Goal: Information Seeking & Learning: Learn about a topic

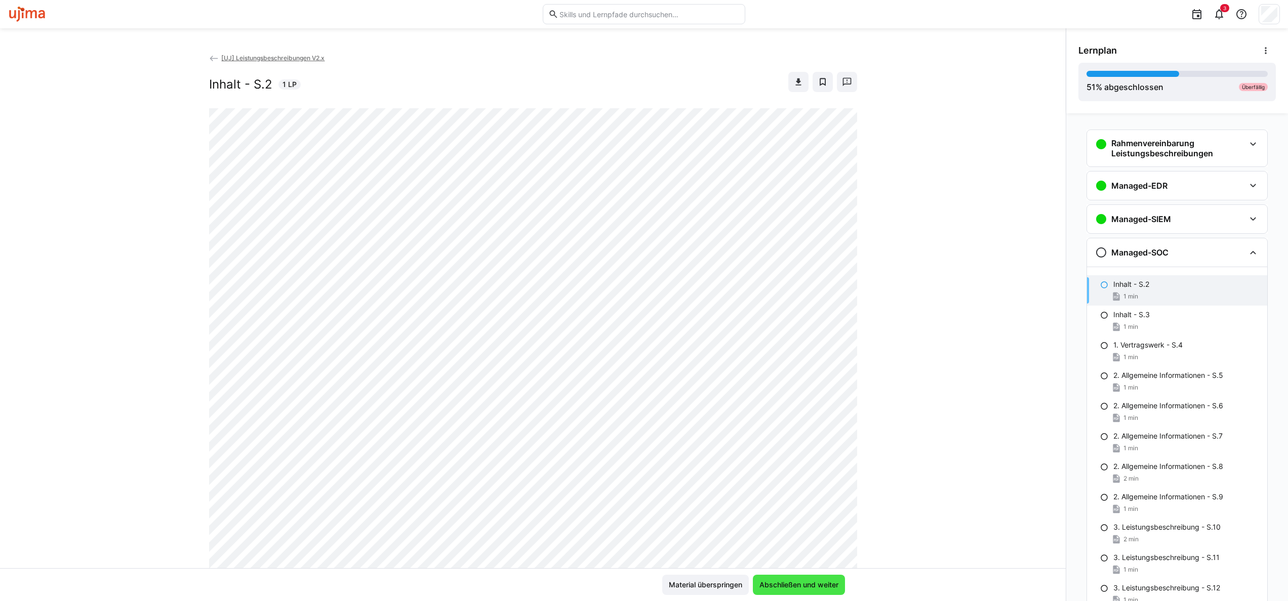
click at [817, 584] on span "Abschließen und weiter" at bounding box center [799, 585] width 82 height 10
click at [1066, 231] on div "Rahmenvereinbarung Leistungsbeschreibungen Inhalt - S.2 1 min 1. Vertragswerk -…" at bounding box center [1177, 357] width 222 height 488
drag, startPoint x: 1061, startPoint y: 231, endPoint x: 1054, endPoint y: 239, distance: 10.8
click at [1054, 239] on div "[UJ] Leistungsbeschreibungen V2.x Inhalt - S.3 1 LP" at bounding box center [533, 311] width 1066 height 516
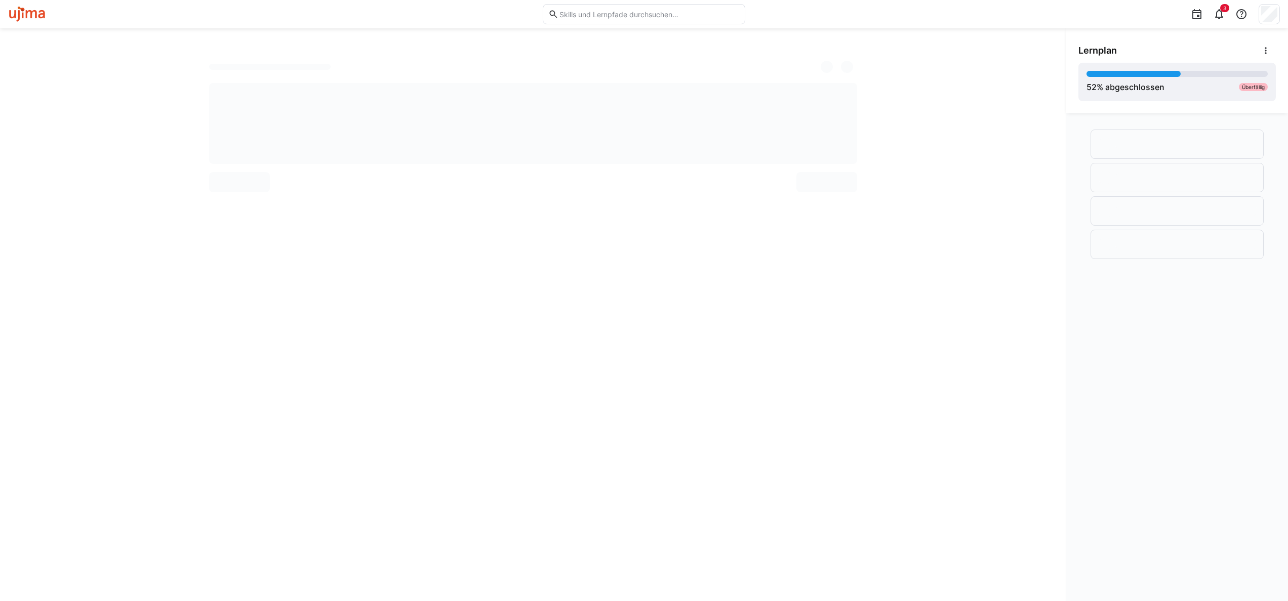
click at [1045, 470] on div at bounding box center [533, 314] width 1066 height 573
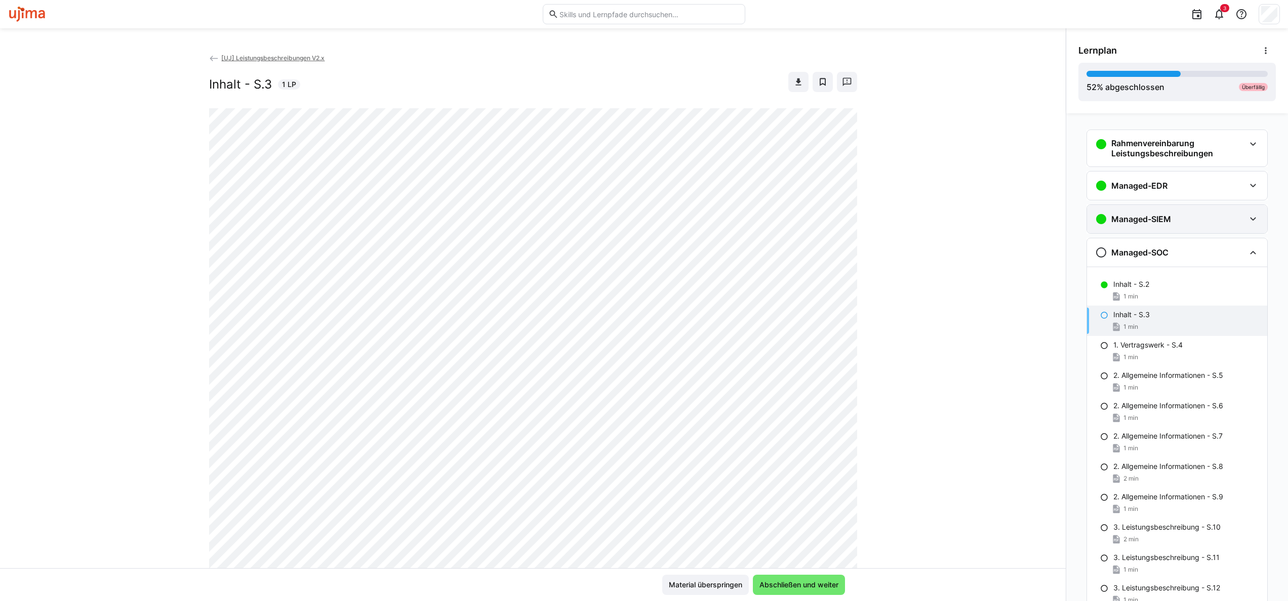
click at [1131, 225] on div "Managed-SIEM" at bounding box center [1133, 219] width 76 height 12
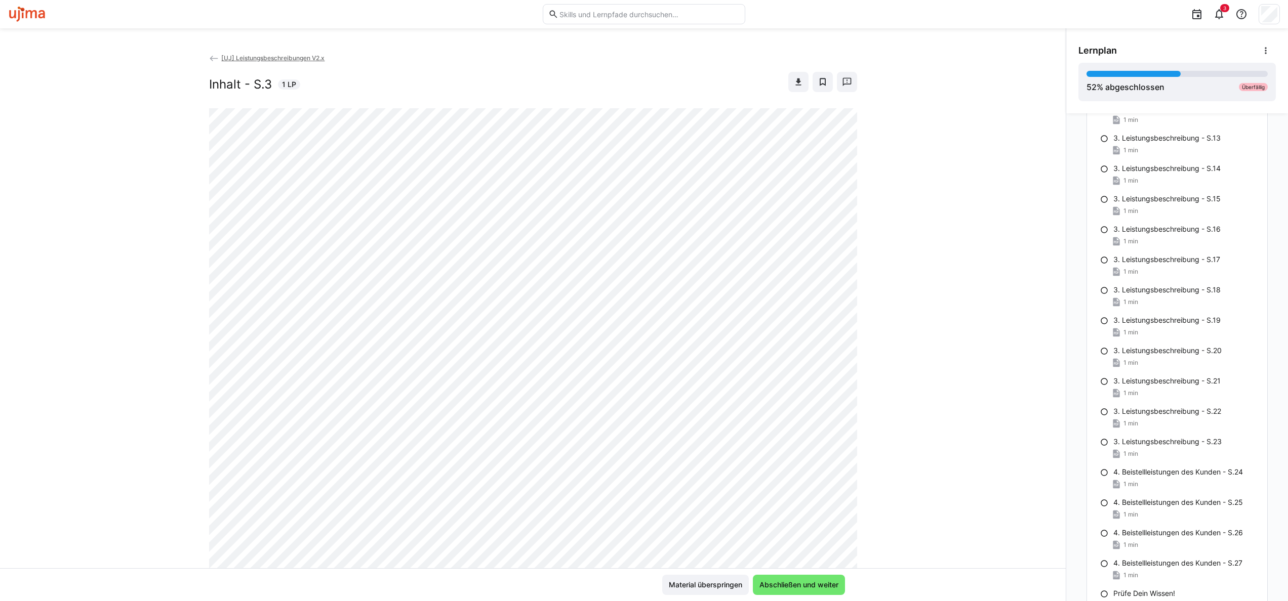
scroll to position [1171, 0]
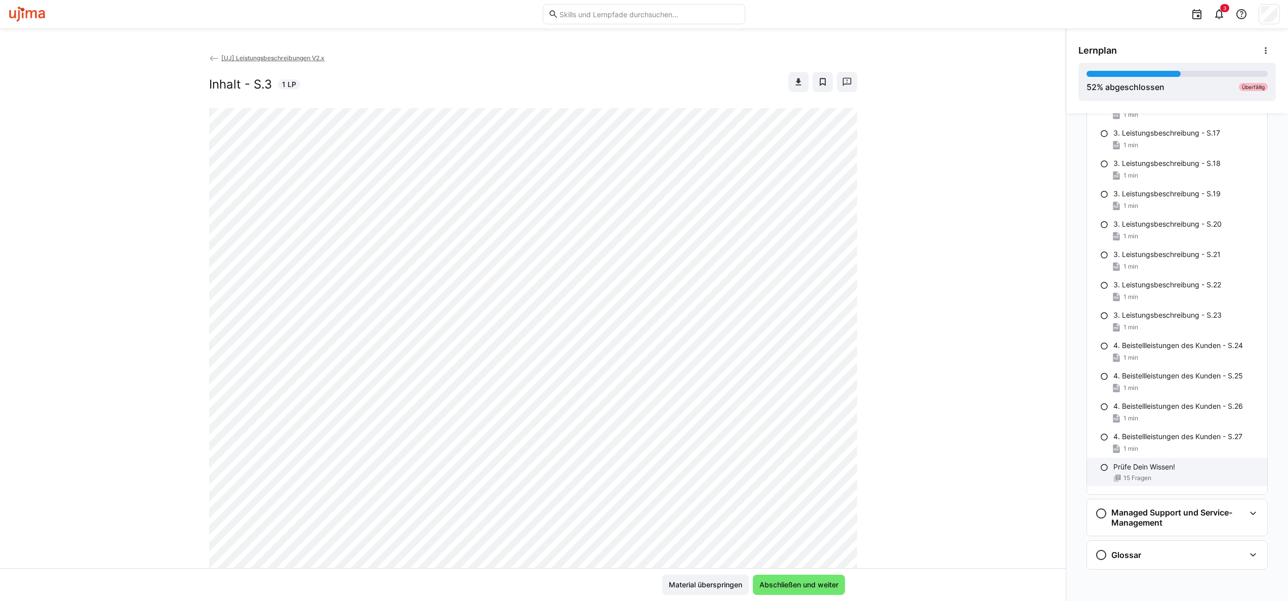
click at [1143, 462] on p "Prüfe Dein Wissen!" at bounding box center [1144, 467] width 62 height 10
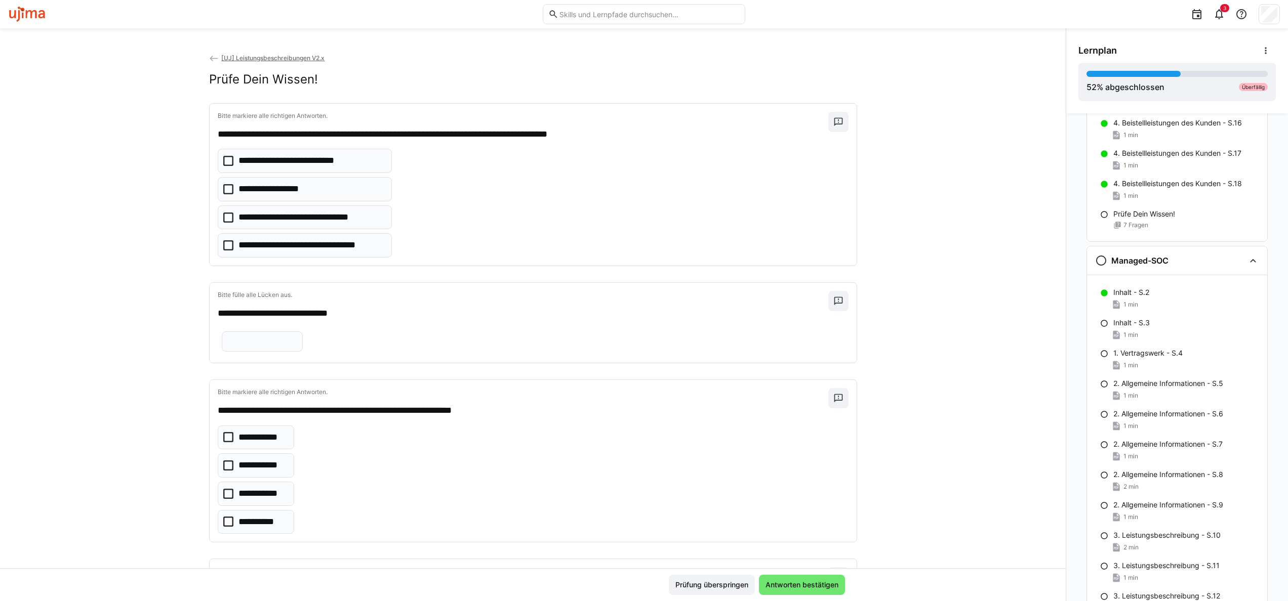
scroll to position [489, 0]
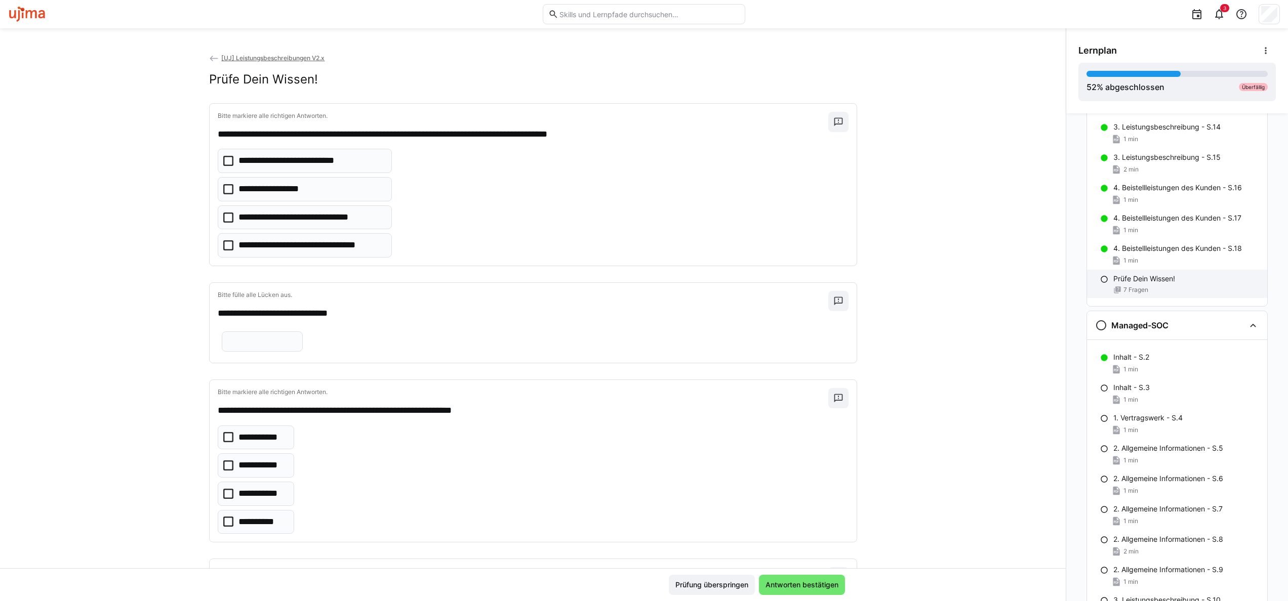
click at [1152, 280] on p "Prüfe Dein Wissen!" at bounding box center [1144, 279] width 62 height 10
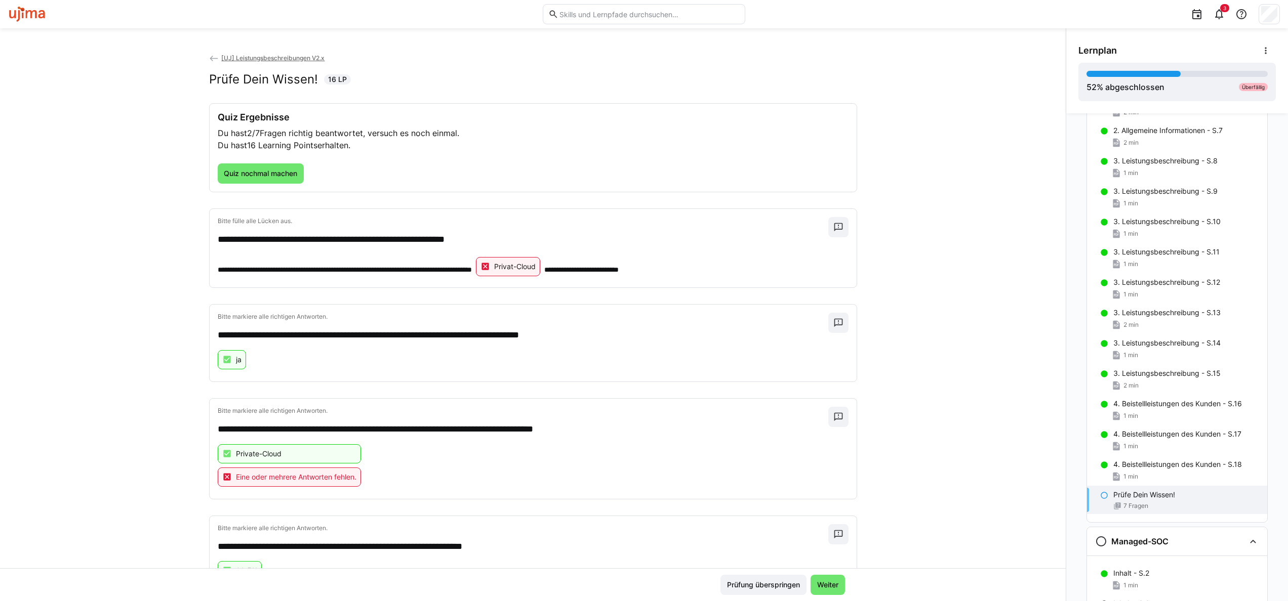
scroll to position [262, 0]
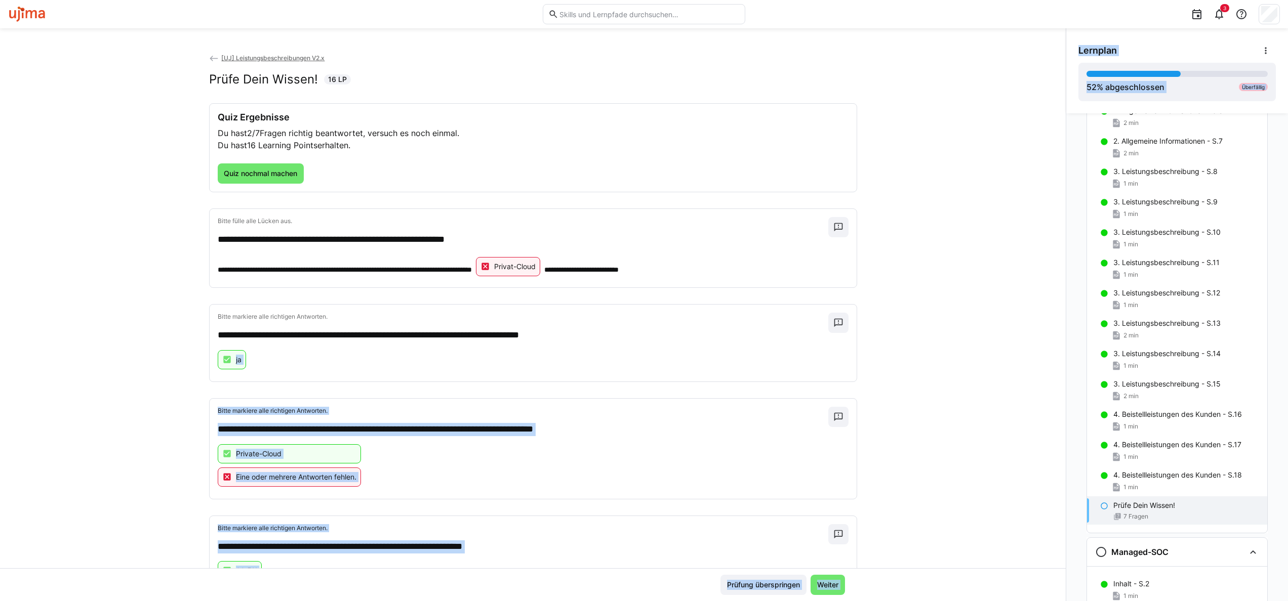
drag, startPoint x: 1055, startPoint y: 318, endPoint x: 1064, endPoint y: 380, distance: 62.4
click at [1064, 380] on div "**********" at bounding box center [644, 314] width 1288 height 573
drag, startPoint x: 1064, startPoint y: 380, endPoint x: 1016, endPoint y: 366, distance: 50.6
click at [1016, 366] on div "**********" at bounding box center [533, 311] width 1066 height 516
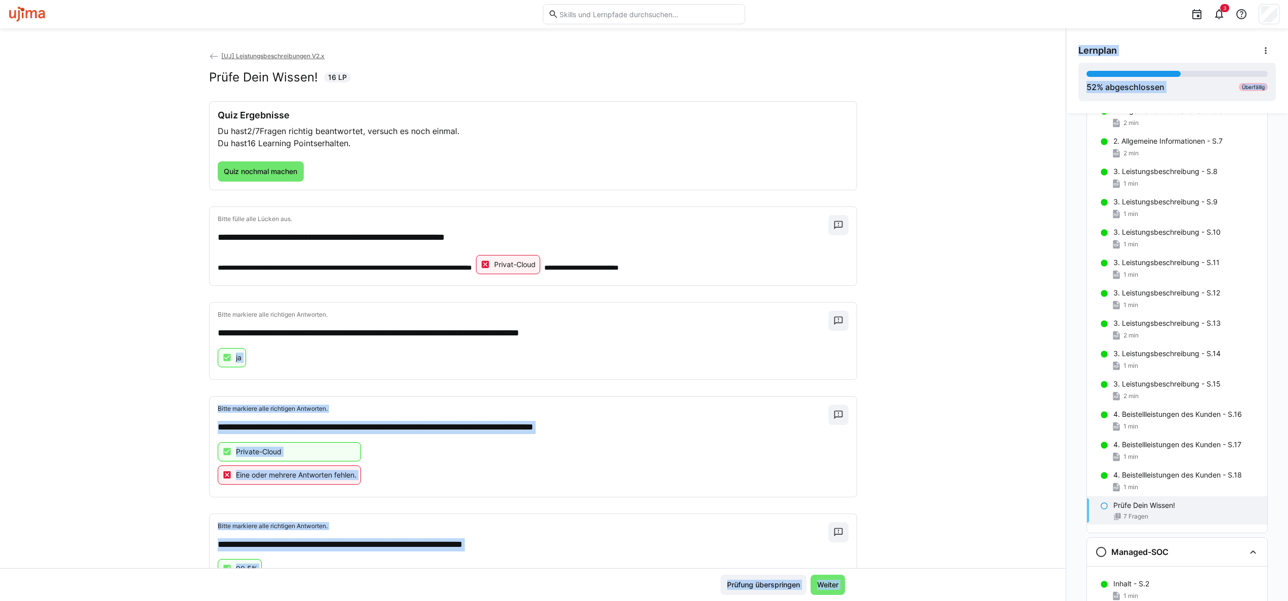
scroll to position [0, 0]
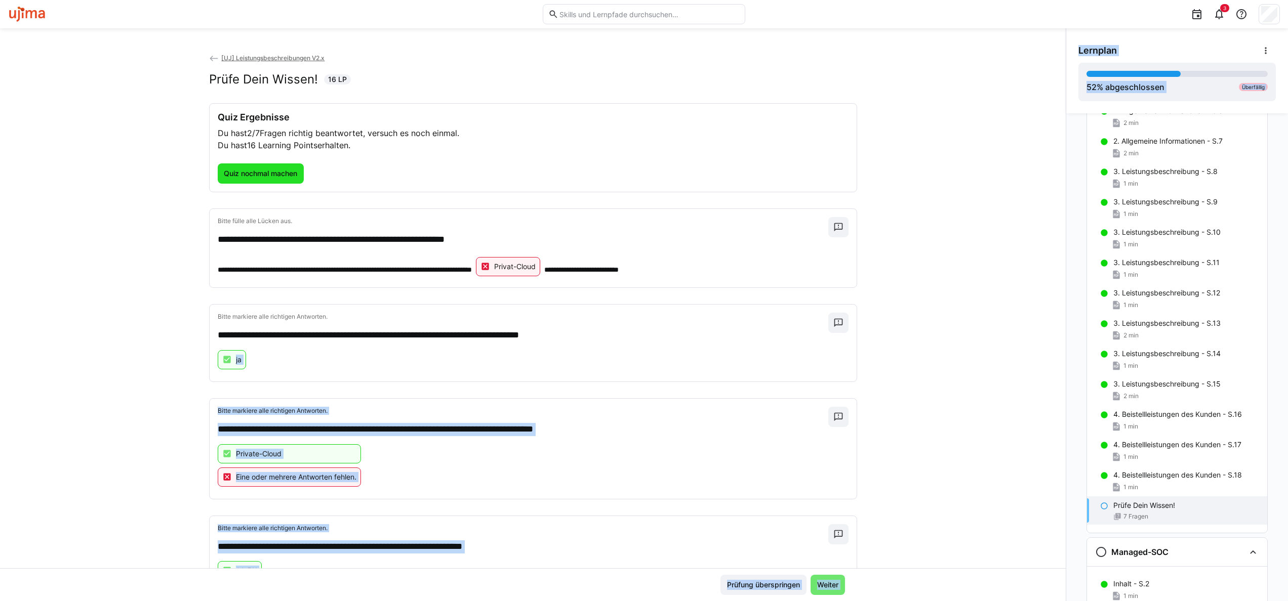
click at [268, 173] on span "Quiz nochmal machen" at bounding box center [260, 174] width 76 height 10
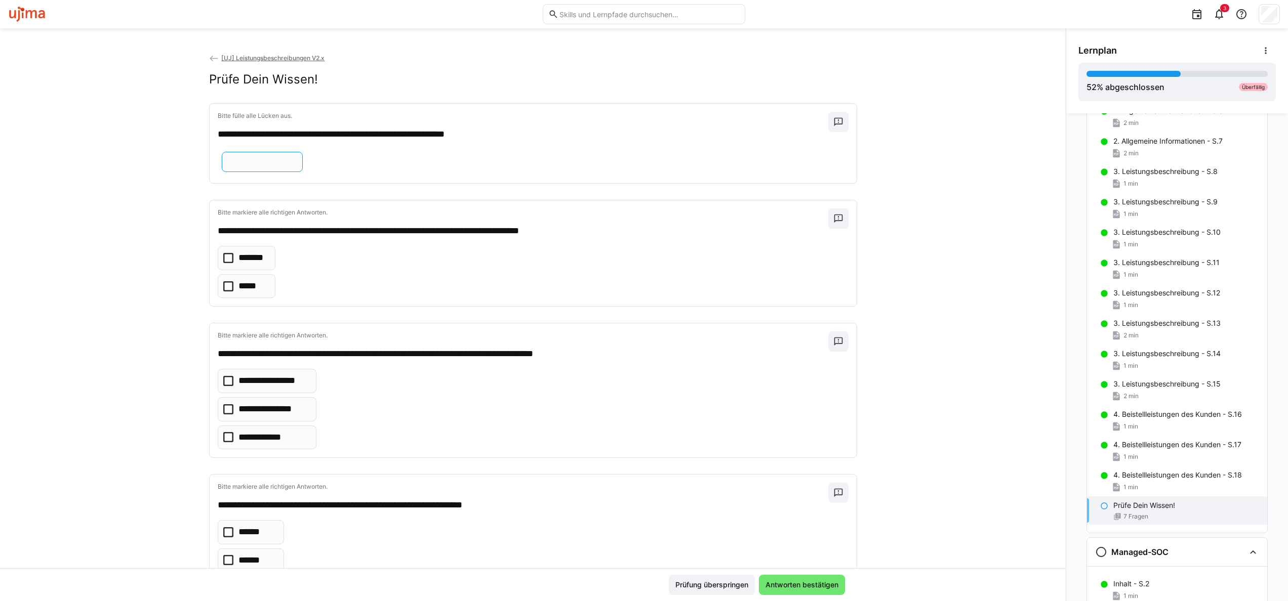
click at [297, 164] on input "text" at bounding box center [262, 161] width 70 height 9
type input "*"
type input "**********"
click at [226, 290] on icon at bounding box center [228, 286] width 10 height 10
click at [238, 381] on p "**********" at bounding box center [273, 381] width 70 height 13
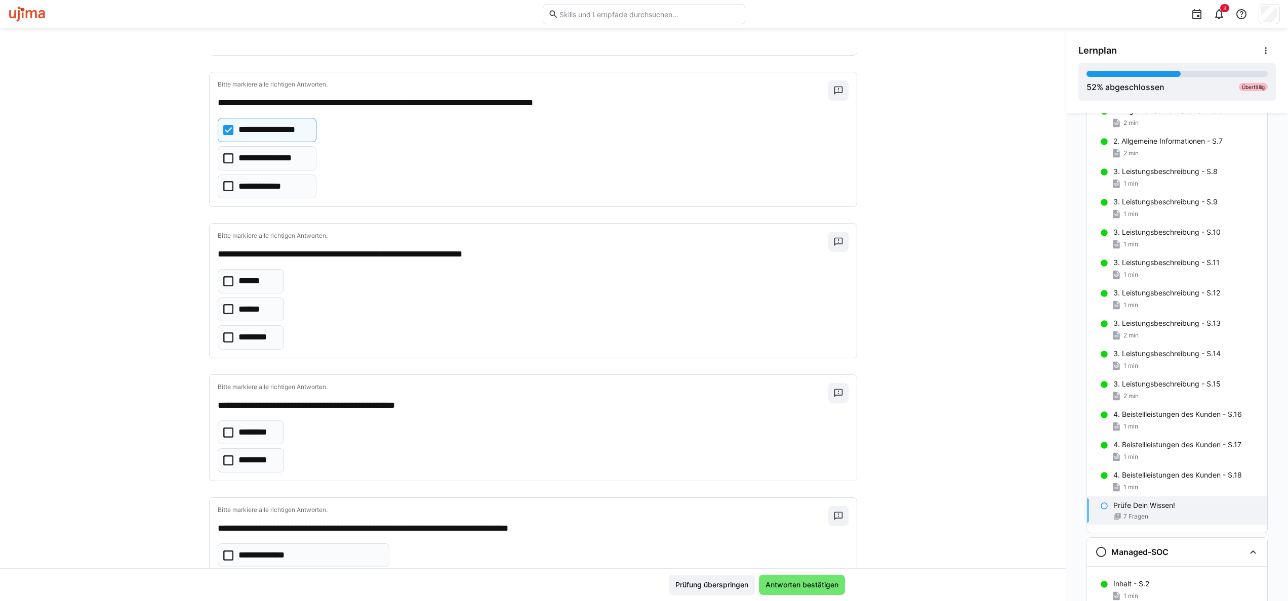
scroll to position [258, 0]
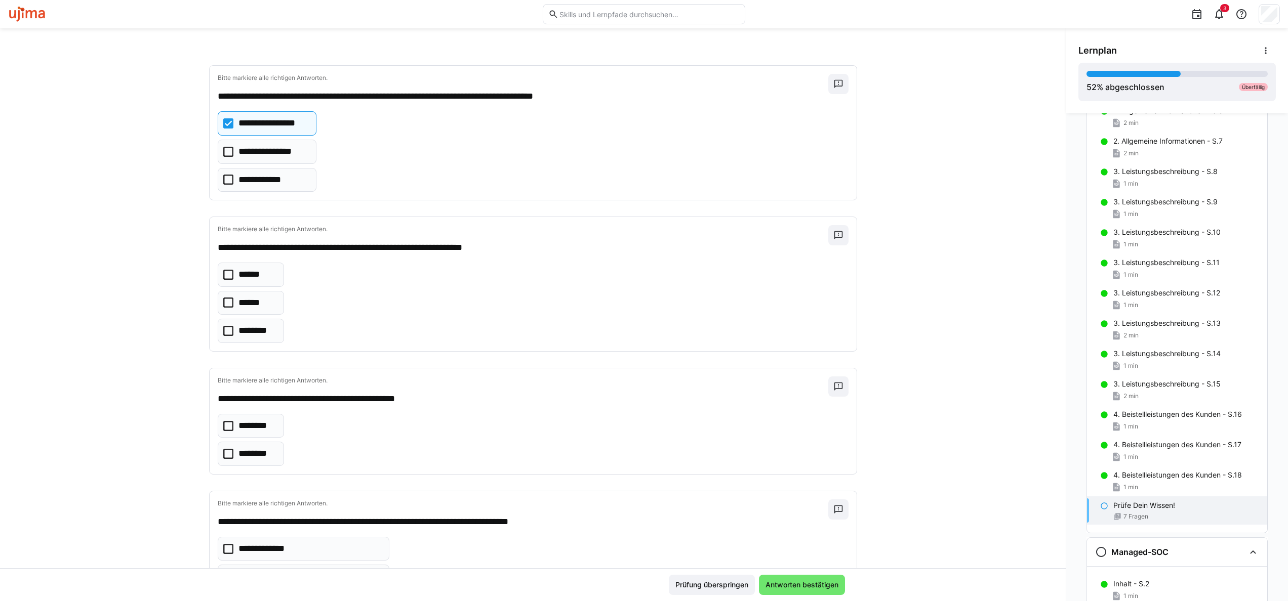
drag, startPoint x: 223, startPoint y: 335, endPoint x: 404, endPoint y: 432, distance: 205.5
click at [223, 336] on icon at bounding box center [228, 331] width 10 height 10
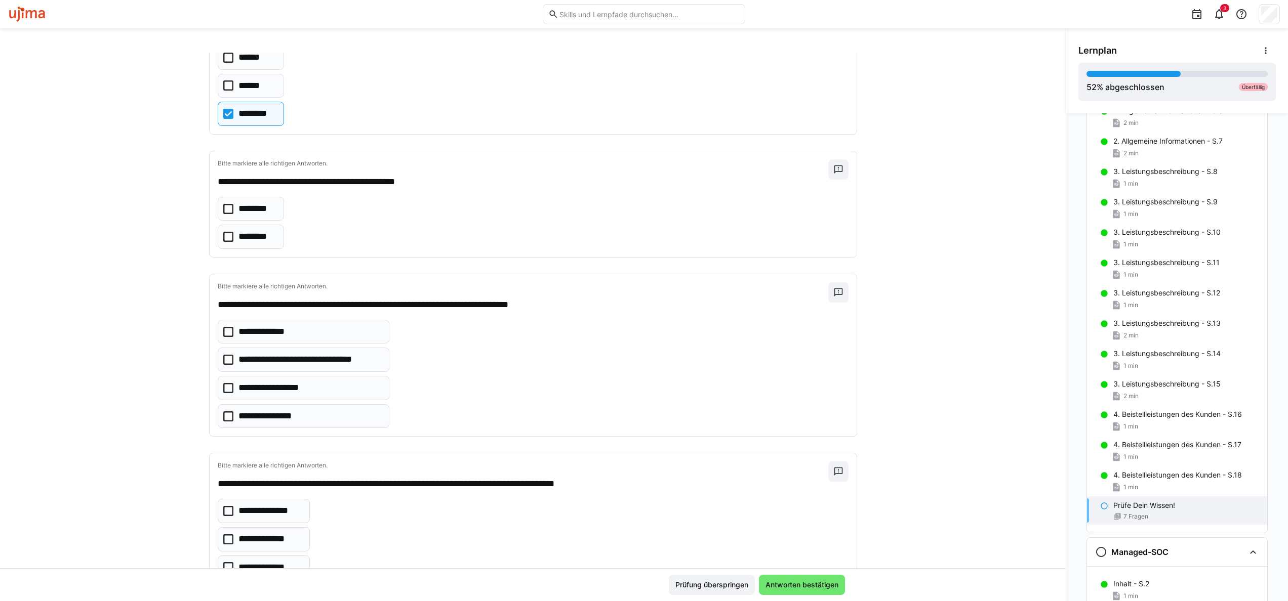
scroll to position [476, 0]
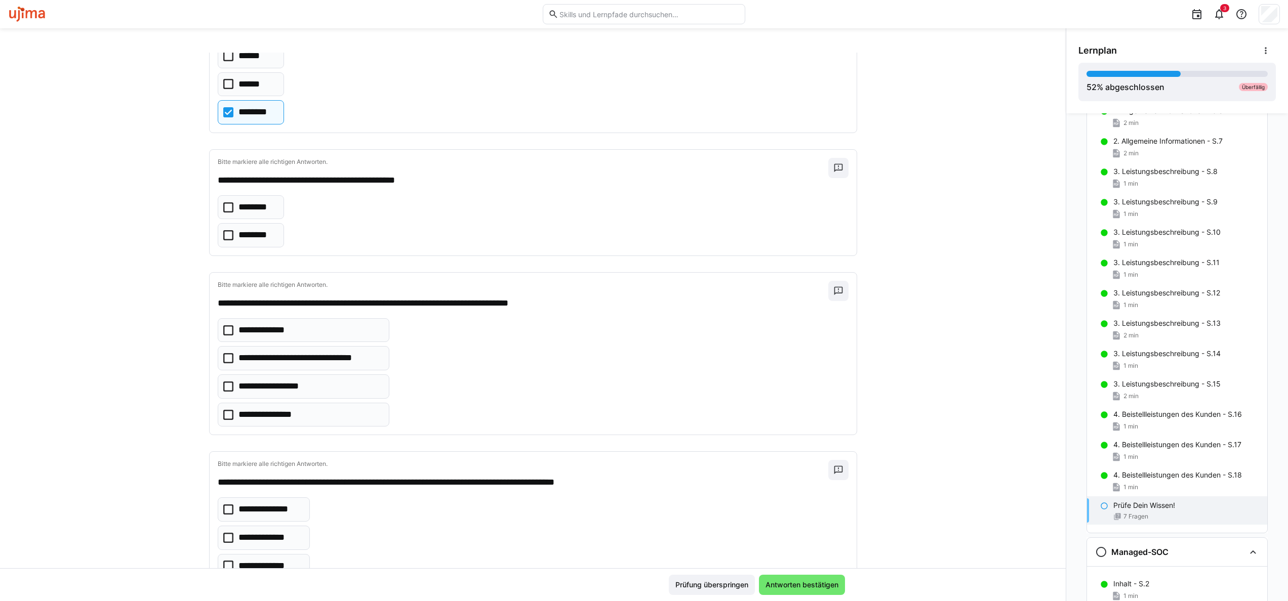
click at [1069, 407] on div "Rahmenvereinbarung Leistungsbeschreibungen Inhalt - S.2 1 min 1. Vertragswerk -…" at bounding box center [1177, 357] width 222 height 488
click at [227, 364] on icon at bounding box center [228, 358] width 10 height 10
click at [223, 392] on icon at bounding box center [228, 387] width 10 height 10
click at [223, 212] on icon at bounding box center [228, 208] width 10 height 10
click at [226, 207] on icon at bounding box center [228, 208] width 10 height 10
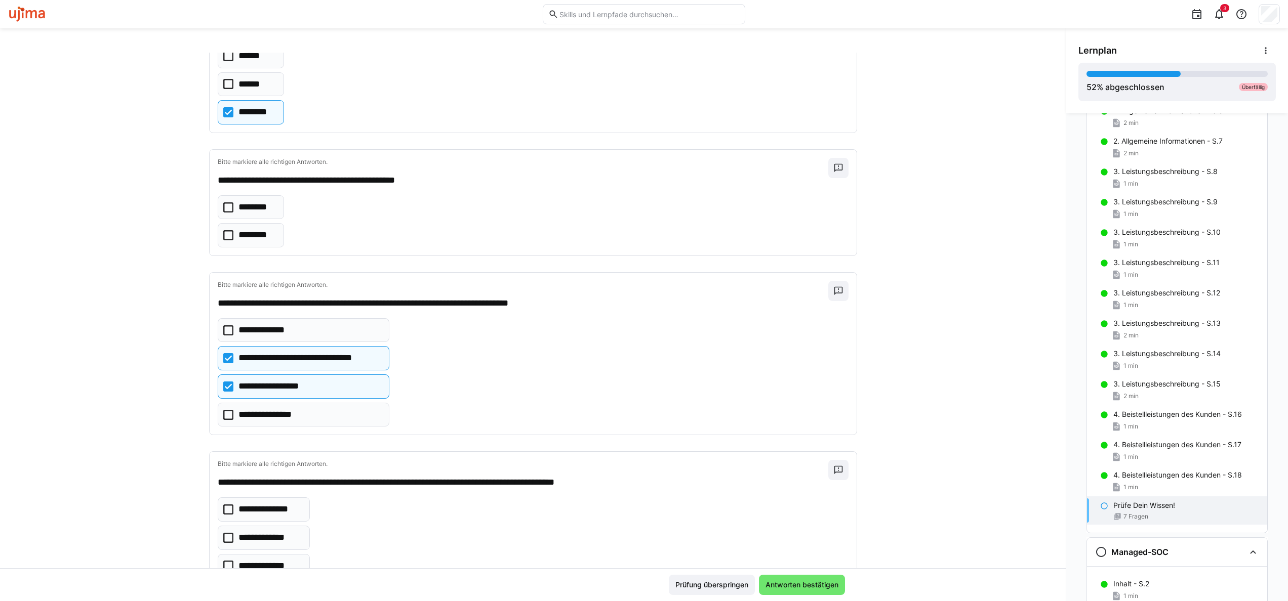
click at [242, 237] on p "********" at bounding box center [255, 235] width 34 height 13
click at [225, 235] on icon at bounding box center [228, 235] width 10 height 10
click at [227, 213] on icon at bounding box center [228, 208] width 10 height 10
click at [223, 209] on icon at bounding box center [228, 208] width 10 height 10
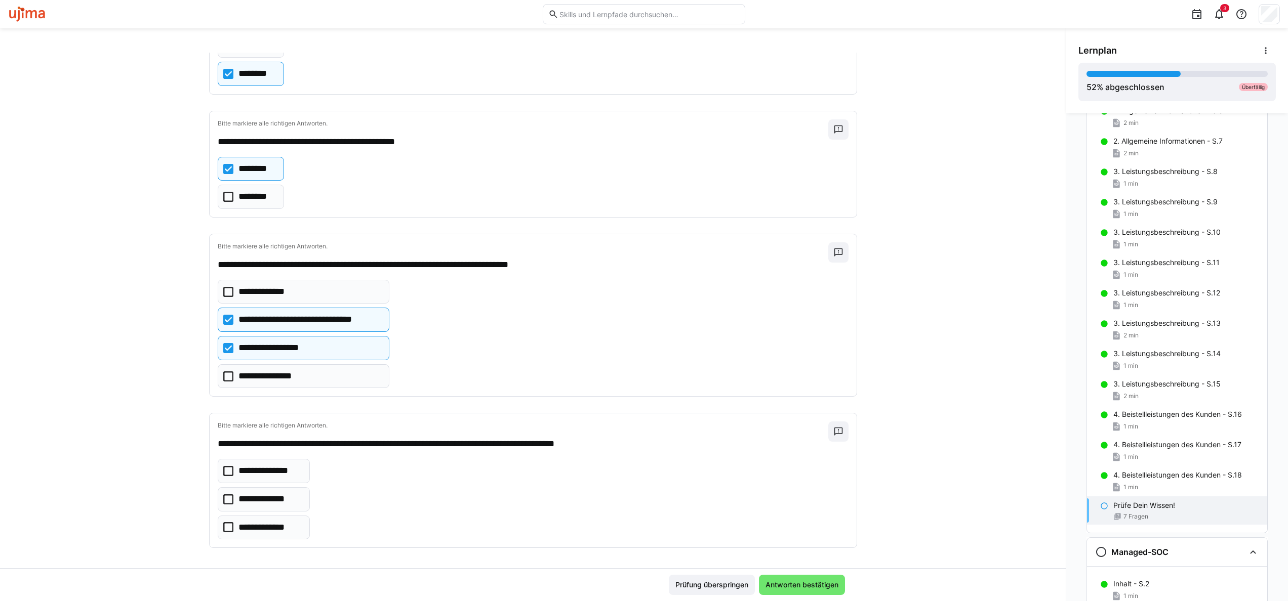
scroll to position [527, 0]
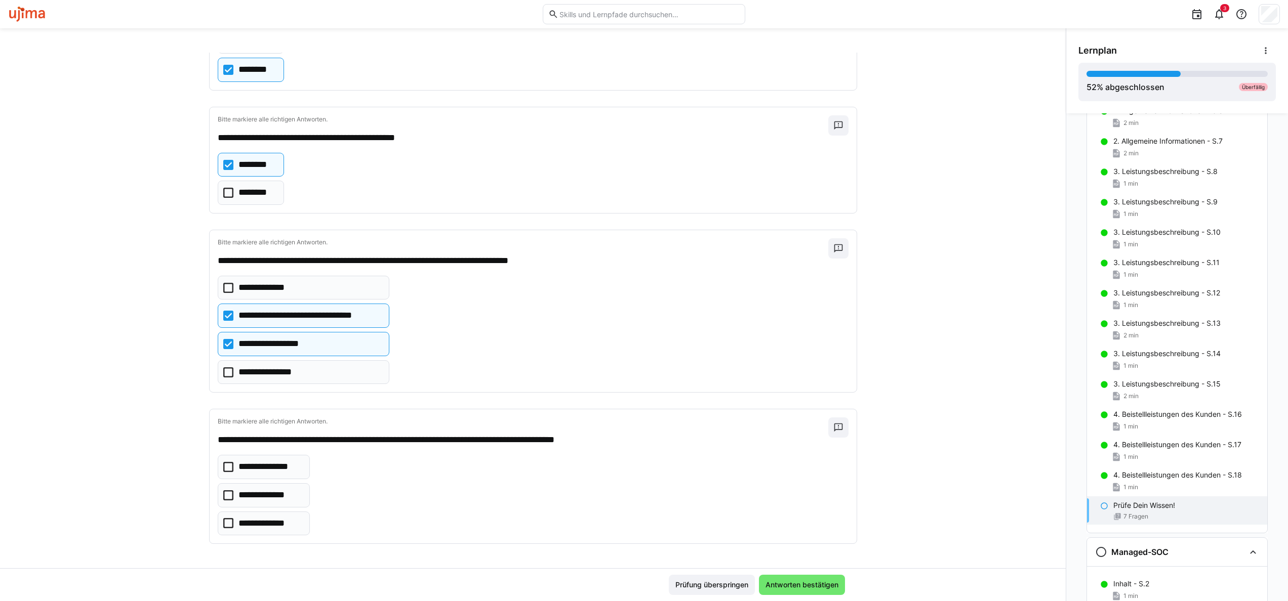
click at [229, 527] on eds-checkbox "**********" at bounding box center [264, 524] width 93 height 24
click at [782, 586] on span "Antworten bestätigen" at bounding box center [802, 585] width 76 height 10
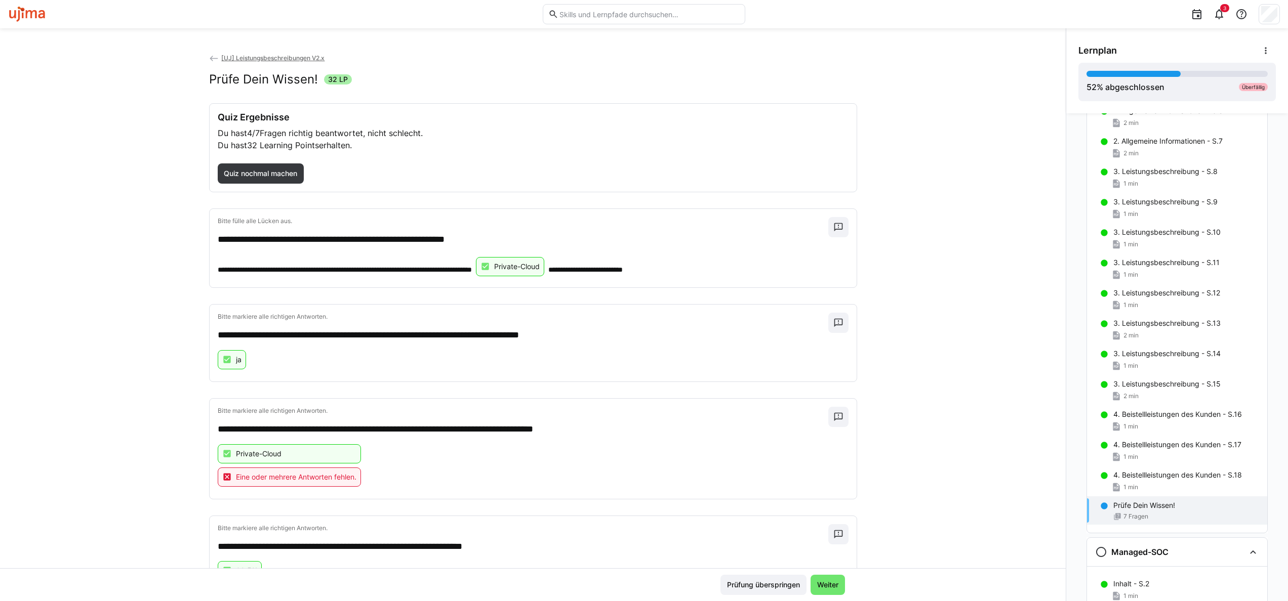
click at [979, 407] on div "**********" at bounding box center [533, 311] width 1066 height 516
drag, startPoint x: 1061, startPoint y: 310, endPoint x: 1061, endPoint y: 347, distance: 36.5
click at [1066, 347] on div "Rahmenvereinbarung Leistungsbeschreibungen Inhalt - S.2 1 min 1. Vertragswerk -…" at bounding box center [1177, 357] width 222 height 488
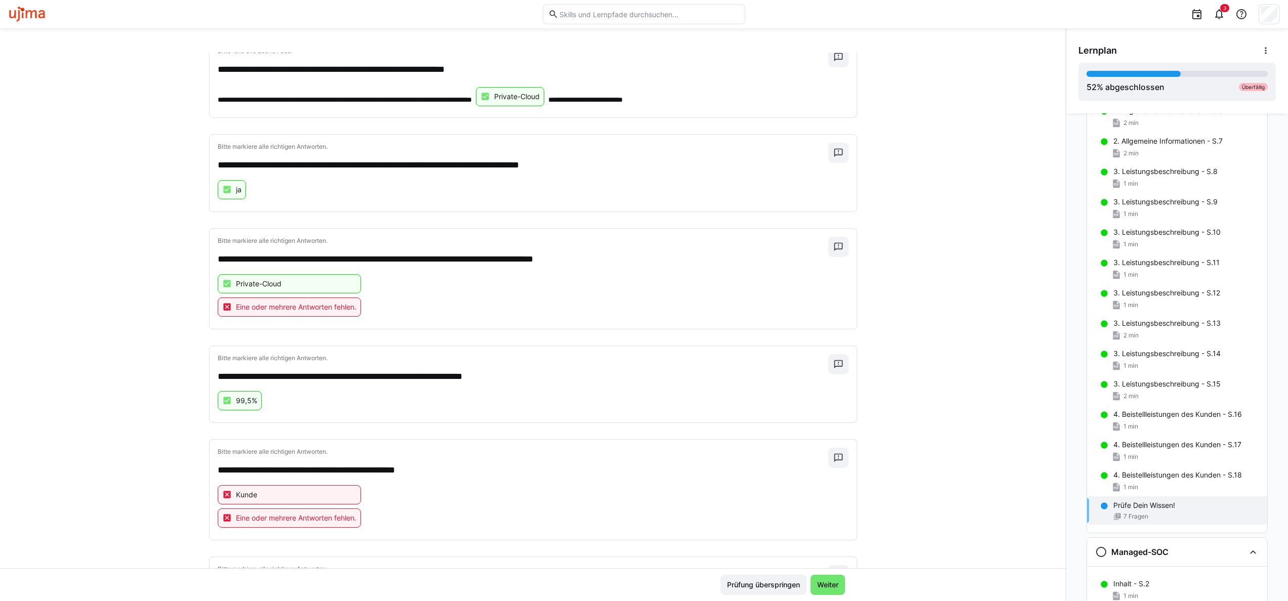
scroll to position [171, 0]
click at [885, 511] on div "**********" at bounding box center [533, 311] width 1066 height 516
drag, startPoint x: 214, startPoint y: 262, endPoint x: 610, endPoint y: 266, distance: 395.9
click at [610, 266] on p "**********" at bounding box center [523, 259] width 610 height 13
copy p "**********"
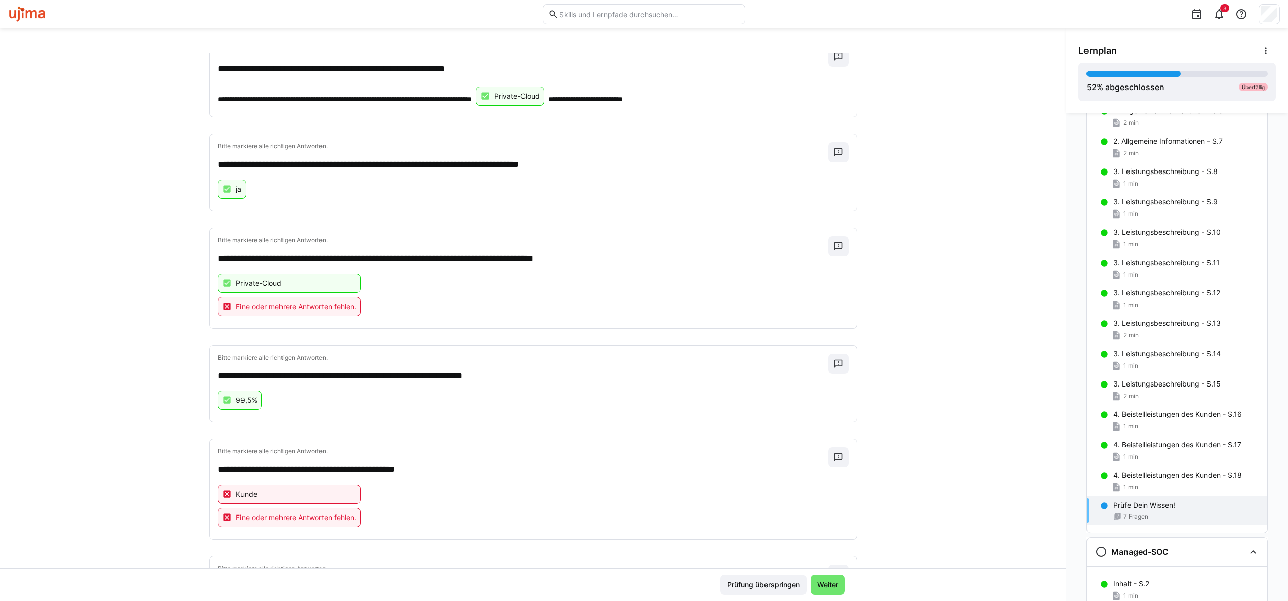
click at [130, 508] on div "**********" at bounding box center [533, 311] width 1066 height 516
drag, startPoint x: 216, startPoint y: 473, endPoint x: 436, endPoint y: 478, distance: 220.8
click at [436, 477] on p "**********" at bounding box center [523, 470] width 610 height 13
copy p "**********"
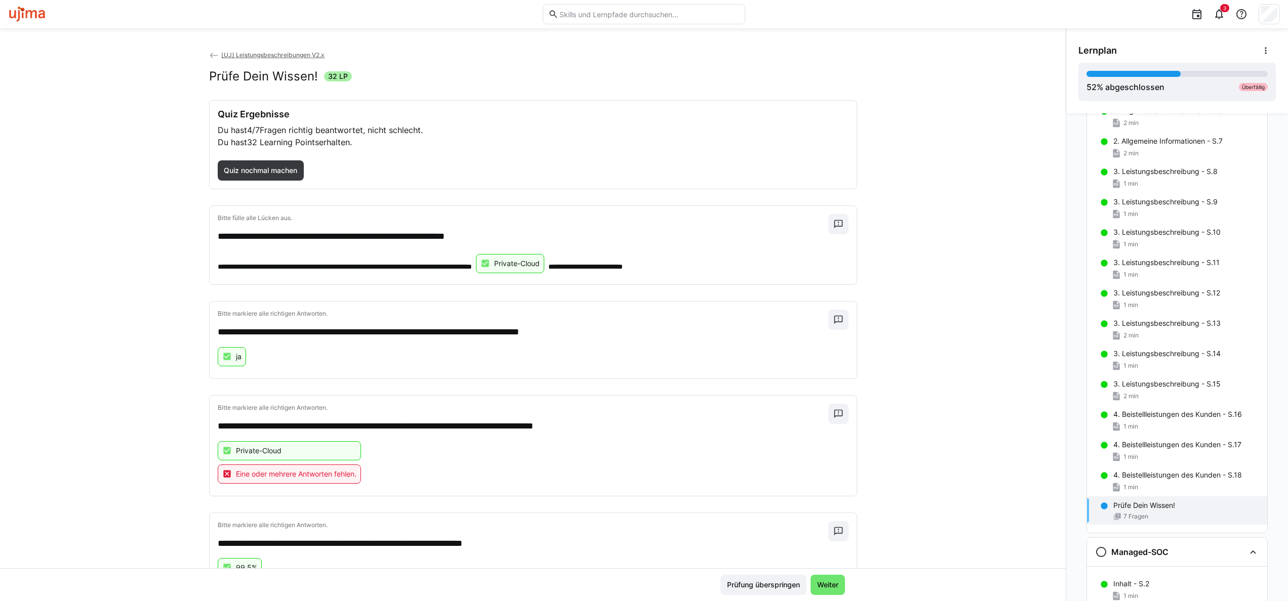
scroll to position [0, 0]
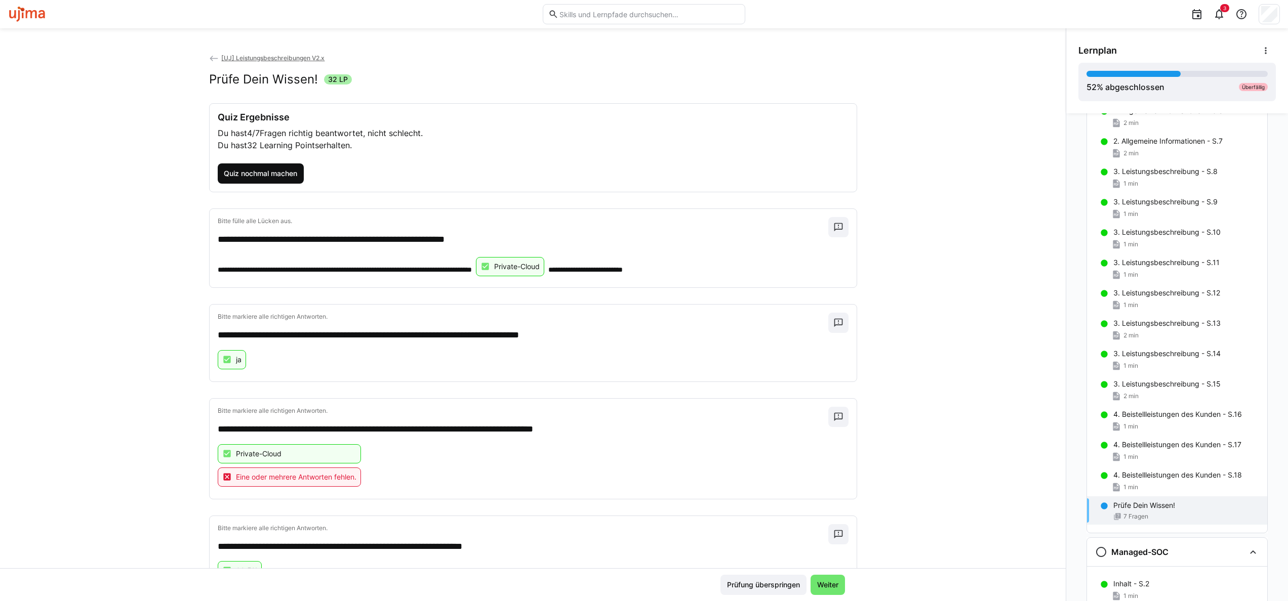
click at [280, 169] on span "Quiz nochmal machen" at bounding box center [260, 174] width 76 height 10
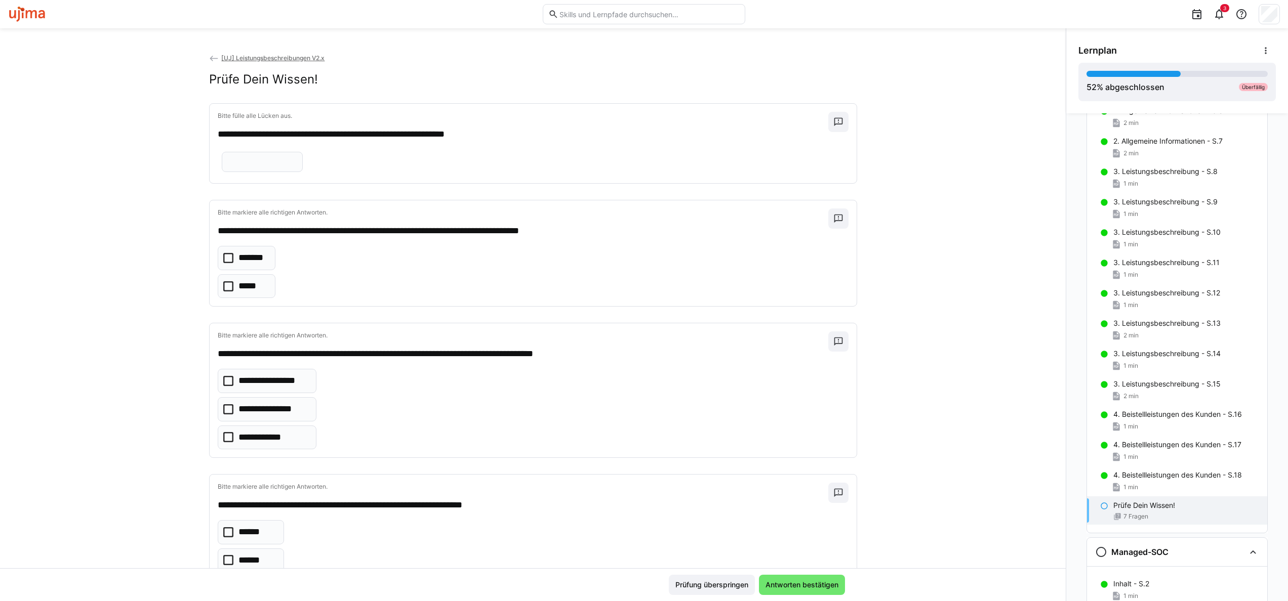
drag, startPoint x: 609, startPoint y: 161, endPoint x: 616, endPoint y: 161, distance: 7.1
click at [297, 161] on input "text" at bounding box center [262, 161] width 70 height 9
type input "**********"
click at [223, 284] on icon at bounding box center [228, 286] width 10 height 10
click at [231, 383] on eds-checkbox "**********" at bounding box center [267, 381] width 99 height 24
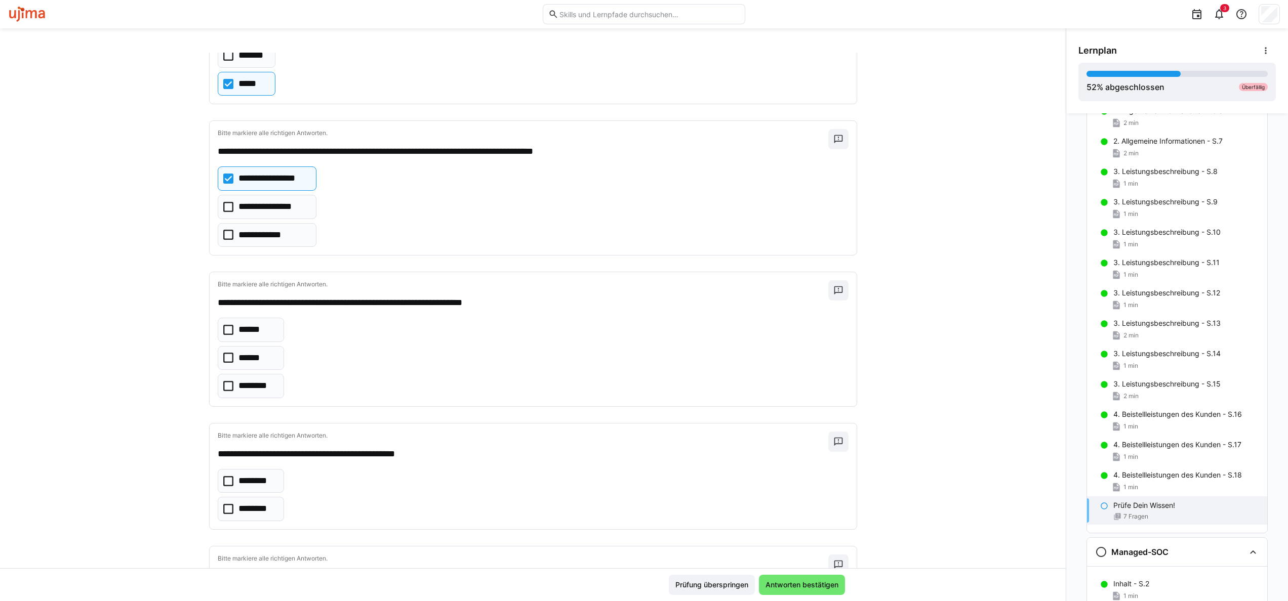
scroll to position [205, 0]
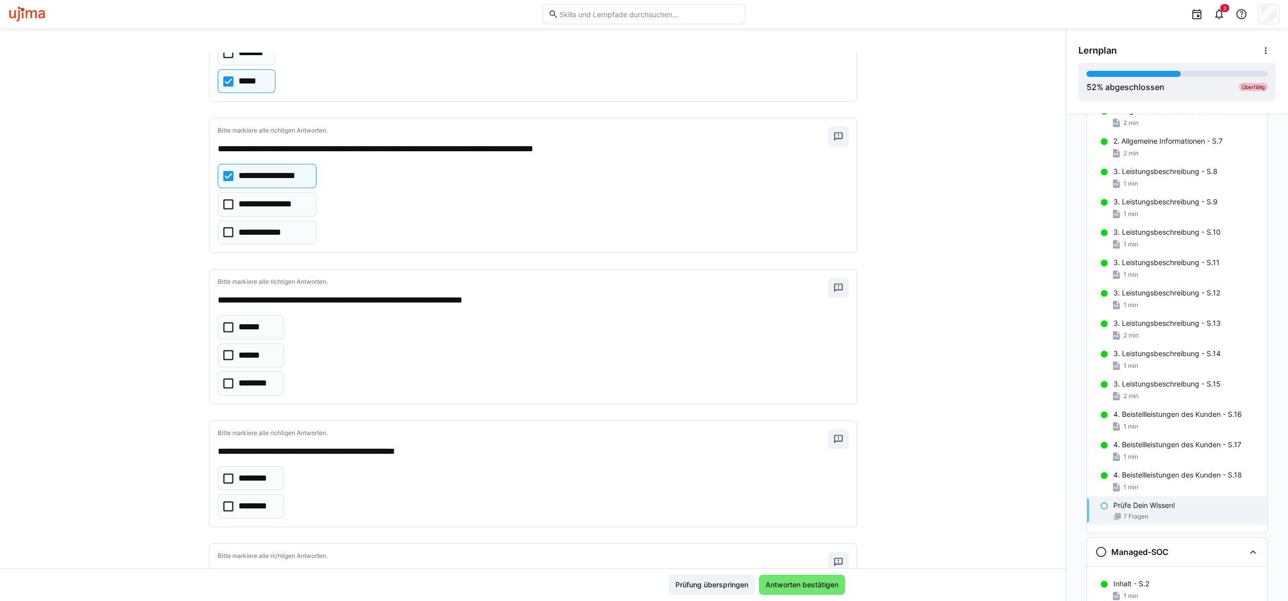
click at [223, 383] on icon at bounding box center [228, 384] width 10 height 10
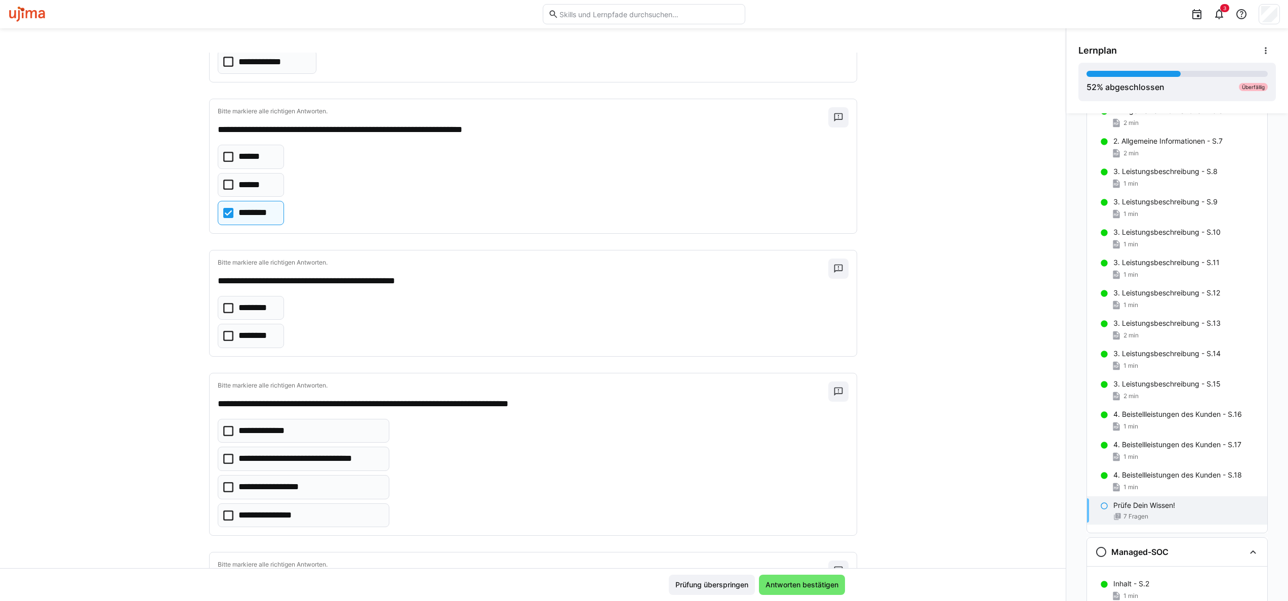
scroll to position [377, 0]
drag, startPoint x: 225, startPoint y: 337, endPoint x: 295, endPoint y: 353, distance: 71.2
click at [233, 337] on eds-checkbox "********" at bounding box center [251, 335] width 67 height 24
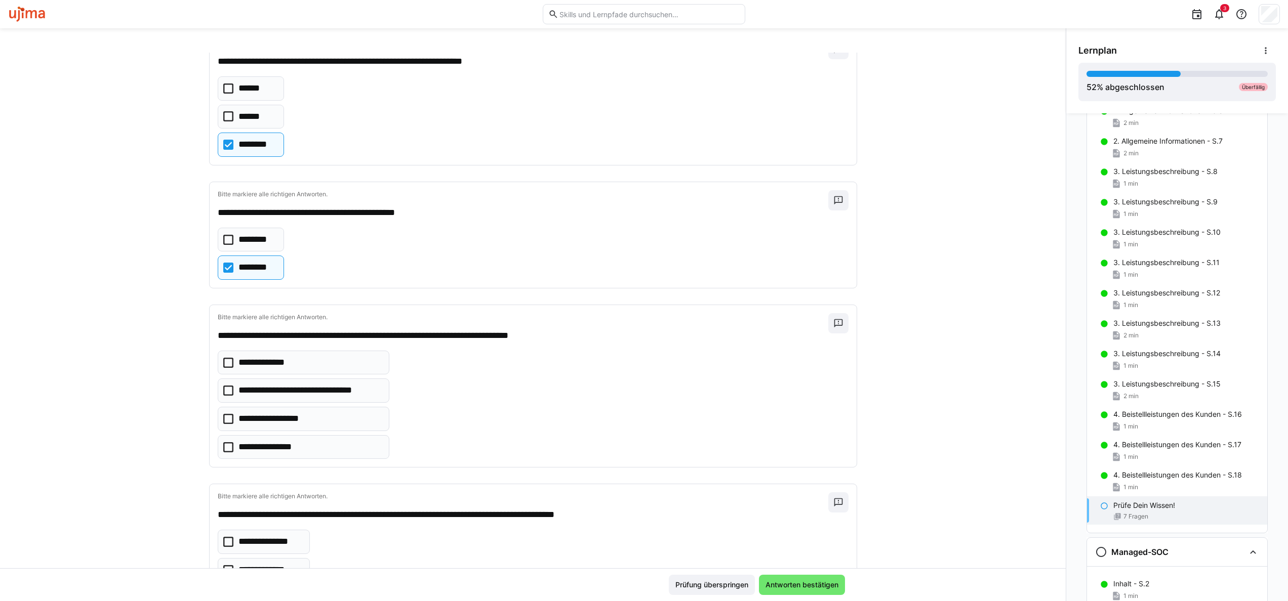
scroll to position [527, 0]
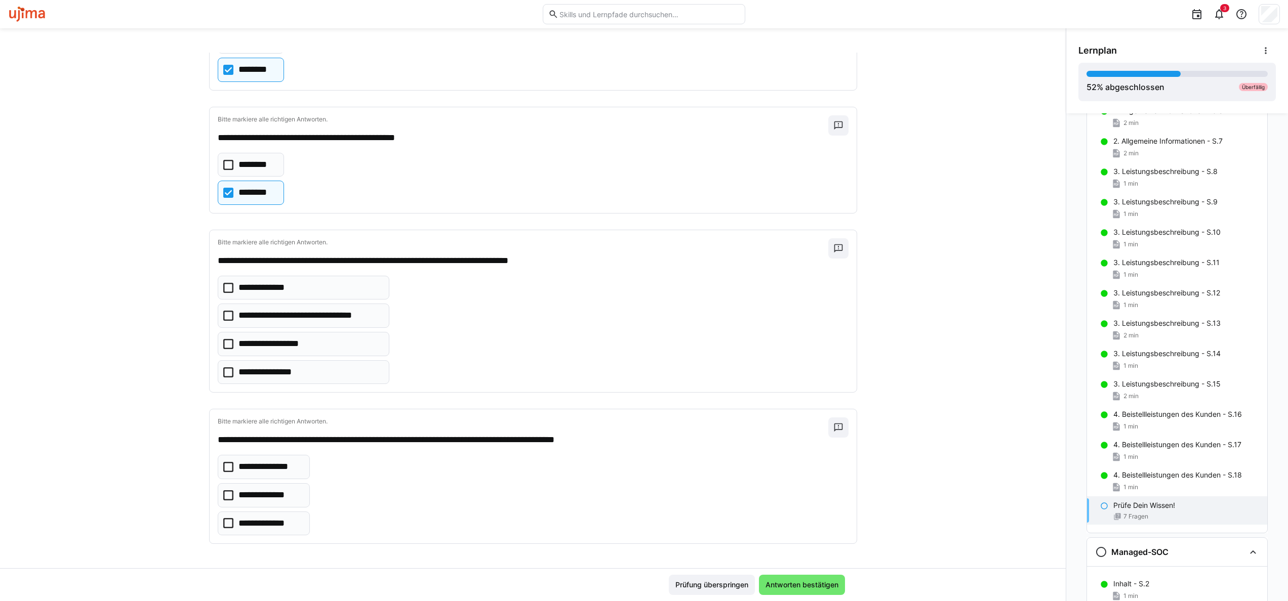
click at [231, 315] on eds-checkbox "**********" at bounding box center [304, 316] width 172 height 24
click at [223, 339] on icon at bounding box center [228, 344] width 10 height 10
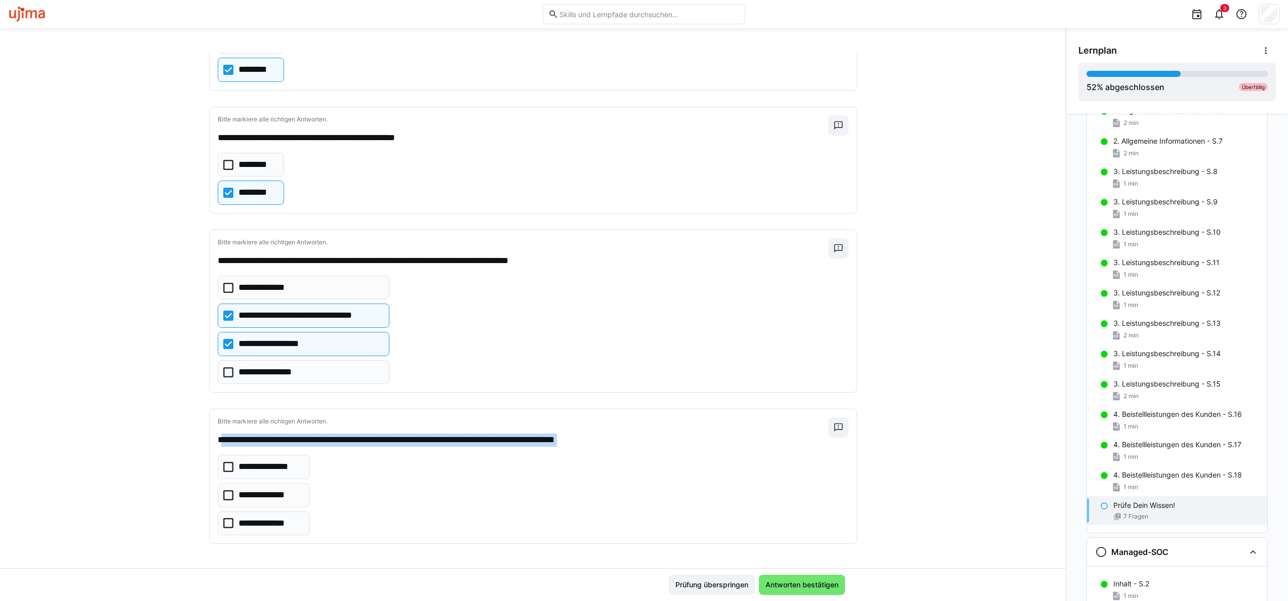
drag, startPoint x: 215, startPoint y: 437, endPoint x: 611, endPoint y: 449, distance: 396.1
click at [611, 449] on div "**********" at bounding box center [533, 477] width 647 height 134
copy div "**********"
click at [238, 464] on p "**********" at bounding box center [270, 467] width 64 height 13
click at [823, 584] on span "Antworten bestätigen" at bounding box center [802, 585] width 76 height 10
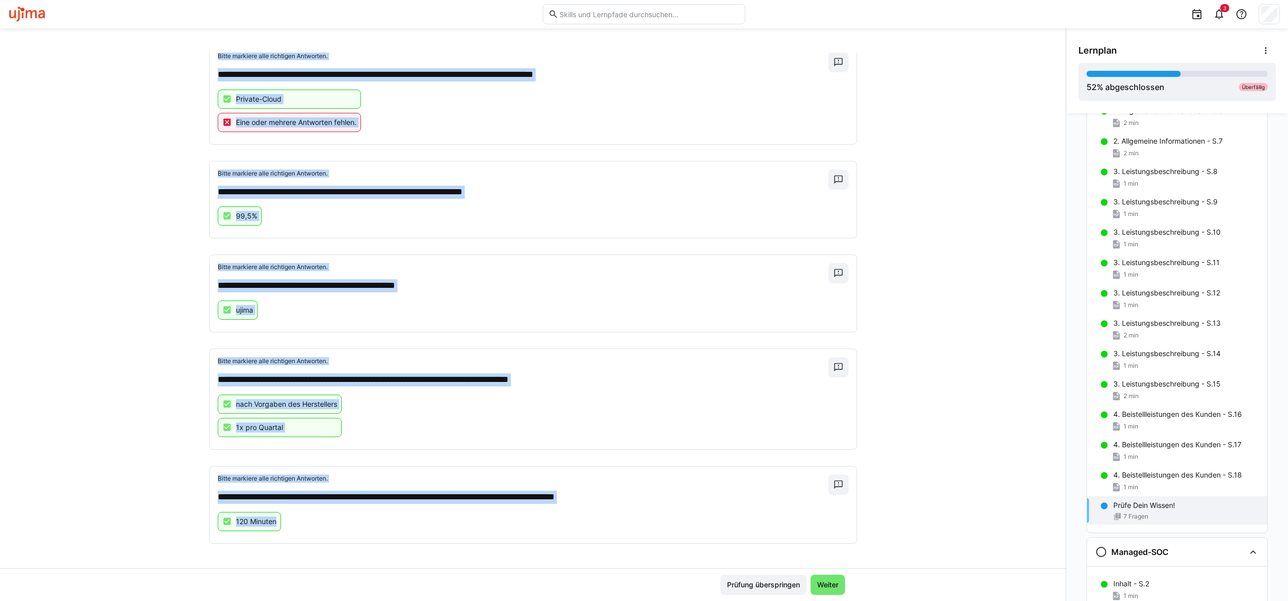
scroll to position [354, 0]
click at [922, 411] on div "**********" at bounding box center [533, 311] width 1066 height 516
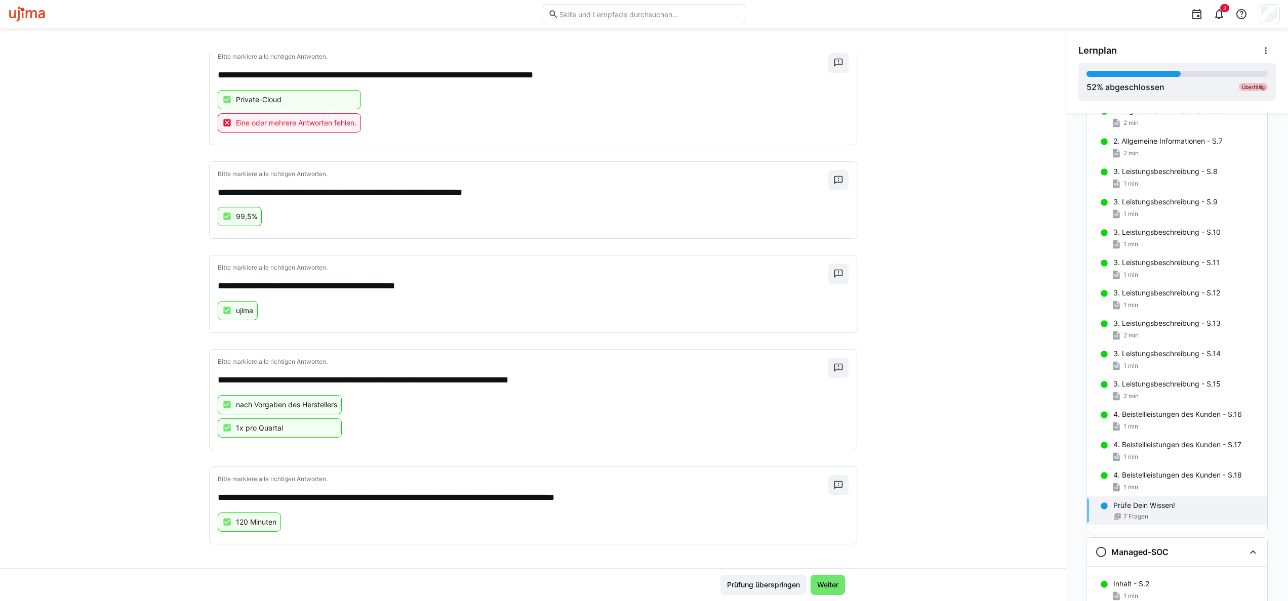
drag, startPoint x: 1287, startPoint y: 286, endPoint x: 1284, endPoint y: 194, distance: 91.2
click at [1287, 191] on div "Rahmenvereinbarung Leistungsbeschreibungen Inhalt - S.2 1 min 1. Vertragswerk -…" at bounding box center [1177, 357] width 222 height 488
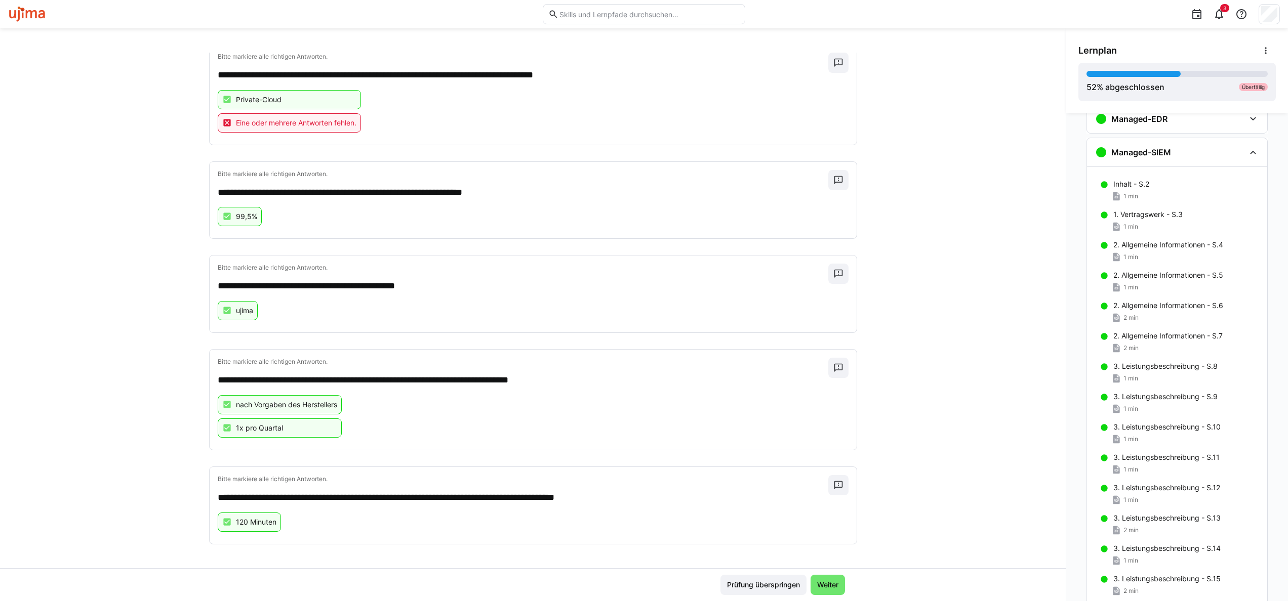
scroll to position [77, 0]
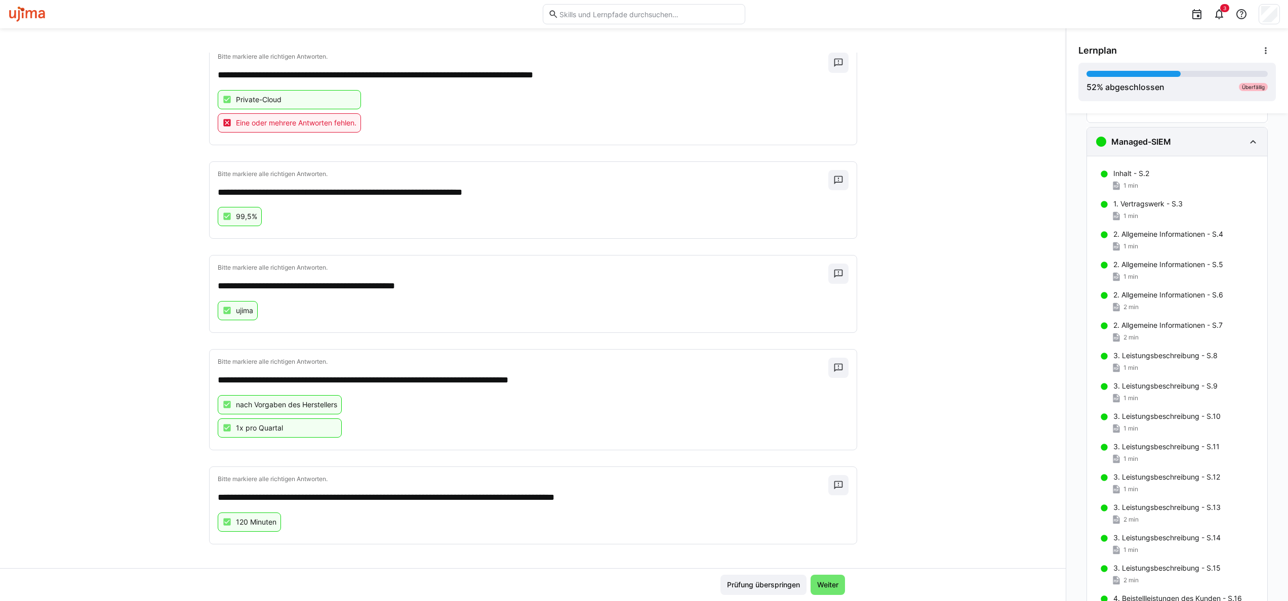
click at [1252, 142] on eds-icon at bounding box center [1253, 142] width 12 height 12
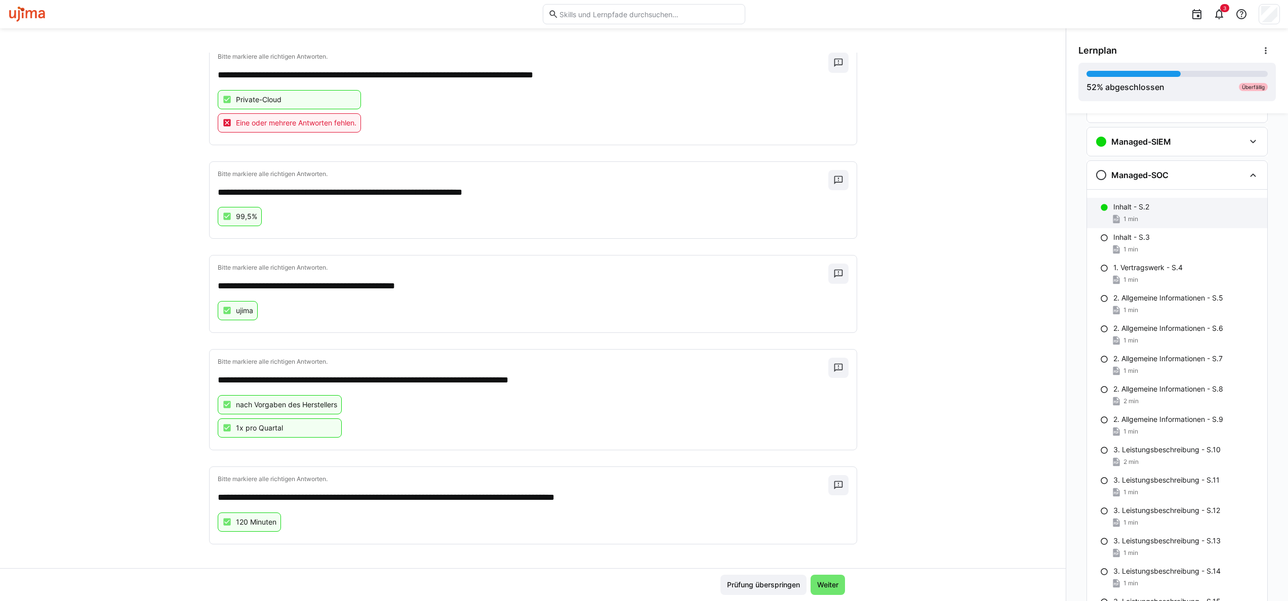
click at [1126, 215] on div "1 min" at bounding box center [1124, 219] width 27 height 10
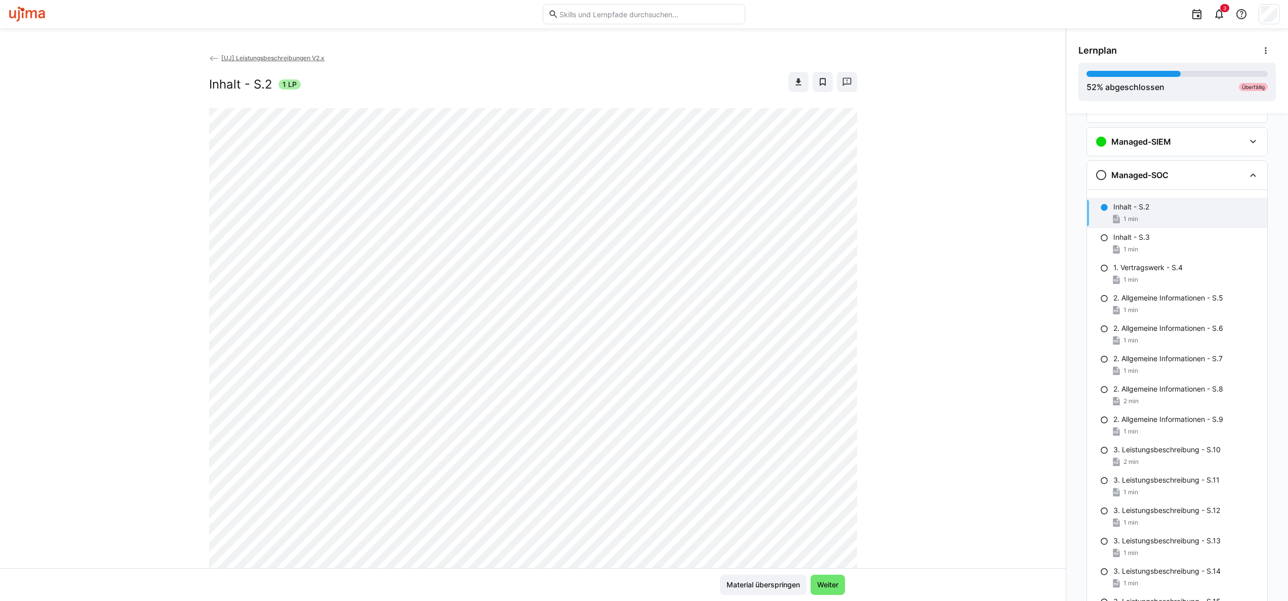
scroll to position [126, 0]
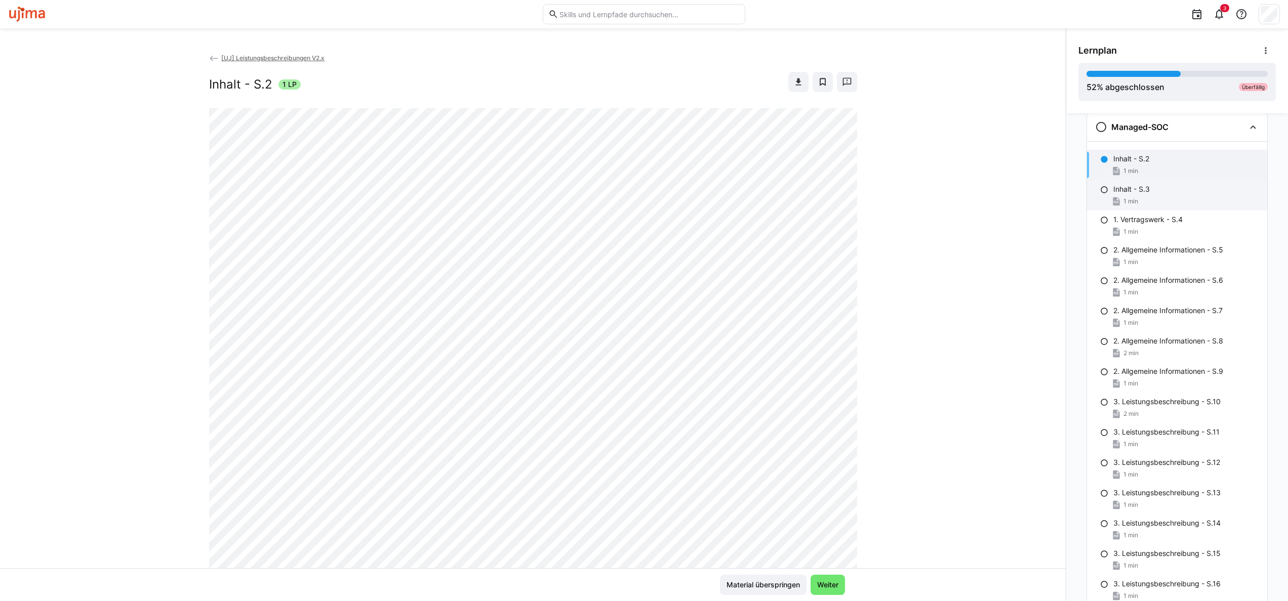
click at [1124, 194] on p "Inhalt - S.3" at bounding box center [1131, 189] width 36 height 10
click at [815, 578] on span "Abschließen und weiter" at bounding box center [799, 585] width 92 height 20
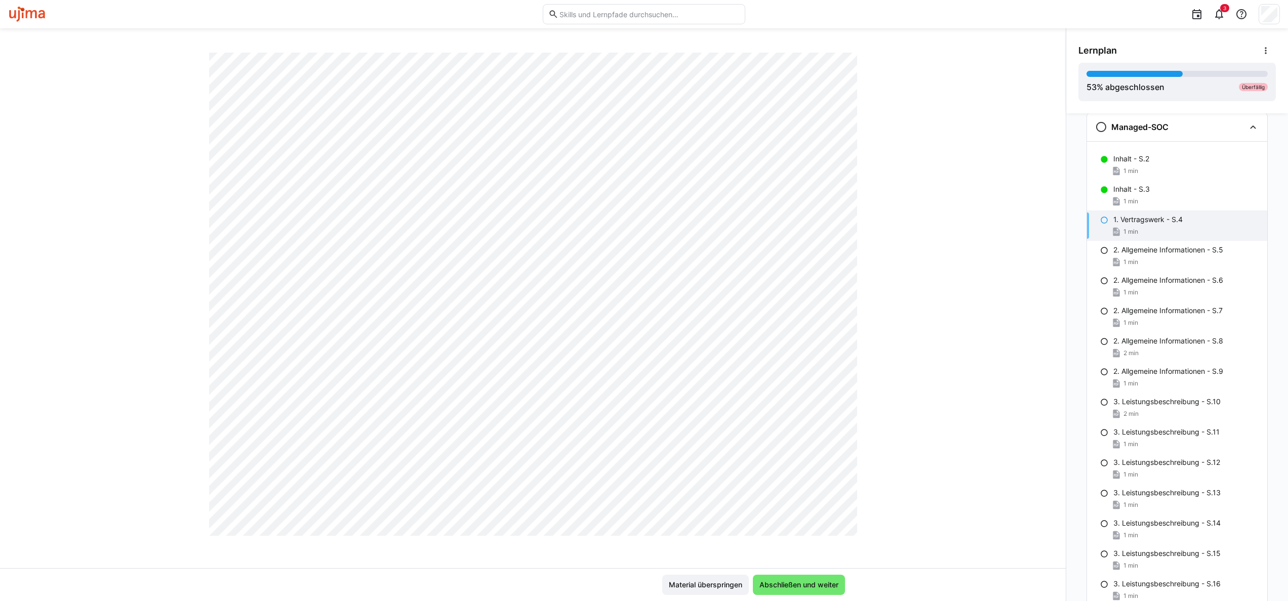
scroll to position [383, 0]
click at [814, 577] on span "Abschließen und weiter" at bounding box center [799, 585] width 92 height 20
click at [1066, 347] on div "Rahmenvereinbarung Leistungsbeschreibungen Inhalt - S.2 1 min 1. Vertragswerk -…" at bounding box center [1177, 357] width 222 height 488
click at [804, 588] on span "Abschließen und weiter" at bounding box center [799, 585] width 82 height 10
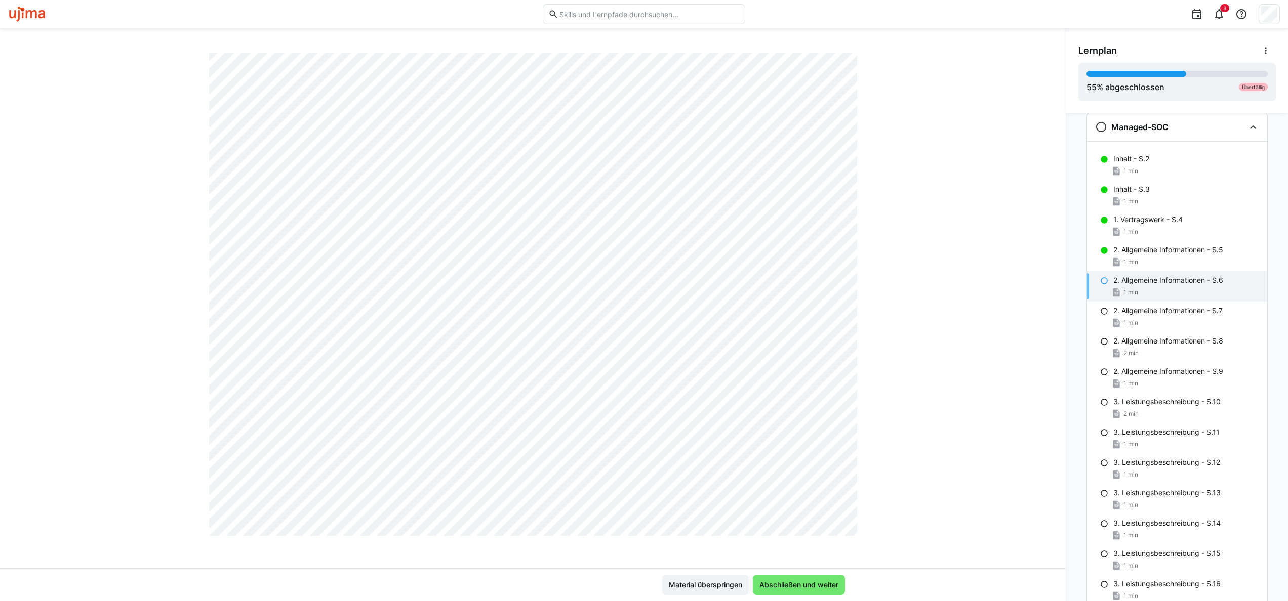
click at [1005, 413] on div "[UJ] Leistungsbeschreibungen V2.x 2. Allgemeine Informationen - S.6 1 LP" at bounding box center [533, 311] width 1066 height 516
click at [795, 580] on span "Abschließen und weiter" at bounding box center [799, 585] width 82 height 10
click at [931, 376] on div "[UJ] Leistungsbeschreibungen V2.x 2. Allgemeine Informationen - S.7 1 LP" at bounding box center [533, 311] width 1066 height 516
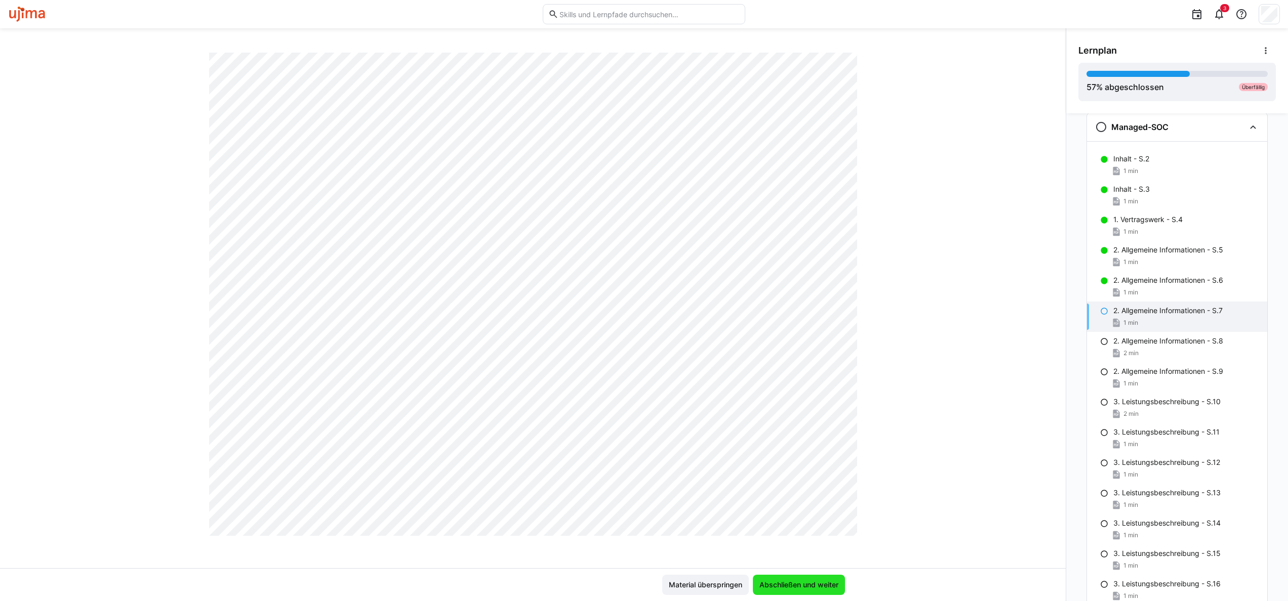
click at [817, 578] on span "Abschließen und weiter" at bounding box center [799, 585] width 92 height 20
click at [814, 586] on span "Abschließen und weiter" at bounding box center [799, 585] width 82 height 10
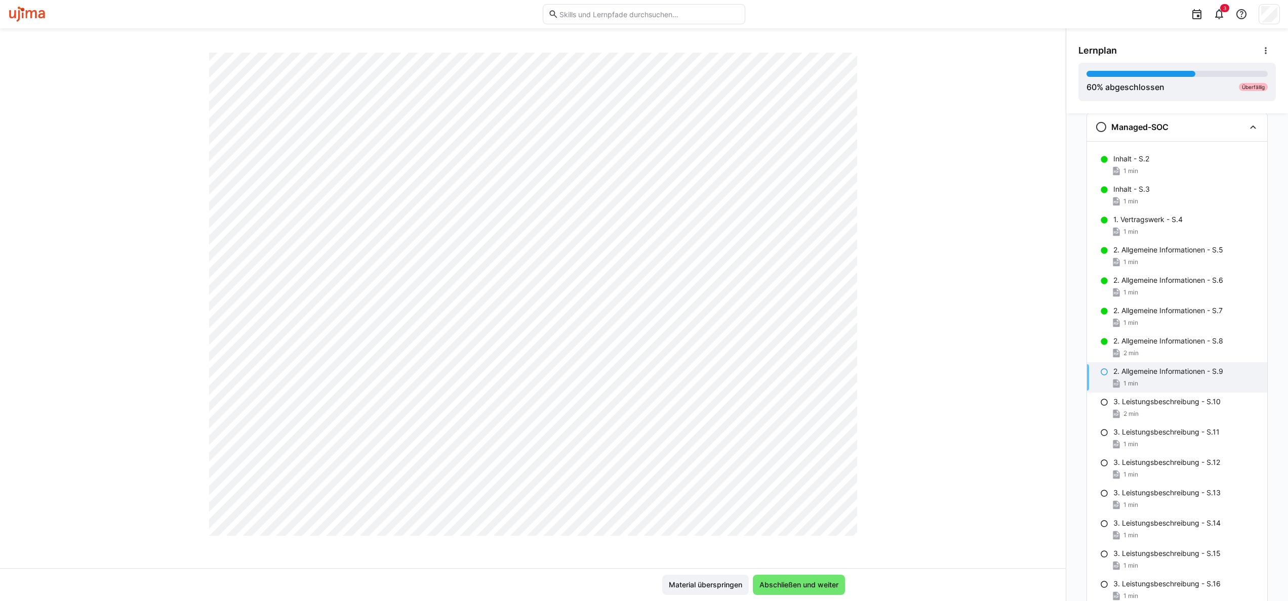
scroll to position [349, 0]
click at [940, 511] on div "[UJ] Leistungsbeschreibungen V2.x 2. Allgemeine Informationen - S.9 1 LP" at bounding box center [533, 311] width 1066 height 516
click at [817, 585] on span "Abschließen und weiter" at bounding box center [799, 585] width 82 height 10
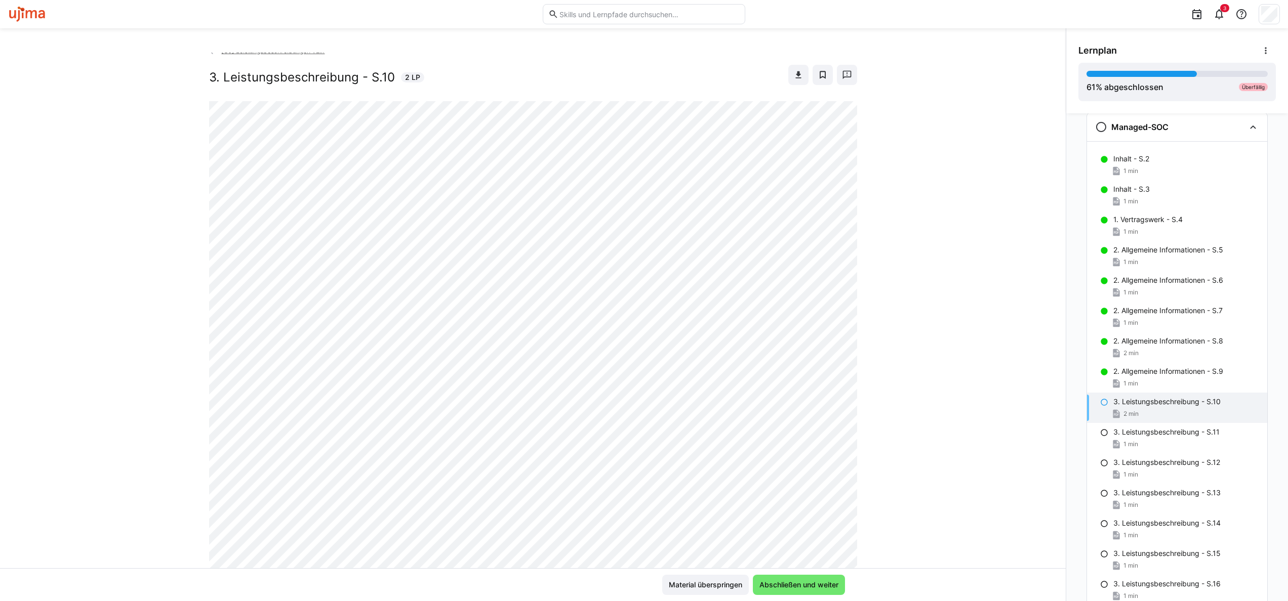
scroll to position [2, 0]
click at [1011, 221] on div "[UJ] Leistungsbeschreibungen V2.x 3. Leistungsbeschreibung - S.10 2 LP" at bounding box center [533, 311] width 1066 height 516
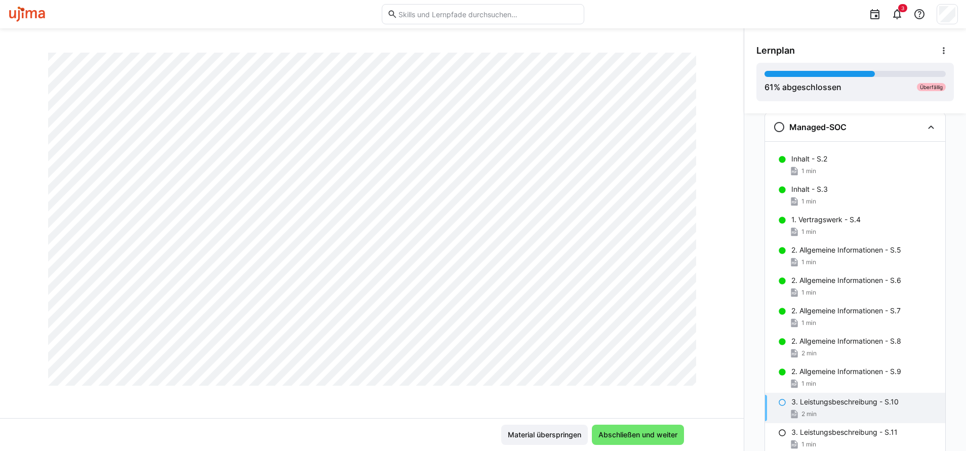
scroll to position [612, 0]
click at [655, 429] on span "Abschließen und weiter" at bounding box center [638, 435] width 92 height 20
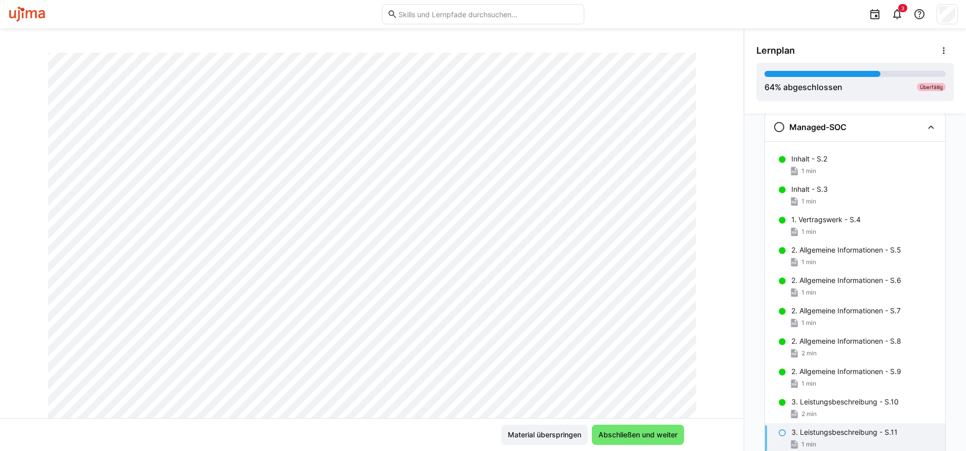
scroll to position [0, 0]
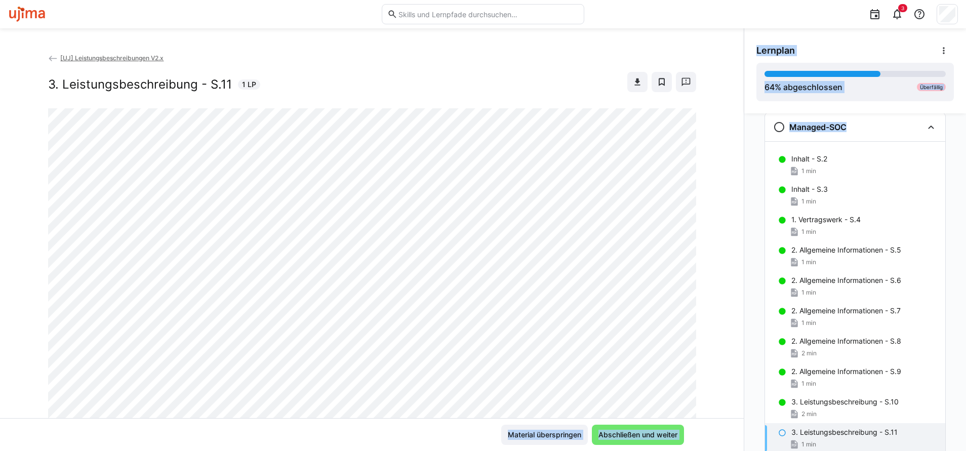
drag, startPoint x: 738, startPoint y: 173, endPoint x: 736, endPoint y: 218, distance: 45.1
click at [736, 218] on div "[UJ] Leistungsbeschreibungen V2.x 3. Leistungsbeschreibung - S.11 1 LP Material…" at bounding box center [483, 239] width 966 height 423
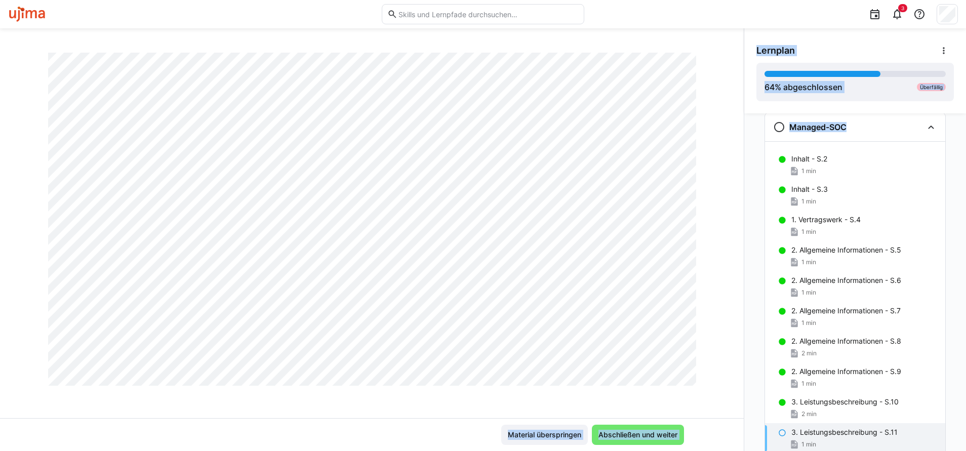
scroll to position [612, 0]
click at [640, 435] on span "Abschließen und weiter" at bounding box center [638, 435] width 82 height 10
click at [480, 441] on div "Material überspringen Abschließen und weiter" at bounding box center [372, 435] width 624 height 20
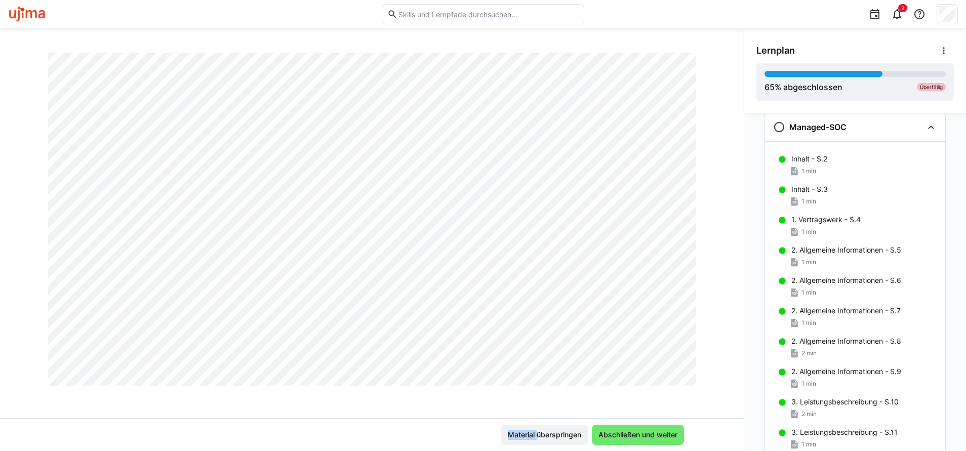
click at [480, 441] on div "Material überspringen Abschließen und weiter" at bounding box center [372, 435] width 624 height 20
click at [478, 441] on div "Material überspringen Abschließen und weiter" at bounding box center [372, 435] width 624 height 20
click at [448, 431] on div "Material überspringen Abschließen und weiter" at bounding box center [372, 435] width 624 height 20
click at [831, 21] on div "3" at bounding box center [774, 14] width 367 height 28
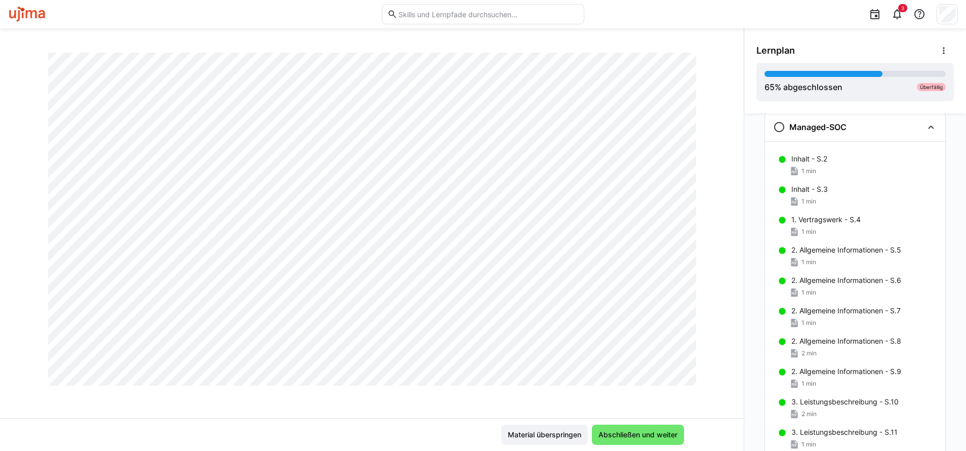
scroll to position [612, 0]
click at [634, 435] on span "Abschließen und weiter" at bounding box center [638, 435] width 82 height 10
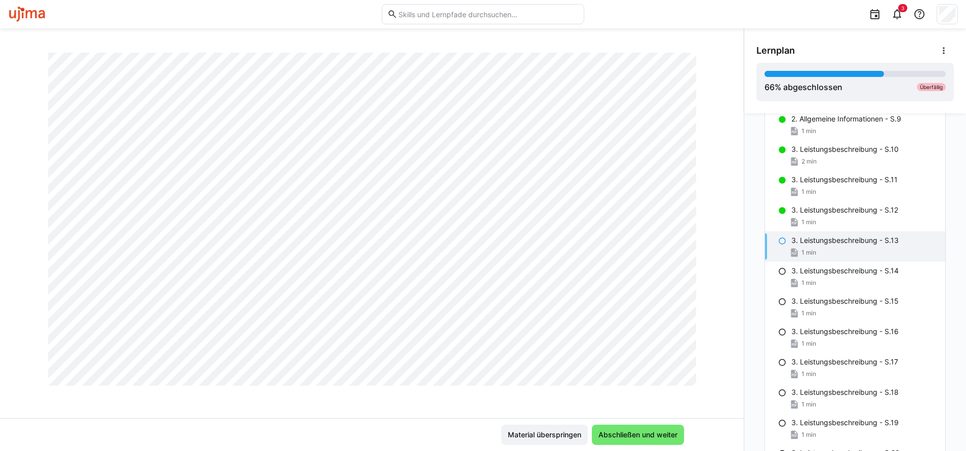
scroll to position [351, 0]
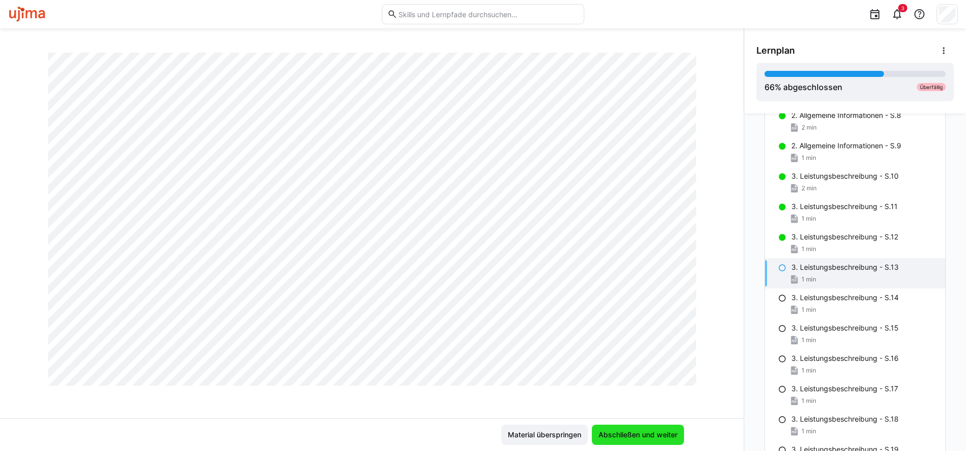
click at [650, 431] on span "Abschließen und weiter" at bounding box center [638, 435] width 82 height 10
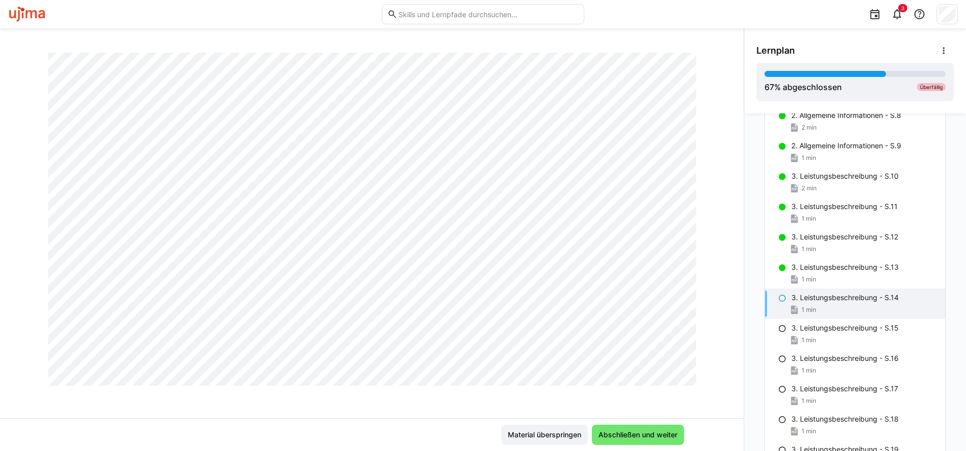
scroll to position [612, 0]
click at [623, 435] on span "Abschließen und weiter" at bounding box center [638, 435] width 82 height 10
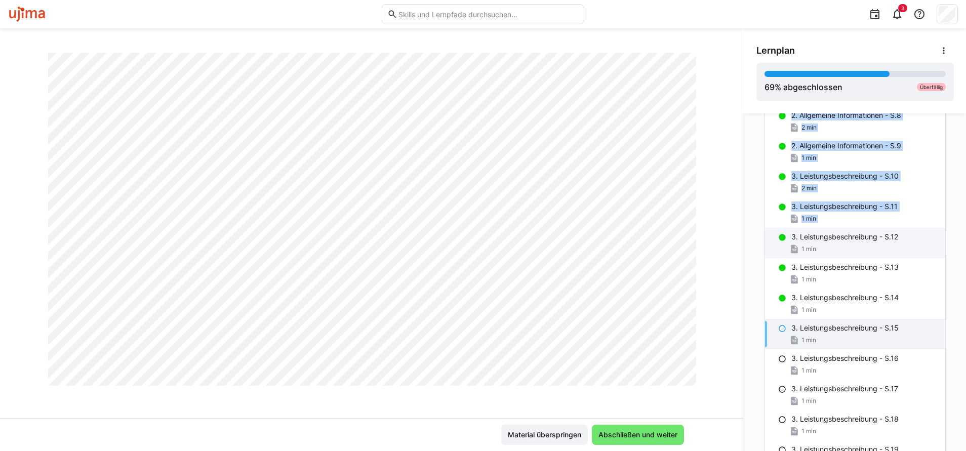
drag, startPoint x: 742, startPoint y: 301, endPoint x: 762, endPoint y: 230, distance: 74.2
click at [762, 230] on div "Rahmenvereinbarung Leistungsbeschreibungen Inhalt - S.2 1 min 1. Vertragswerk -…" at bounding box center [855, 282] width 222 height 338
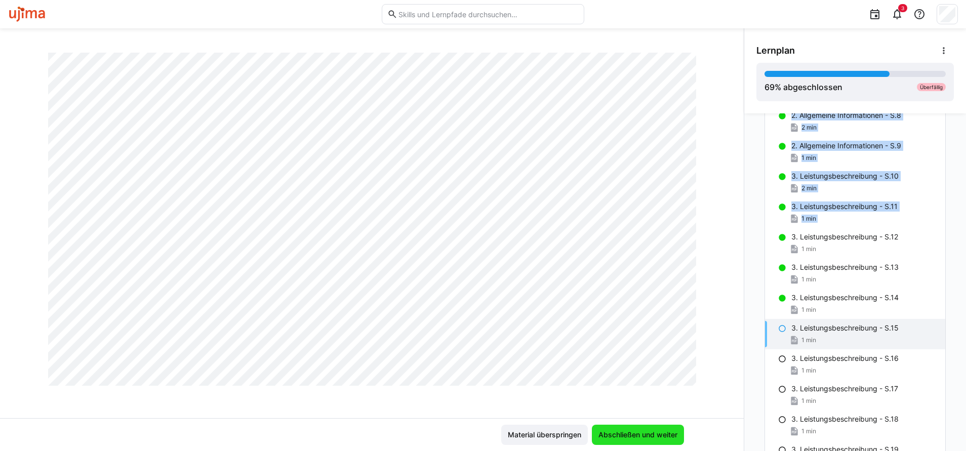
click at [651, 436] on span "Abschließen und weiter" at bounding box center [638, 435] width 82 height 10
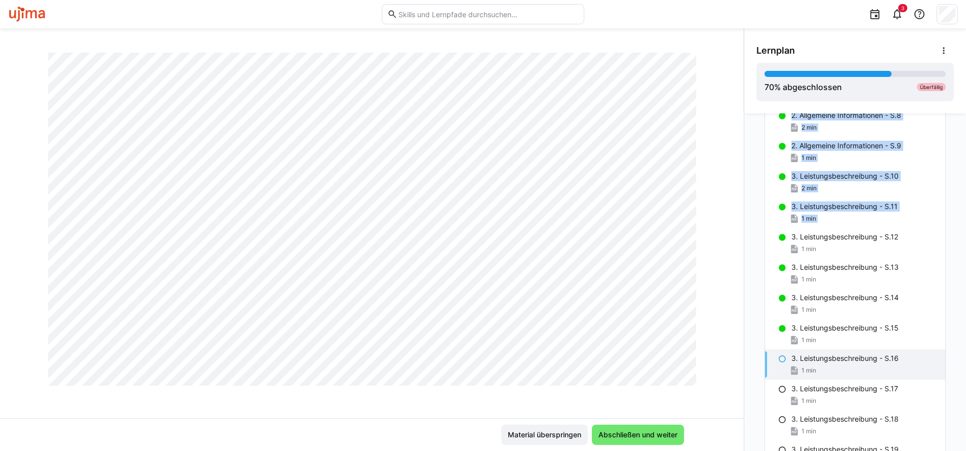
scroll to position [612, 0]
click at [655, 431] on span "Abschließen und weiter" at bounding box center [638, 435] width 82 height 10
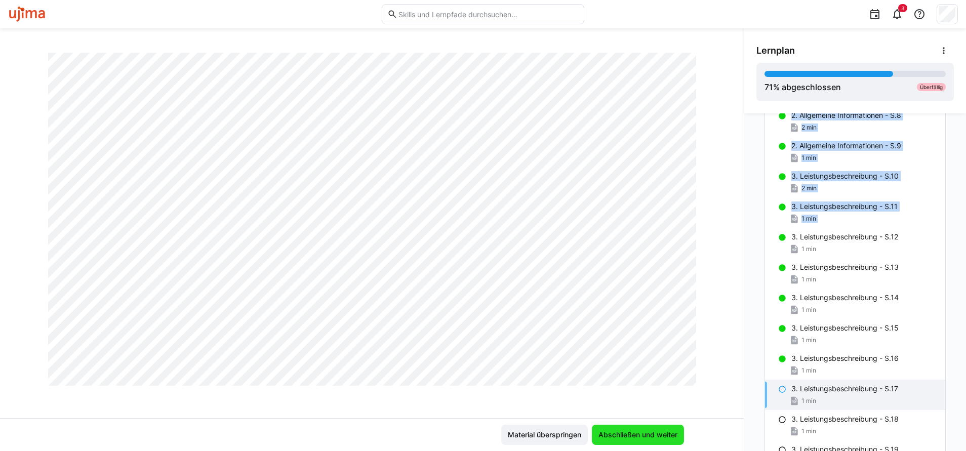
click at [647, 438] on span "Abschließen und weiter" at bounding box center [638, 435] width 82 height 10
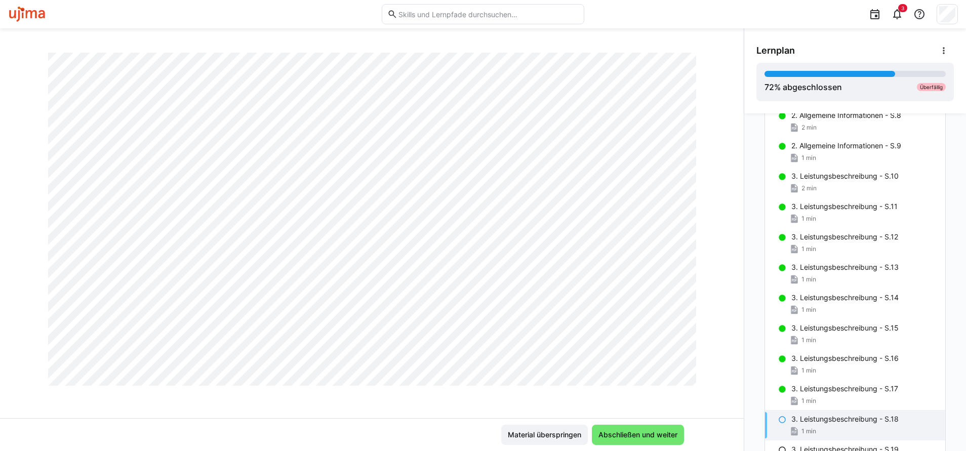
drag, startPoint x: 740, startPoint y: 361, endPoint x: 751, endPoint y: 310, distance: 52.0
click at [751, 310] on div "Rahmenvereinbarung Leistungsbeschreibungen Inhalt - S.2 1 min 1. Vertragswerk -…" at bounding box center [855, 282] width 222 height 338
drag, startPoint x: 738, startPoint y: 238, endPoint x: 739, endPoint y: 277, distance: 39.0
click at [744, 277] on div "Lernplan 72 % abgeschlossen Überfällig Rahmenvereinbarung Leistungsbeschreibung…" at bounding box center [855, 239] width 222 height 423
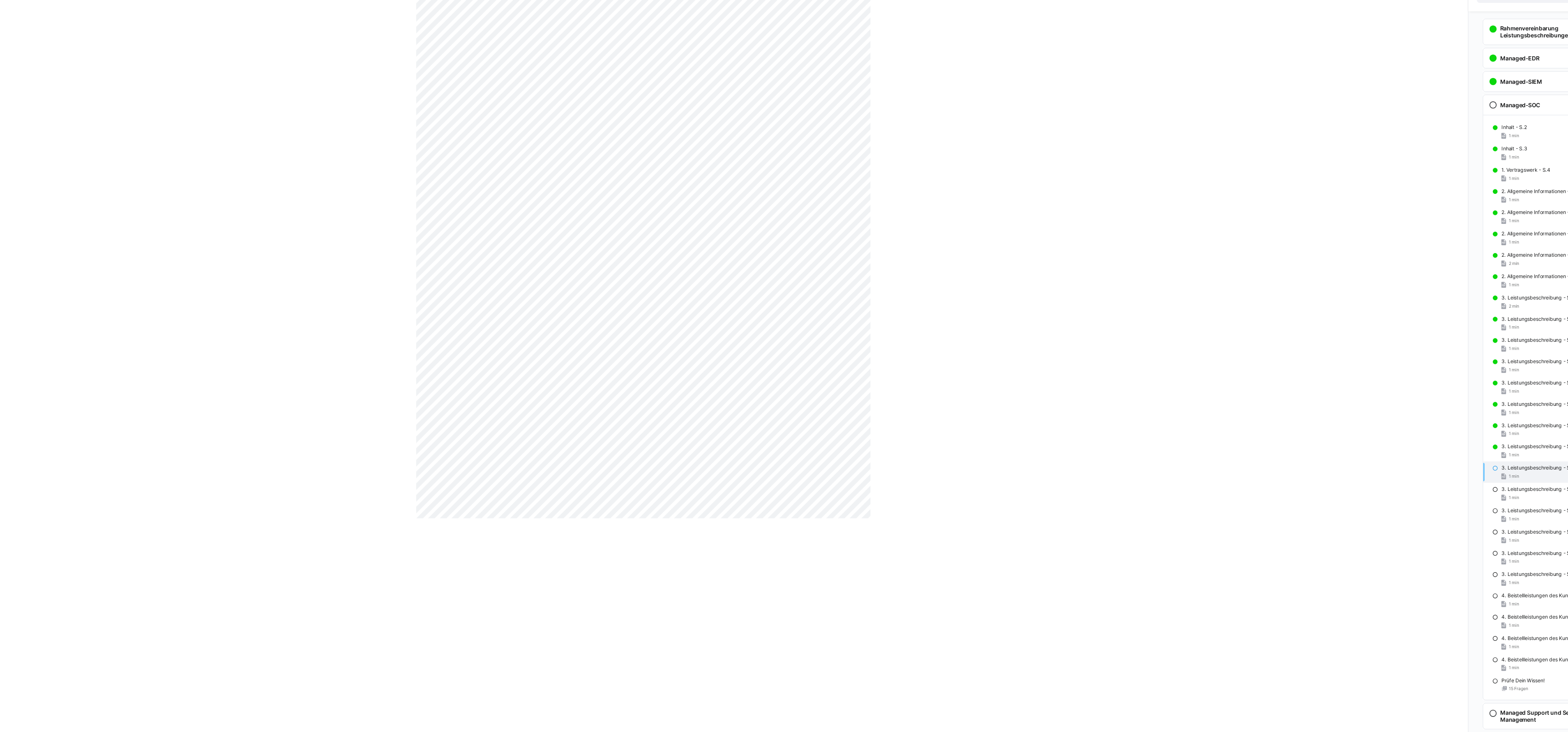
scroll to position [13, 0]
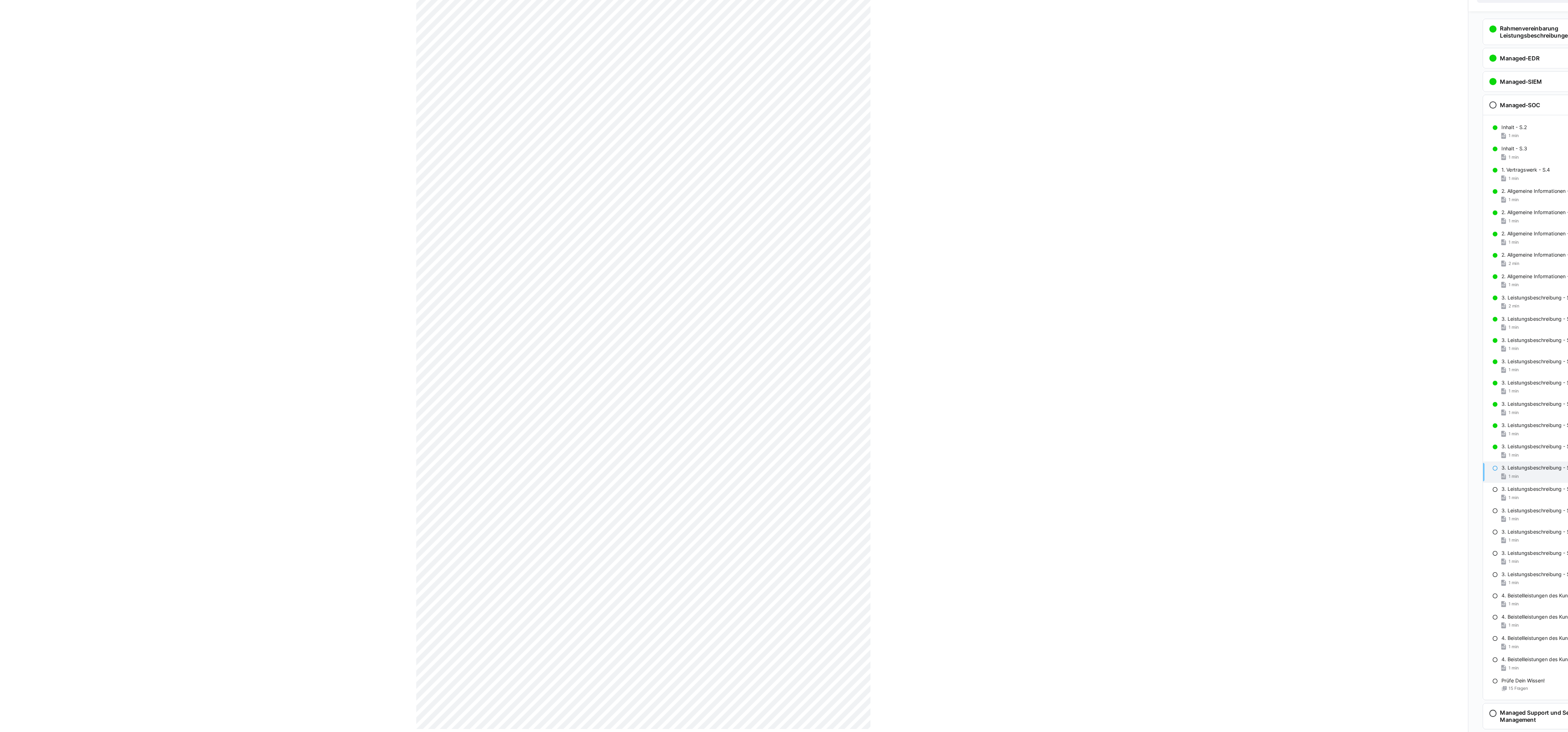
click at [783, 366] on div "[UJ] Leistungsbeschreibungen V2.x 3. Leistungsbeschreibung - S.18 1 LP" at bounding box center [716, 372] width 1433 height 680
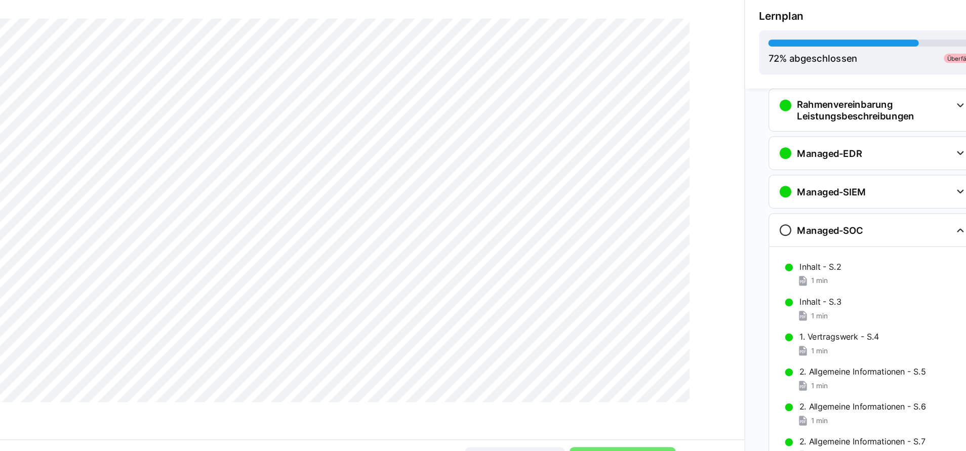
drag, startPoint x: 739, startPoint y: 321, endPoint x: 748, endPoint y: 448, distance: 126.9
click at [748, 448] on div "Rahmenvereinbarung Leistungsbeschreibungen Inhalt - S.2 1 min 1. Vertragswerk -…" at bounding box center [855, 282] width 222 height 338
click at [564, 425] on span "Material überspringen" at bounding box center [544, 435] width 87 height 20
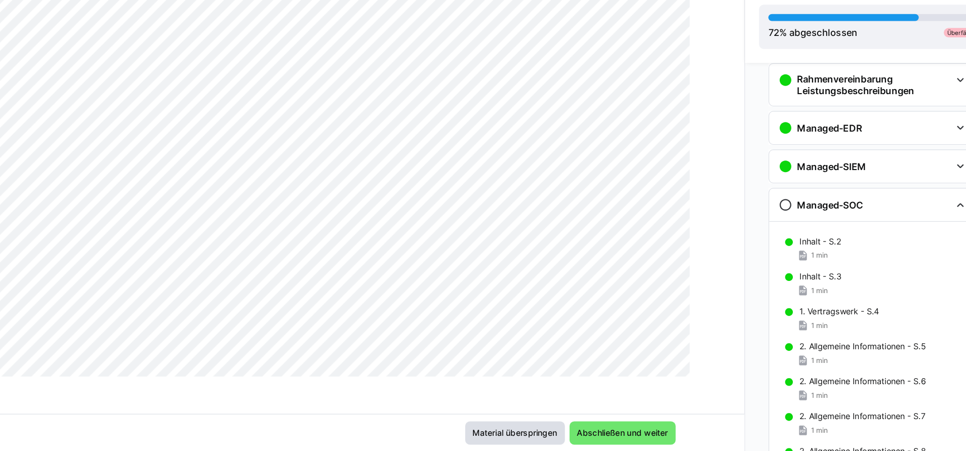
scroll to position [174, 0]
click at [649, 431] on span "Abschließen und weiter" at bounding box center [638, 435] width 82 height 10
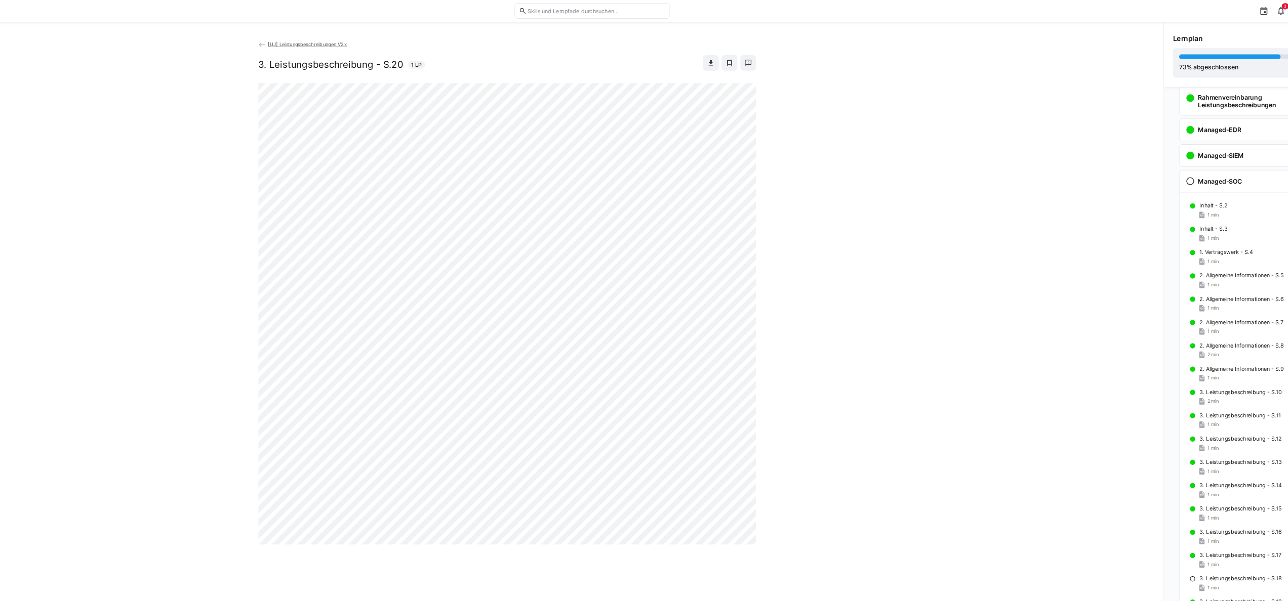
scroll to position [16, 0]
drag, startPoint x: 1697, startPoint y: 717, endPoint x: 1503, endPoint y: 686, distance: 197.0
click at [1287, 601] on div "[UJ] Leistungsbeschreibungen V2.x 3. Leistungsbeschreibung - S.20 1 LP" at bounding box center [855, 461] width 1710 height 817
drag, startPoint x: 1692, startPoint y: 626, endPoint x: 1675, endPoint y: 626, distance: 16.7
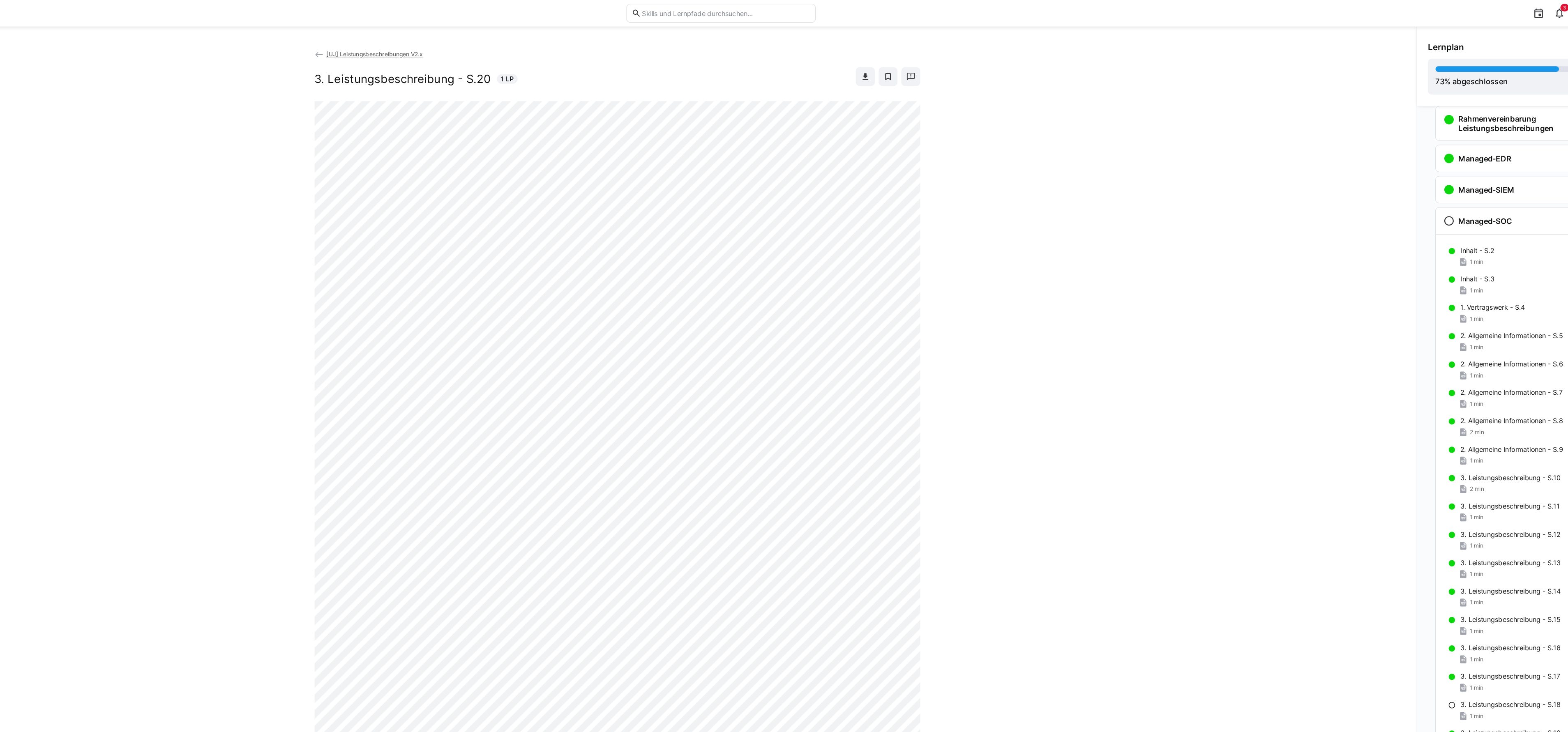
click at [1045, 488] on div "[UJ] Leistungsbeschreibungen V2.x 3. Leistungsbeschreibung - S.20 1 LP" at bounding box center [694, 374] width 1388 height 663
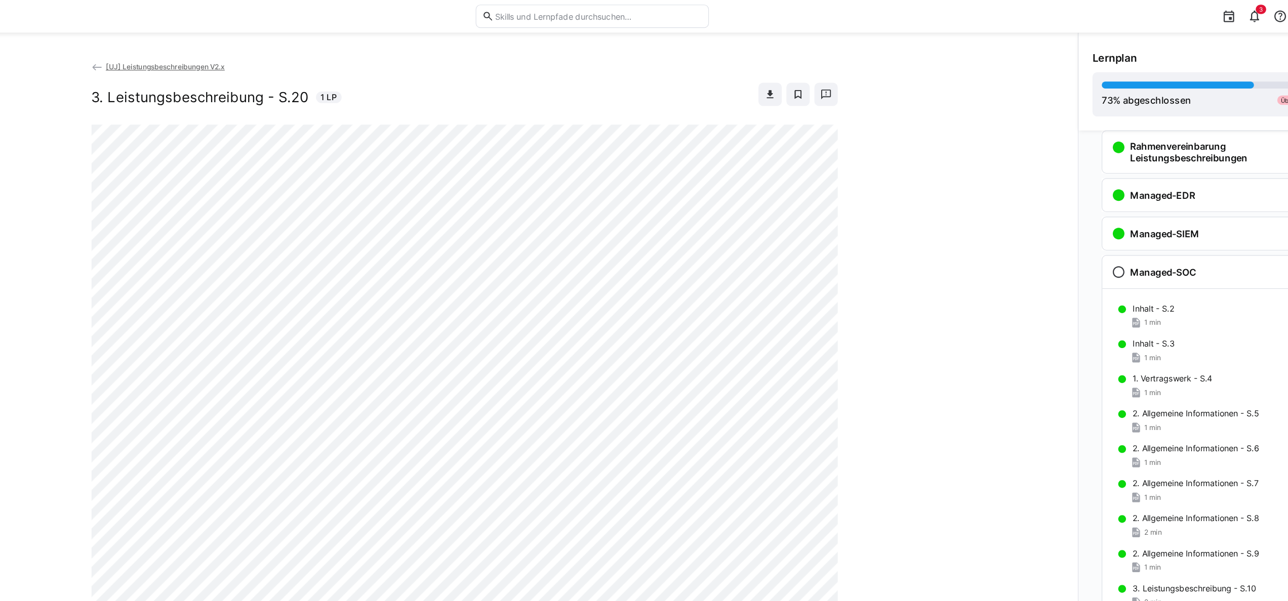
click at [948, 173] on div "[UJ] Leistungsbeschreibungen V2.x 3. Leistungsbeschreibung - S.20 1 LP" at bounding box center [533, 311] width 1066 height 516
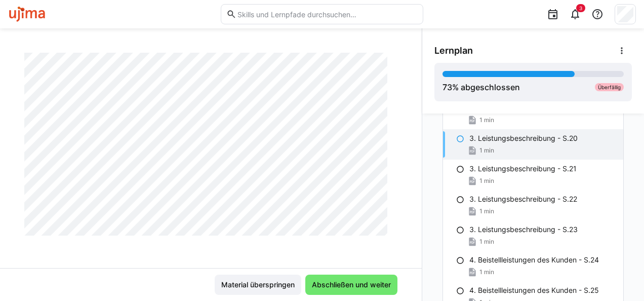
scroll to position [691, 0]
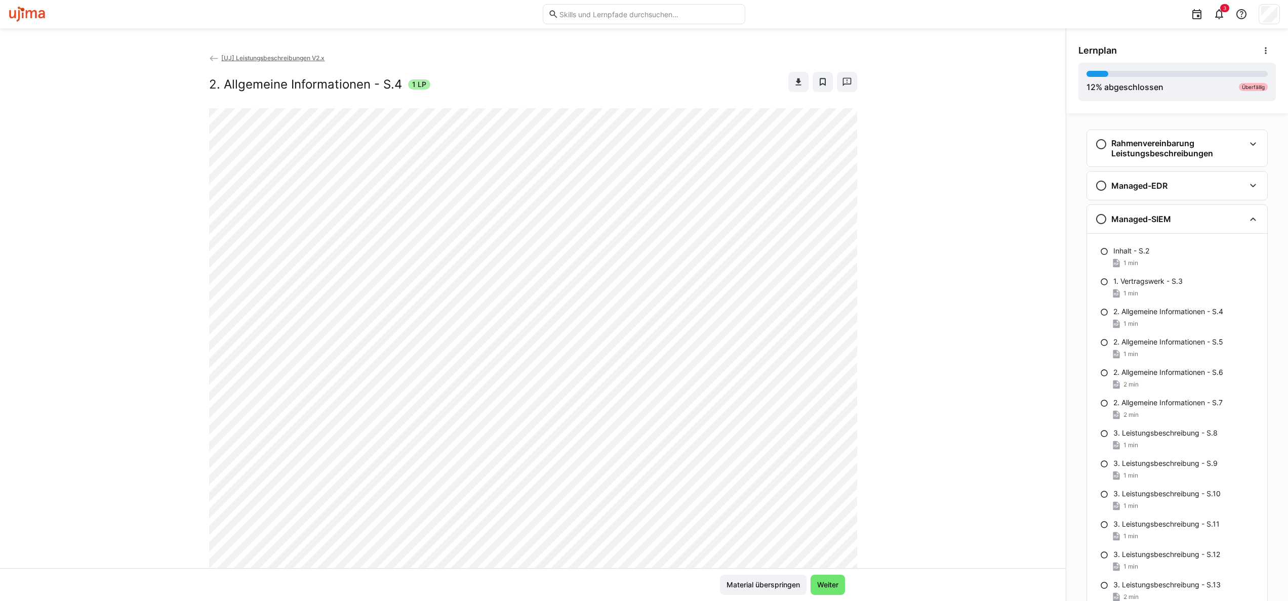
scroll to position [416, 0]
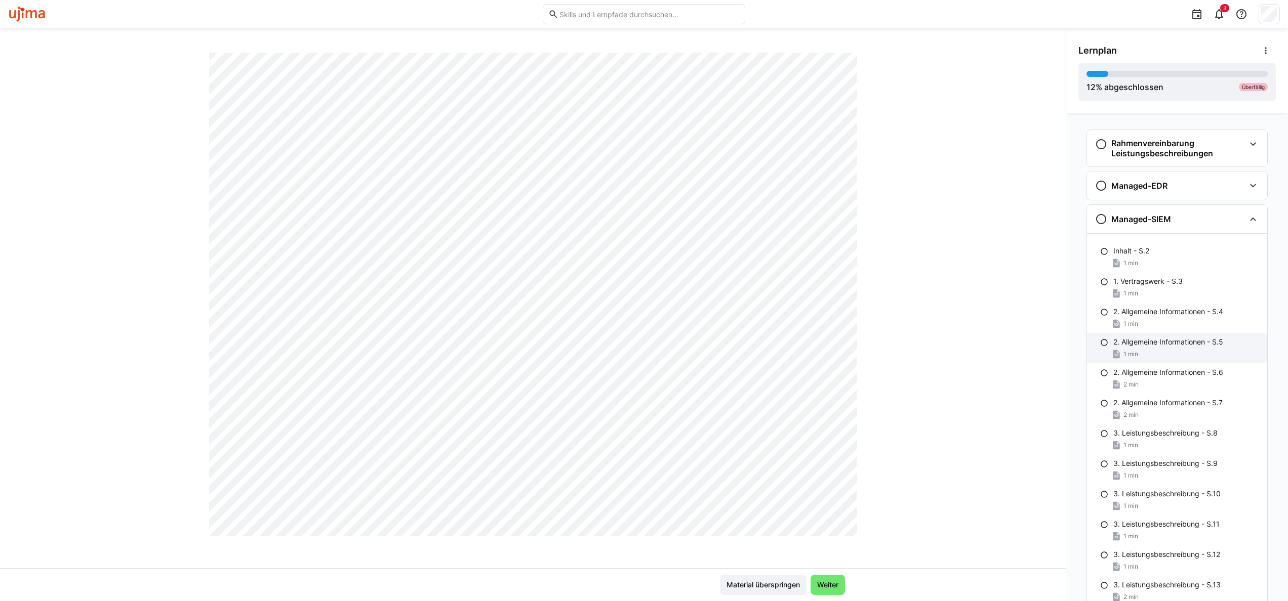
click at [1146, 343] on p "2. Allgemeine Informationen - S.5" at bounding box center [1168, 342] width 110 height 10
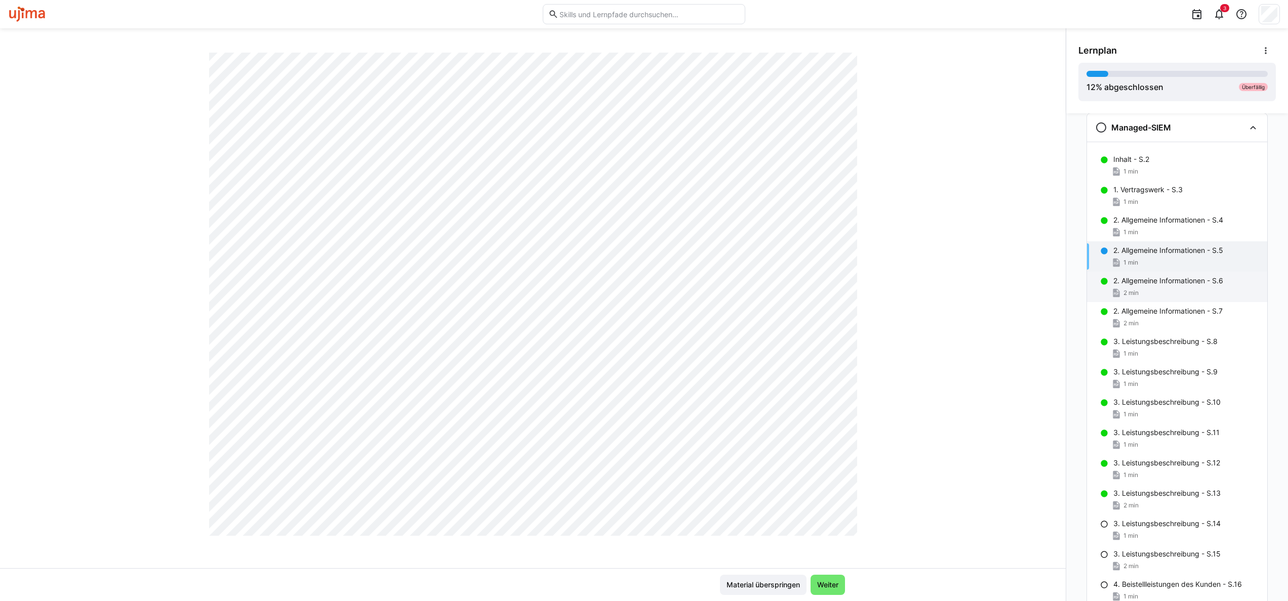
click at [1126, 286] on p "2. Allgemeine Informationen - S.6" at bounding box center [1168, 281] width 110 height 10
drag, startPoint x: 1070, startPoint y: 360, endPoint x: 1070, endPoint y: 330, distance: 30.4
click at [1070, 330] on div "Rahmenvereinbarung Leistungsbeschreibungen Inhalt - S.2 1 min 1. Vertragswerk -…" at bounding box center [1177, 357] width 222 height 488
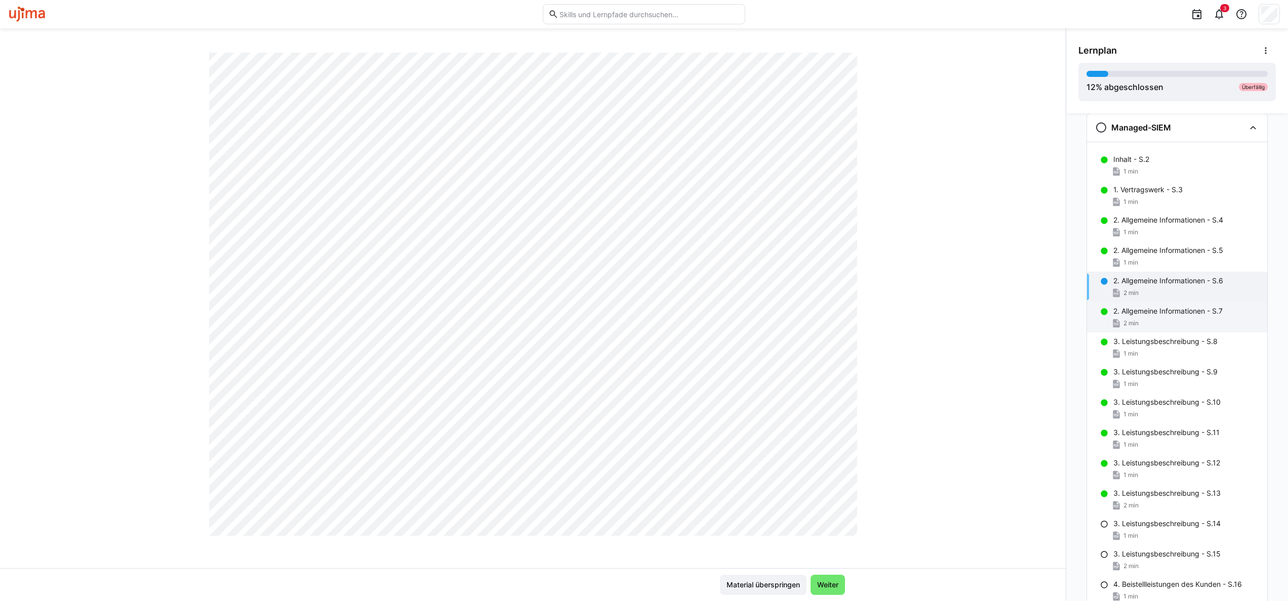
click at [1123, 327] on span "2 min" at bounding box center [1130, 323] width 15 height 8
drag, startPoint x: 1063, startPoint y: 339, endPoint x: 1050, endPoint y: 246, distance: 94.2
click at [1050, 246] on div "[UJ] Leistungsbeschreibungen V2.x 2. Allgemeine Informationen - S.7 2 LP Materi…" at bounding box center [644, 314] width 1288 height 573
drag, startPoint x: 1127, startPoint y: 345, endPoint x: 1131, endPoint y: 374, distance: 28.6
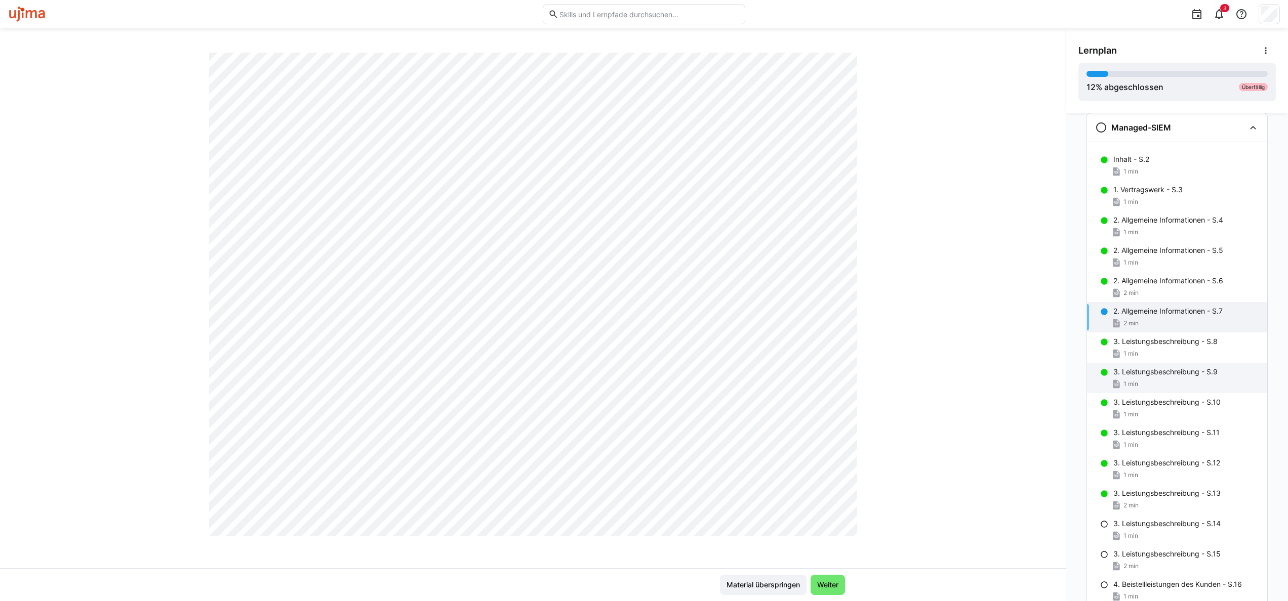
click at [1127, 347] on div "3. Leistungsbeschreibung - S.8 1 min" at bounding box center [1177, 348] width 180 height 30
click at [1137, 383] on div "1 min" at bounding box center [1186, 384] width 146 height 10
click at [1135, 415] on div "1 min" at bounding box center [1186, 415] width 146 height 10
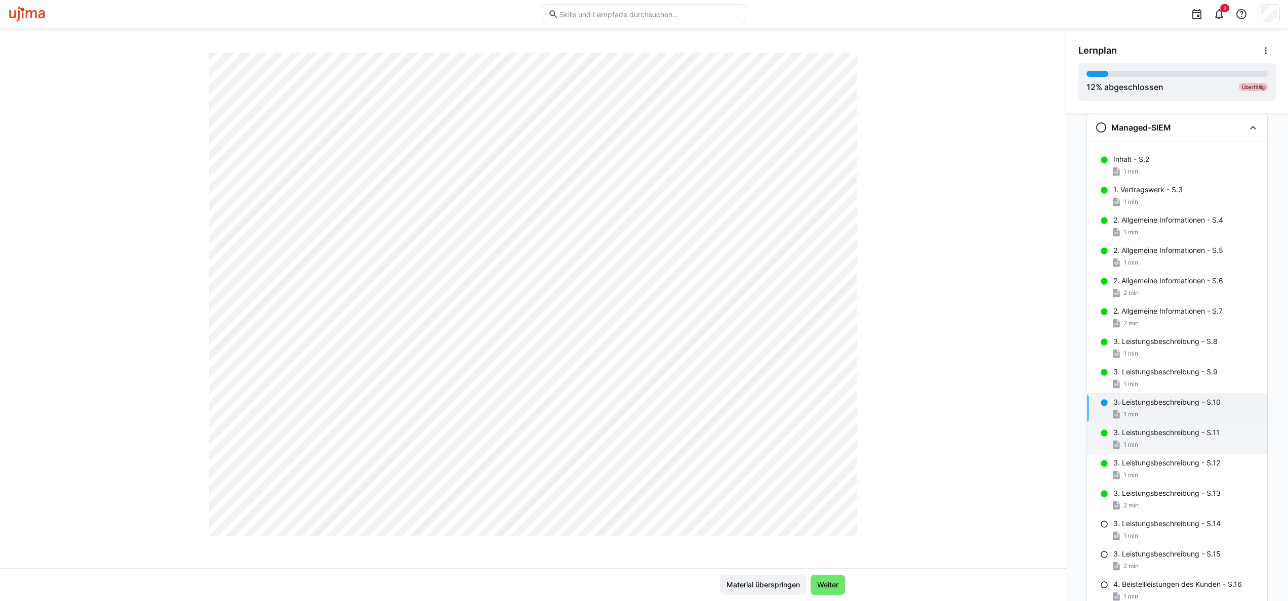
click at [1139, 439] on div "3. Leistungsbeschreibung - S.11 1 min" at bounding box center [1177, 439] width 180 height 30
click at [1139, 474] on div "1 min" at bounding box center [1186, 475] width 146 height 10
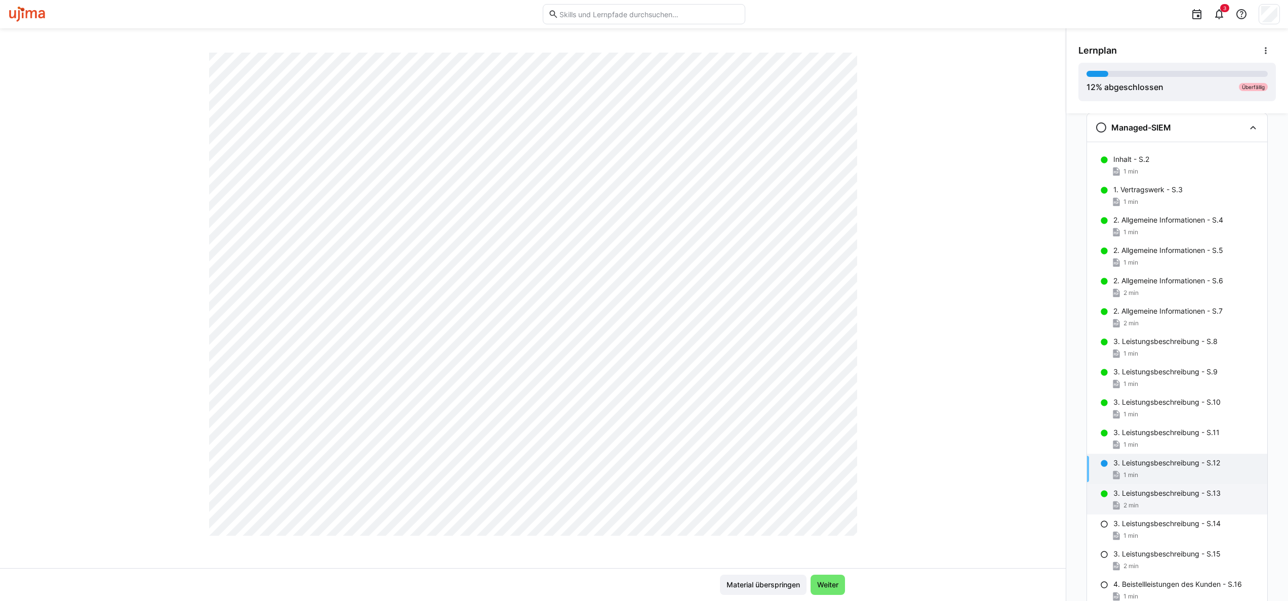
click at [1151, 507] on div "2 min" at bounding box center [1186, 506] width 146 height 10
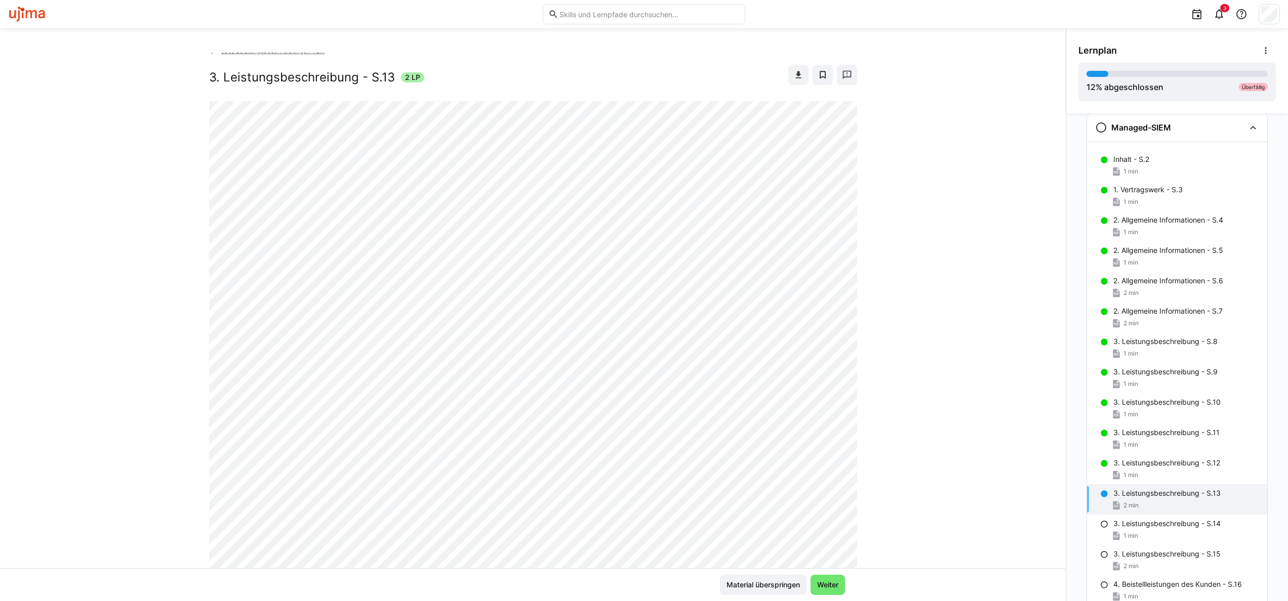
scroll to position [0, 0]
click at [1165, 536] on div "1 min" at bounding box center [1186, 536] width 146 height 10
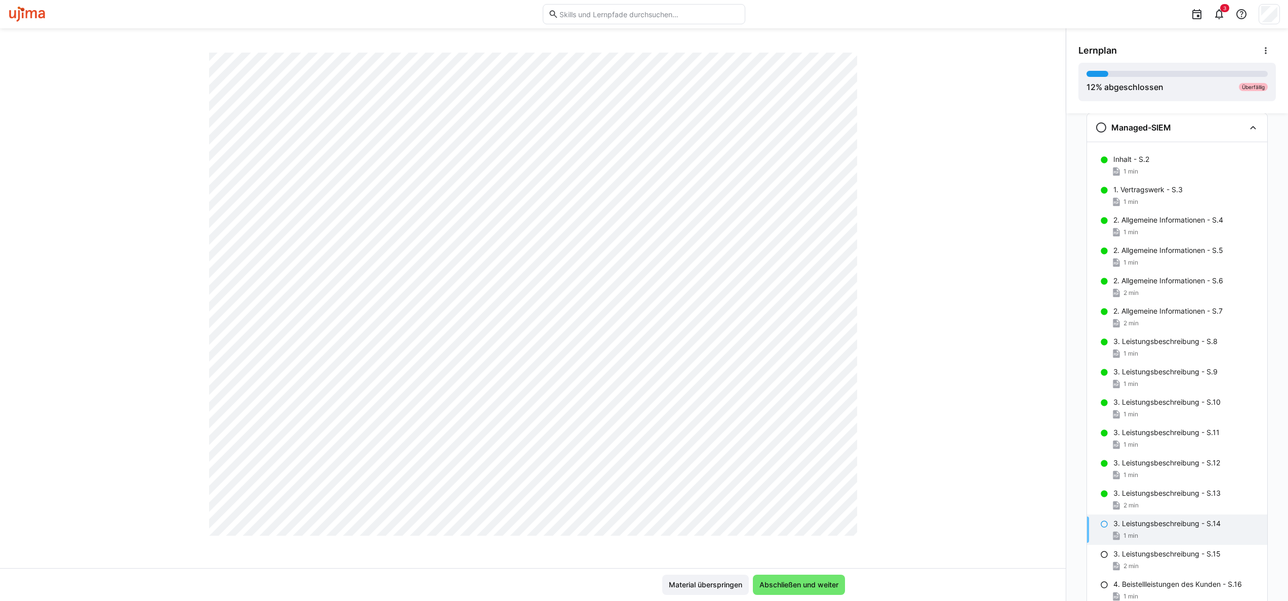
scroll to position [177, 0]
click at [1149, 532] on div "1 min" at bounding box center [1186, 536] width 146 height 10
click at [1133, 531] on div "1 min" at bounding box center [1124, 536] width 27 height 10
click at [1161, 527] on p "3. Leistungsbeschreibung - S.14" at bounding box center [1166, 524] width 107 height 10
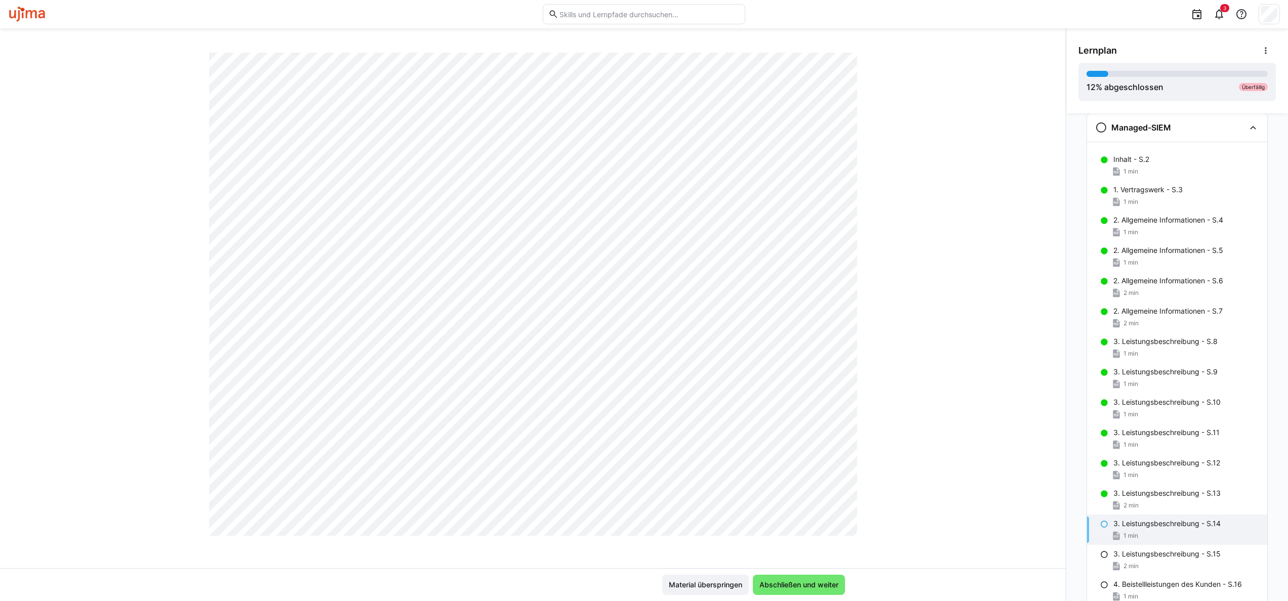
click at [1138, 527] on p "3. Leistungsbeschreibung - S.14" at bounding box center [1166, 524] width 107 height 10
click at [1137, 503] on div "2 min" at bounding box center [1186, 506] width 146 height 10
click at [1134, 525] on p "3. Leistungsbeschreibung - S.14" at bounding box center [1166, 524] width 107 height 10
click at [1149, 558] on p "3. Leistungsbeschreibung - S.15" at bounding box center [1166, 554] width 107 height 10
click at [1287, 249] on div "Rahmenvereinbarung Leistungsbeschreibungen Inhalt - S.2 1 min 1. Vertragswerk -…" at bounding box center [1177, 357] width 222 height 488
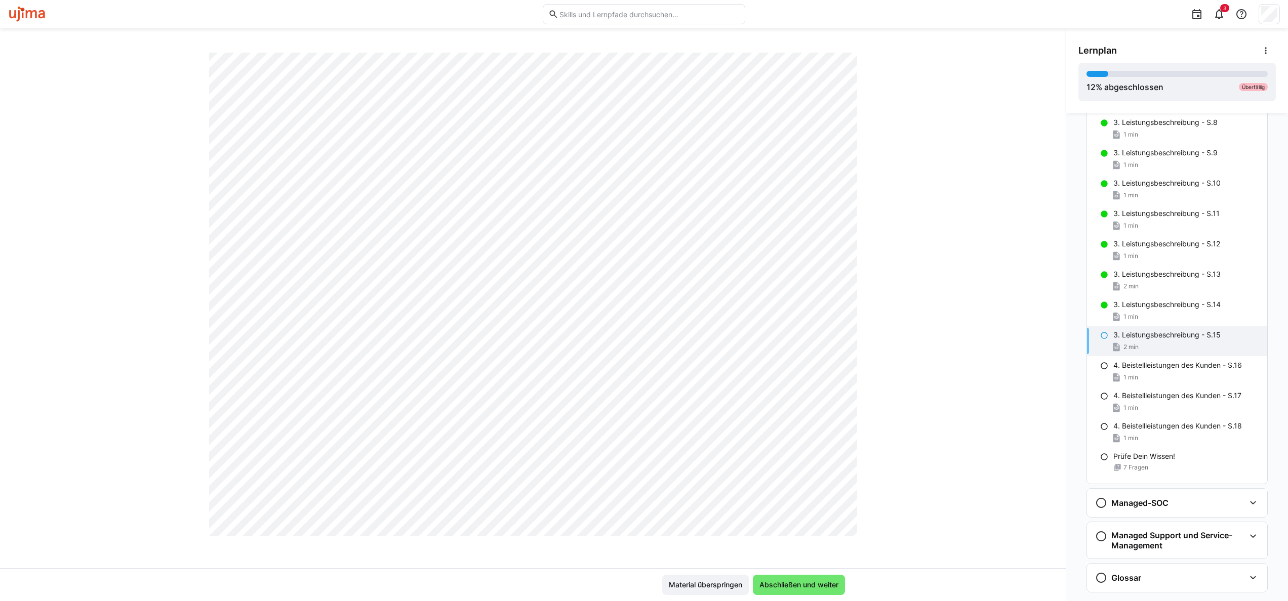
scroll to position [314, 0]
click at [1124, 373] on span "1 min" at bounding box center [1130, 375] width 15 height 8
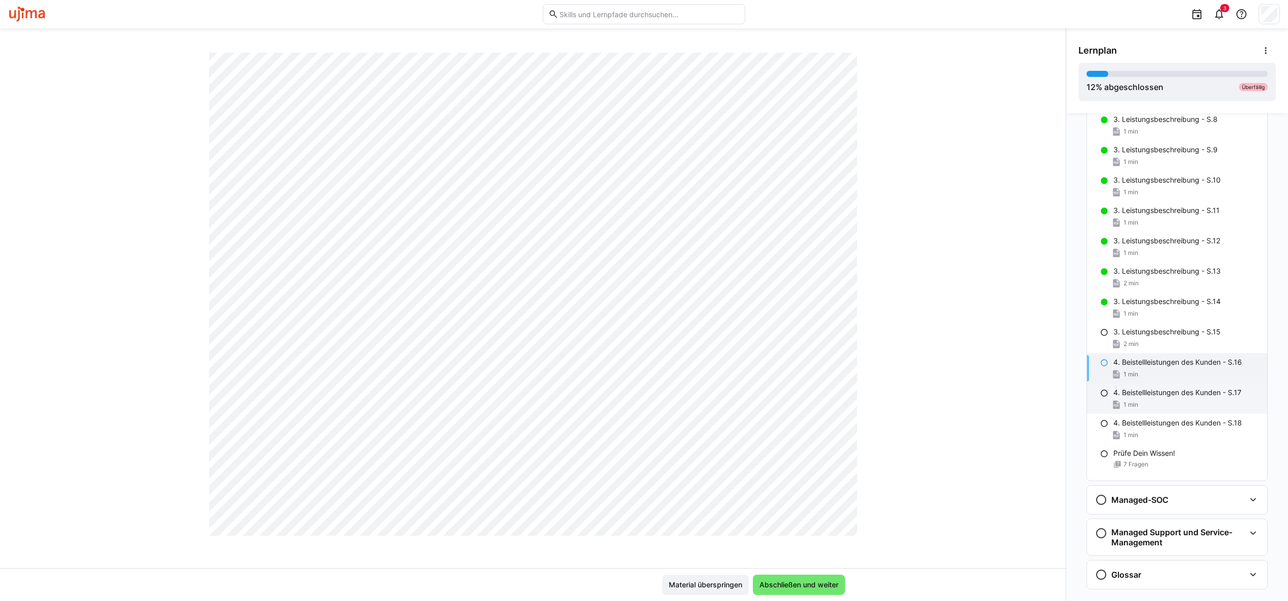
click at [1133, 401] on div "1 min" at bounding box center [1124, 405] width 27 height 10
click at [1159, 426] on p "4. Beistellleistungen des Kunden - S.18" at bounding box center [1177, 423] width 129 height 10
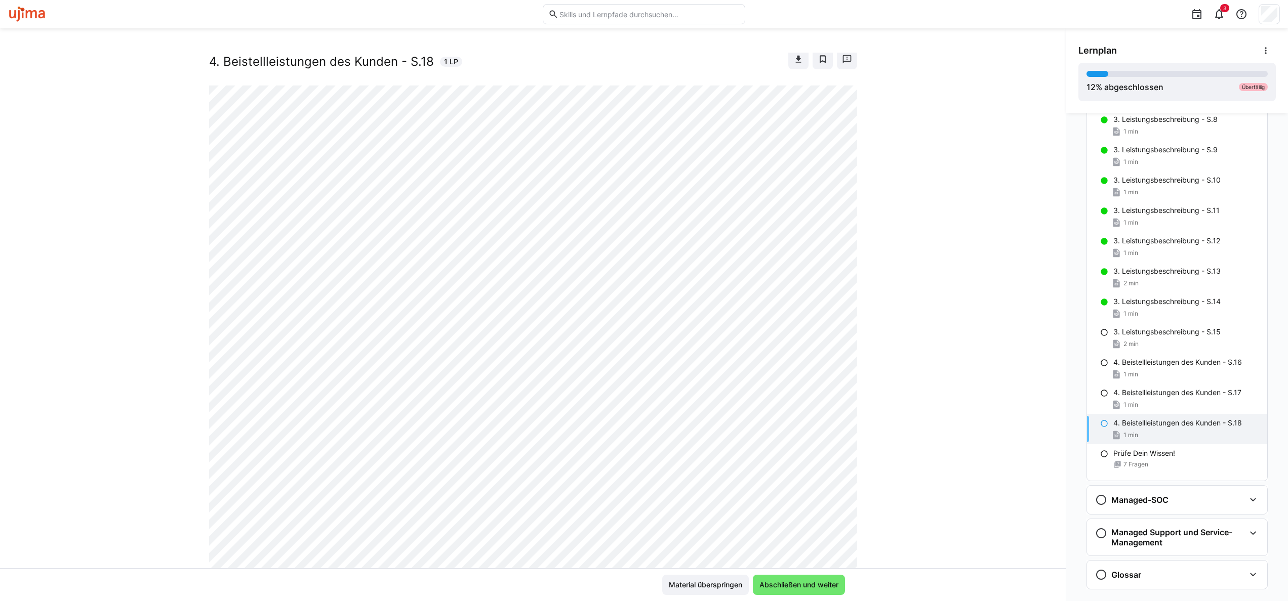
scroll to position [0, 0]
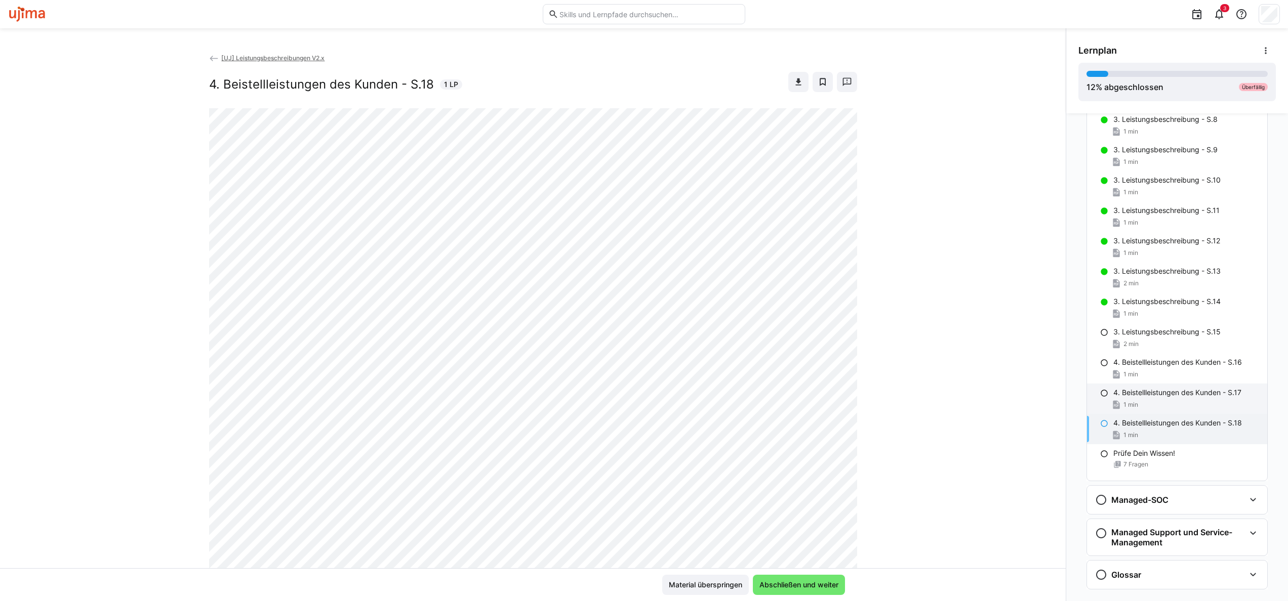
click at [1124, 399] on div "4. Beistellleistungen des Kunden - S.17 1 min" at bounding box center [1177, 399] width 180 height 30
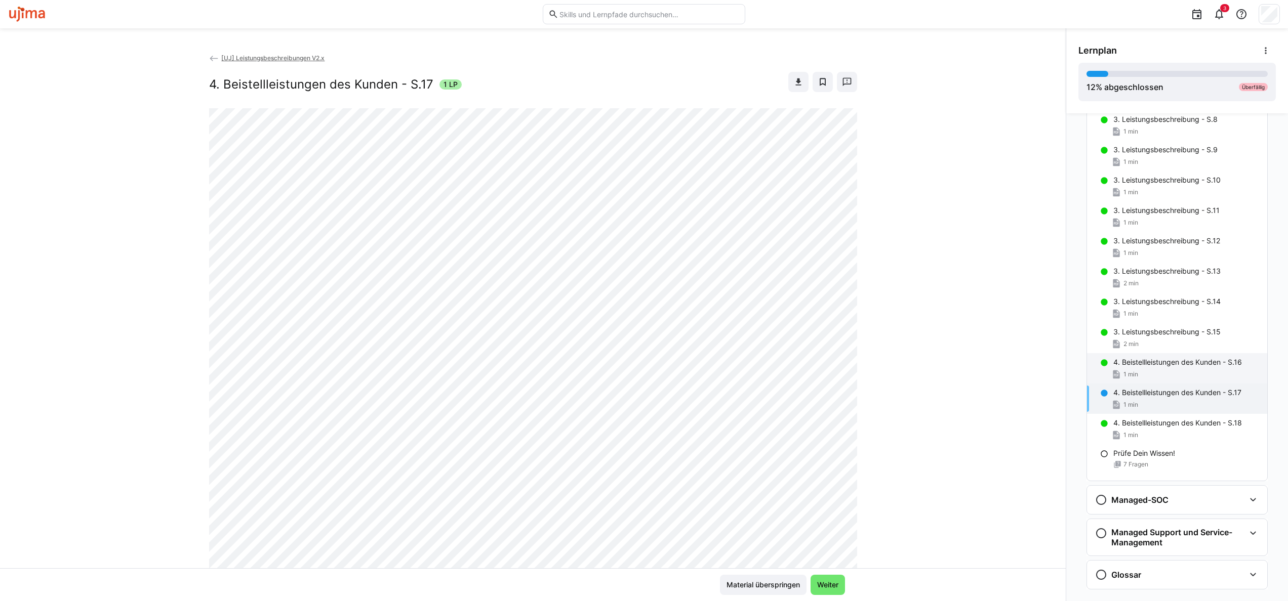
click at [1151, 366] on p "4. Beistellleistungen des Kunden - S.16" at bounding box center [1177, 362] width 129 height 10
click at [1133, 346] on span "2 min" at bounding box center [1130, 344] width 15 height 8
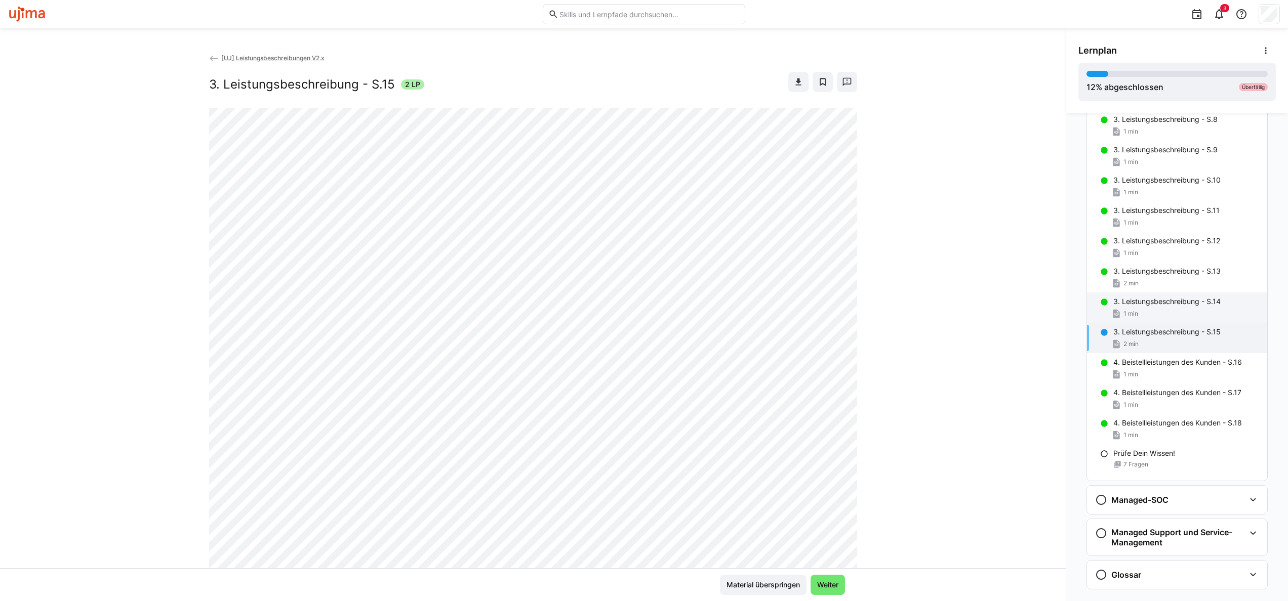
click at [1130, 304] on p "3. Leistungsbeschreibung - S.14" at bounding box center [1166, 302] width 107 height 10
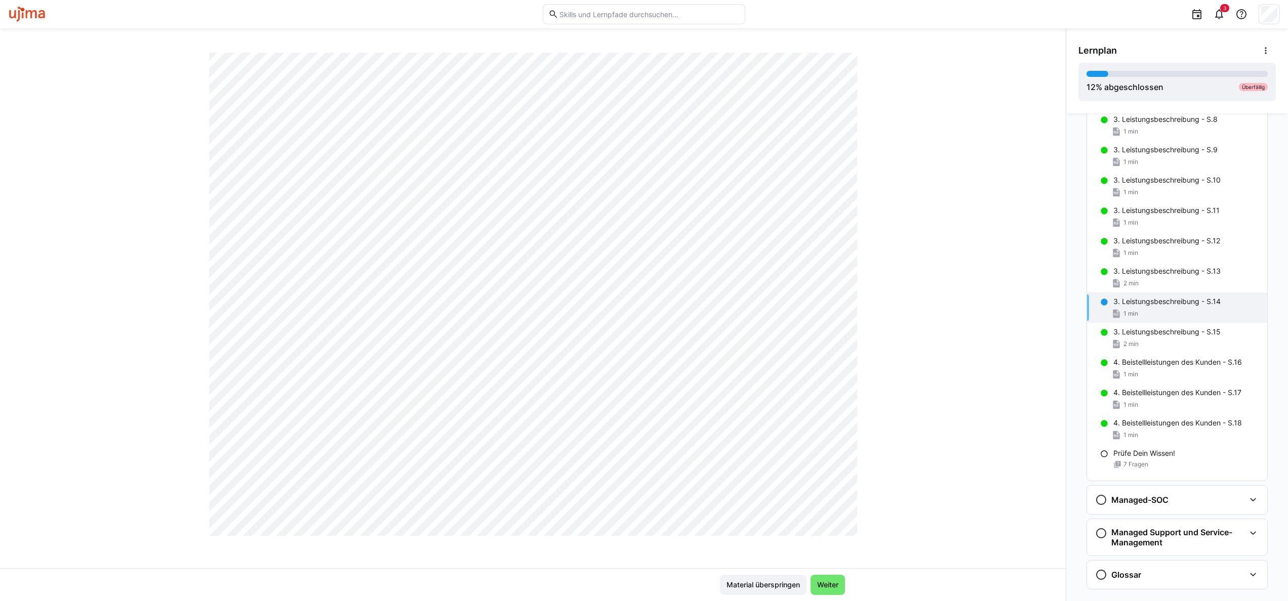
scroll to position [200, 0]
click at [1140, 272] on p "3. Leistungsbeschreibung - S.13" at bounding box center [1166, 271] width 107 height 10
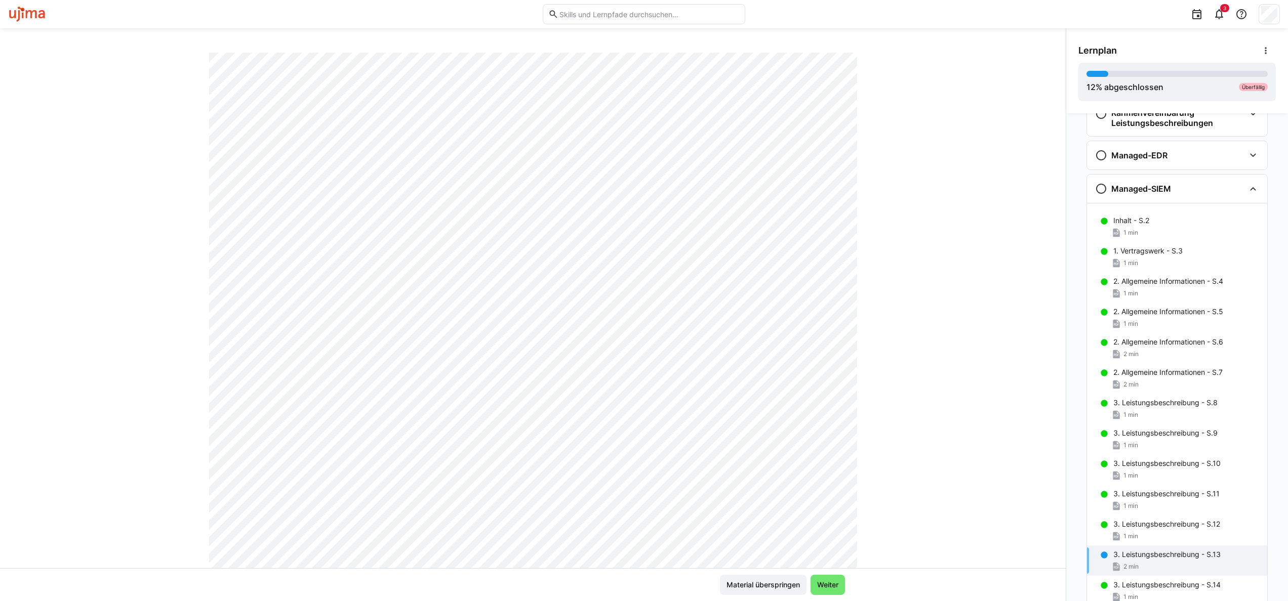
scroll to position [8, 0]
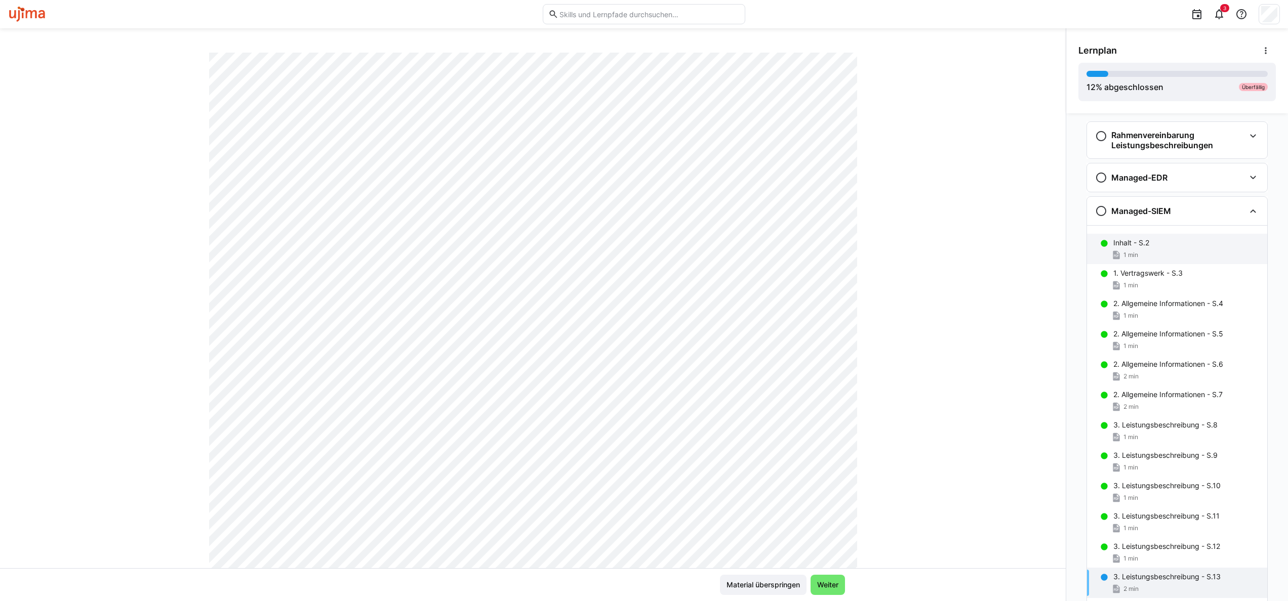
click at [1130, 243] on p "Inhalt - S.2" at bounding box center [1131, 243] width 36 height 10
click at [1141, 545] on p "3. Leistungsbeschreibung - S.12" at bounding box center [1166, 547] width 107 height 10
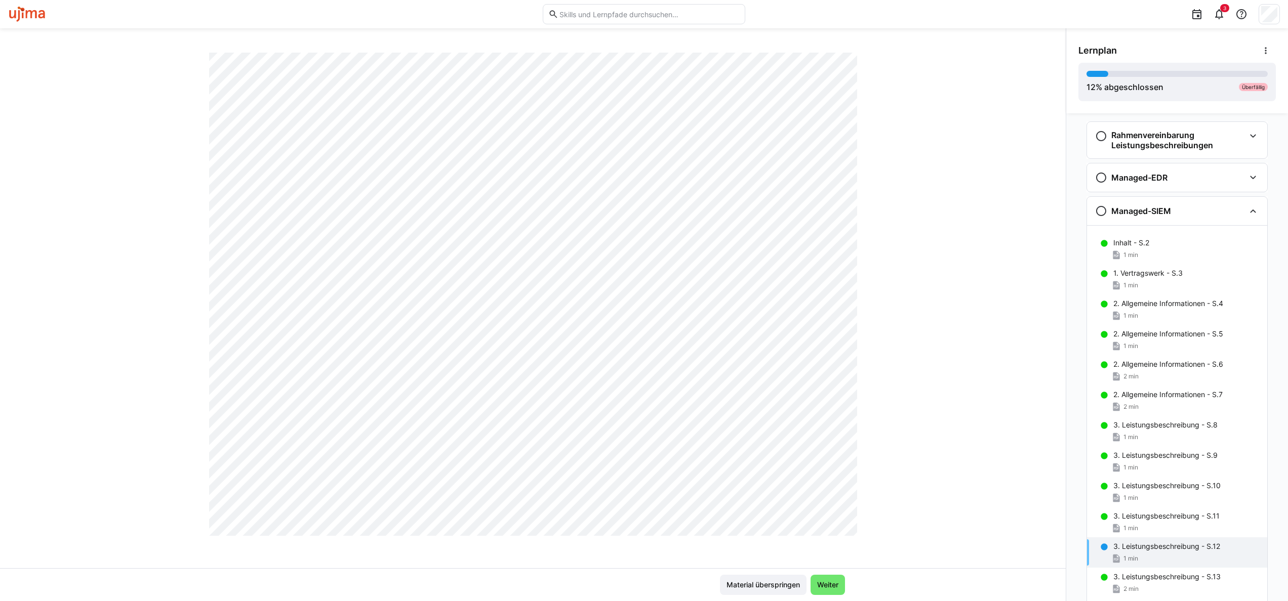
scroll to position [462, 0]
click at [1139, 582] on p "3. Leistungsbeschreibung - S.13" at bounding box center [1166, 577] width 107 height 10
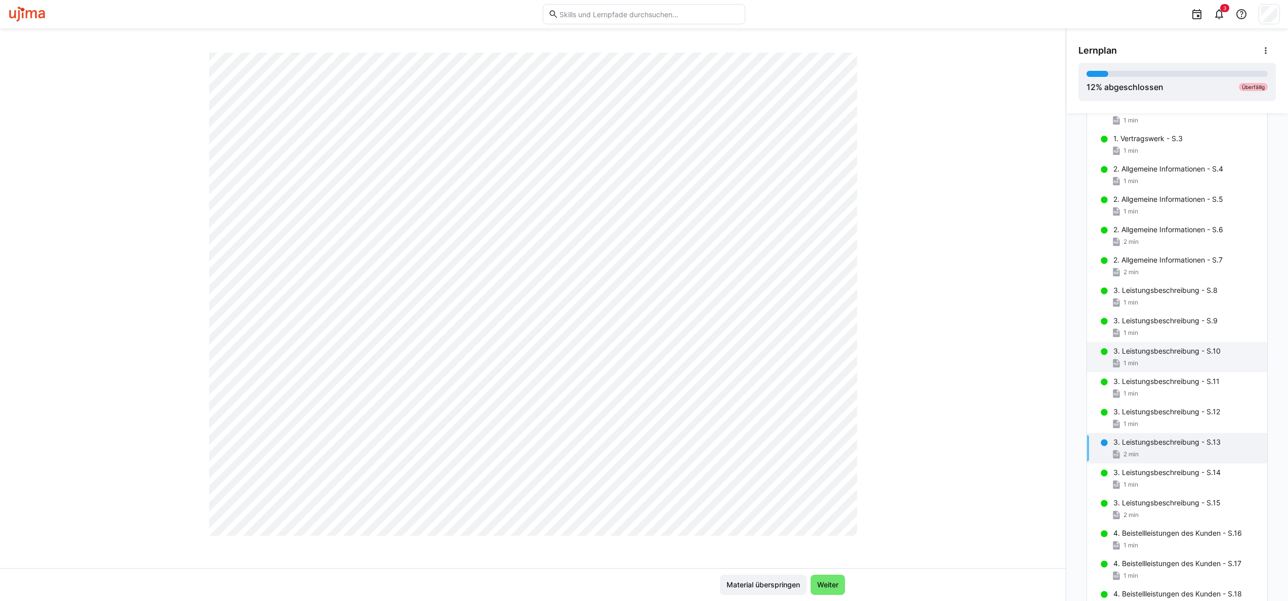
scroll to position [134, 0]
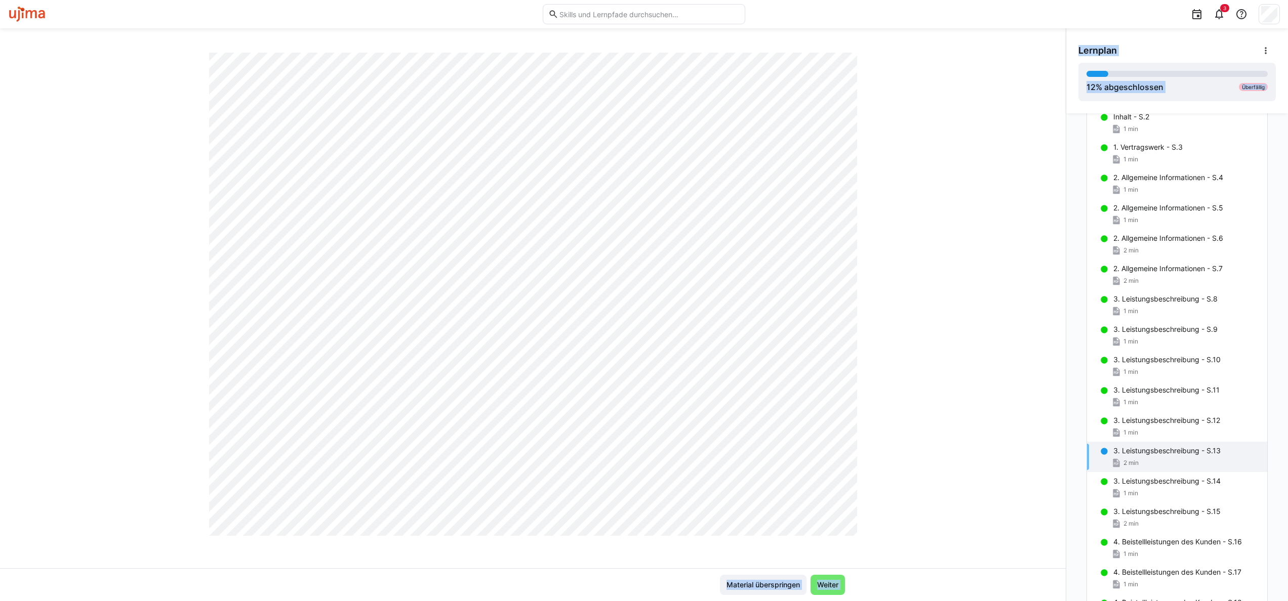
drag, startPoint x: 1062, startPoint y: 363, endPoint x: 1051, endPoint y: 260, distance: 103.9
click at [1051, 260] on div "[UJ] Leistungsbeschreibungen V2.x 3. Leistungsbeschreibung - S.13 2 LP Material…" at bounding box center [644, 314] width 1288 height 573
click at [1152, 420] on p "3. Leistungsbeschreibung - S.12" at bounding box center [1166, 421] width 107 height 10
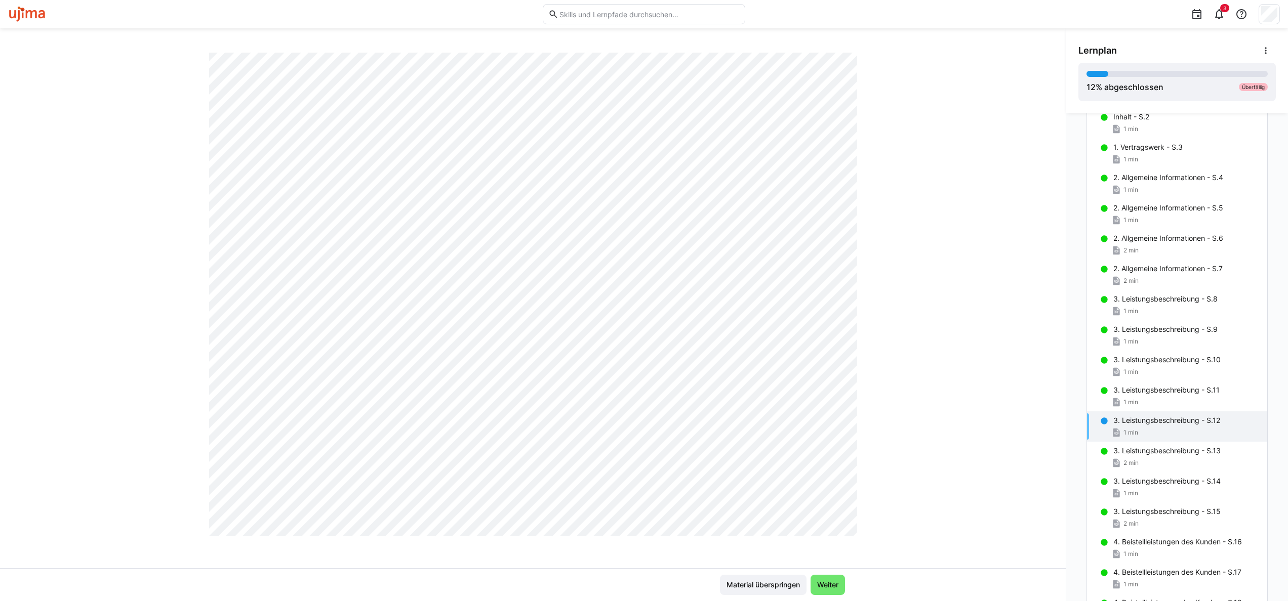
scroll to position [228, 0]
click at [1159, 460] on div "2 min" at bounding box center [1186, 463] width 146 height 10
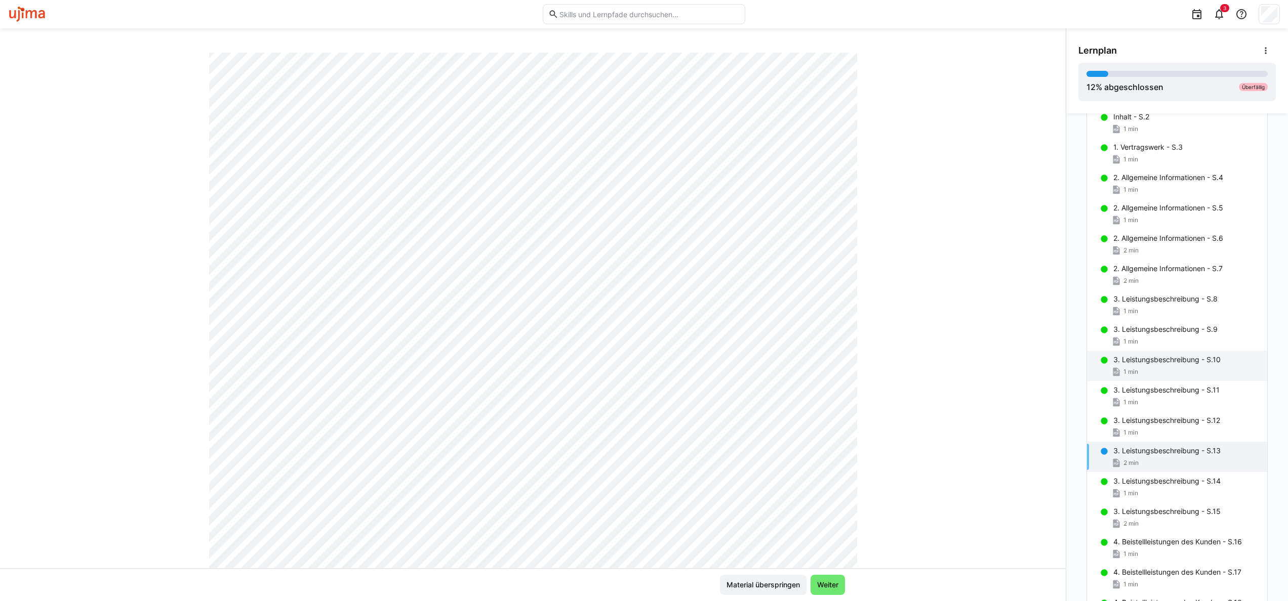
scroll to position [67, 0]
click at [1145, 430] on div "1 min" at bounding box center [1186, 433] width 146 height 10
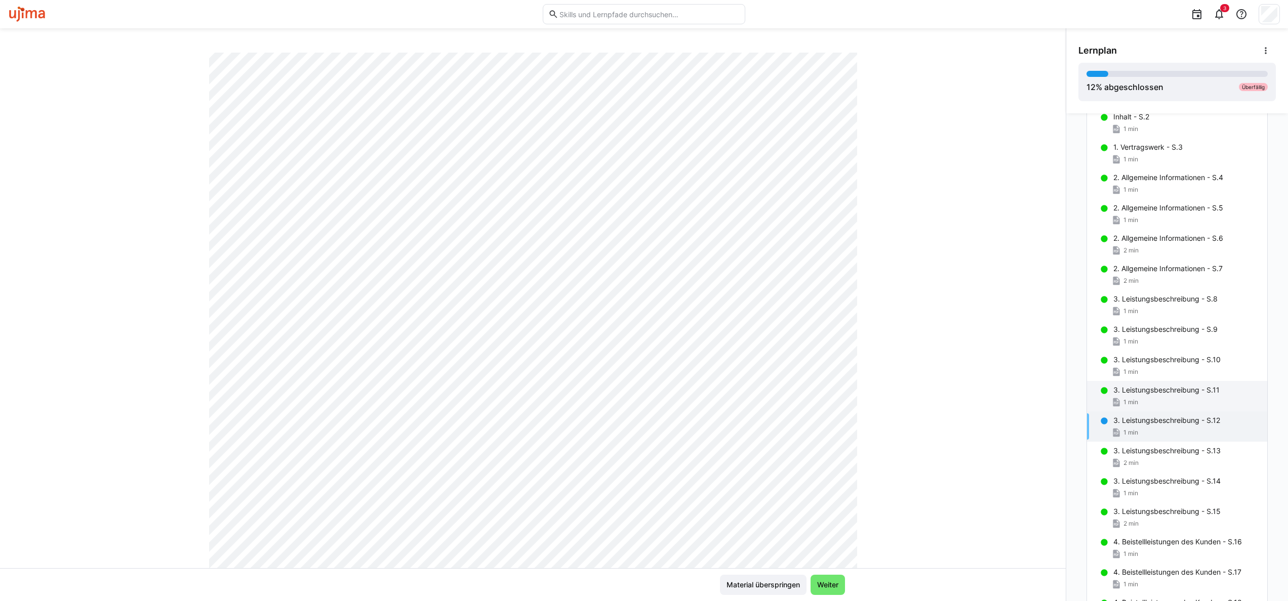
click at [1134, 391] on p "3. Leistungsbeschreibung - S.11" at bounding box center [1166, 390] width 106 height 10
click at [1156, 363] on p "3. Leistungsbeschreibung - S.10" at bounding box center [1166, 360] width 107 height 10
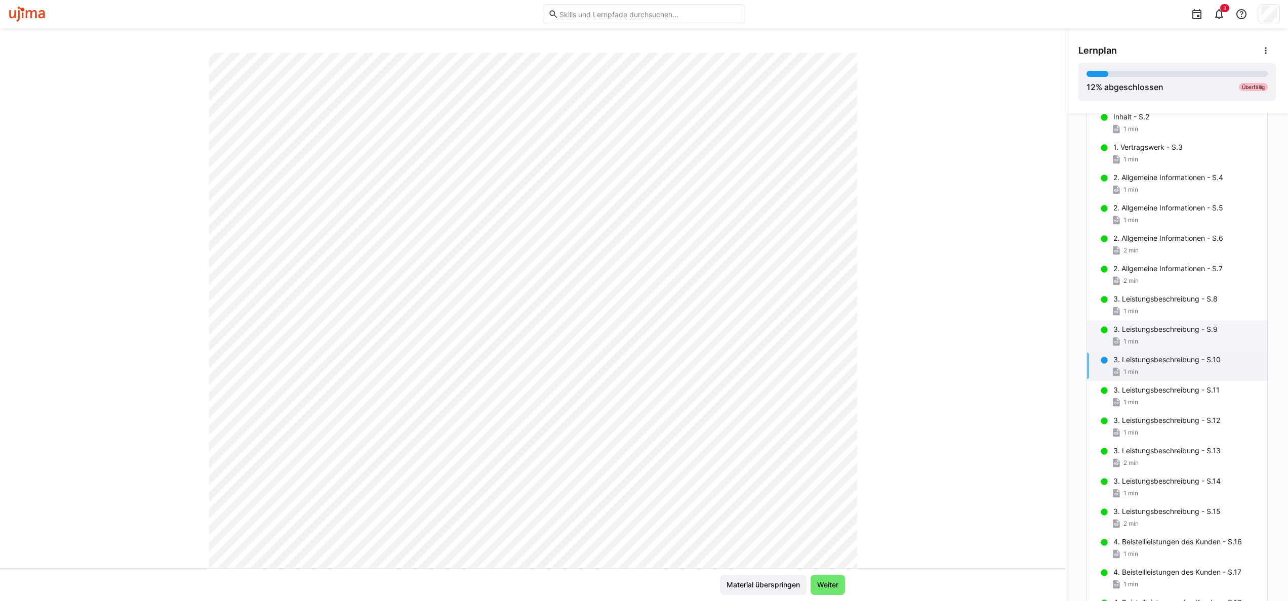
click at [1153, 336] on div "3. Leistungsbeschreibung - S.9 1 min" at bounding box center [1177, 335] width 180 height 30
click at [1148, 368] on div "1 min" at bounding box center [1186, 372] width 146 height 10
click at [1163, 435] on div "1 min" at bounding box center [1186, 433] width 146 height 10
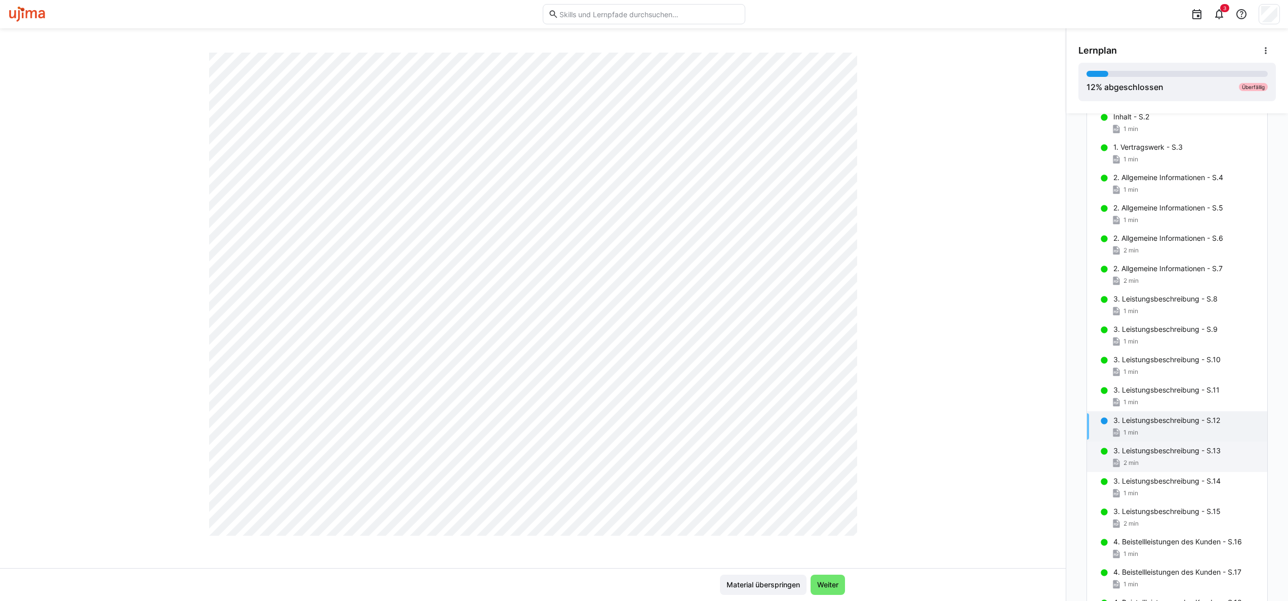
click at [1152, 466] on div "2 min" at bounding box center [1186, 463] width 146 height 10
click at [1137, 495] on div "1 min" at bounding box center [1186, 494] width 146 height 10
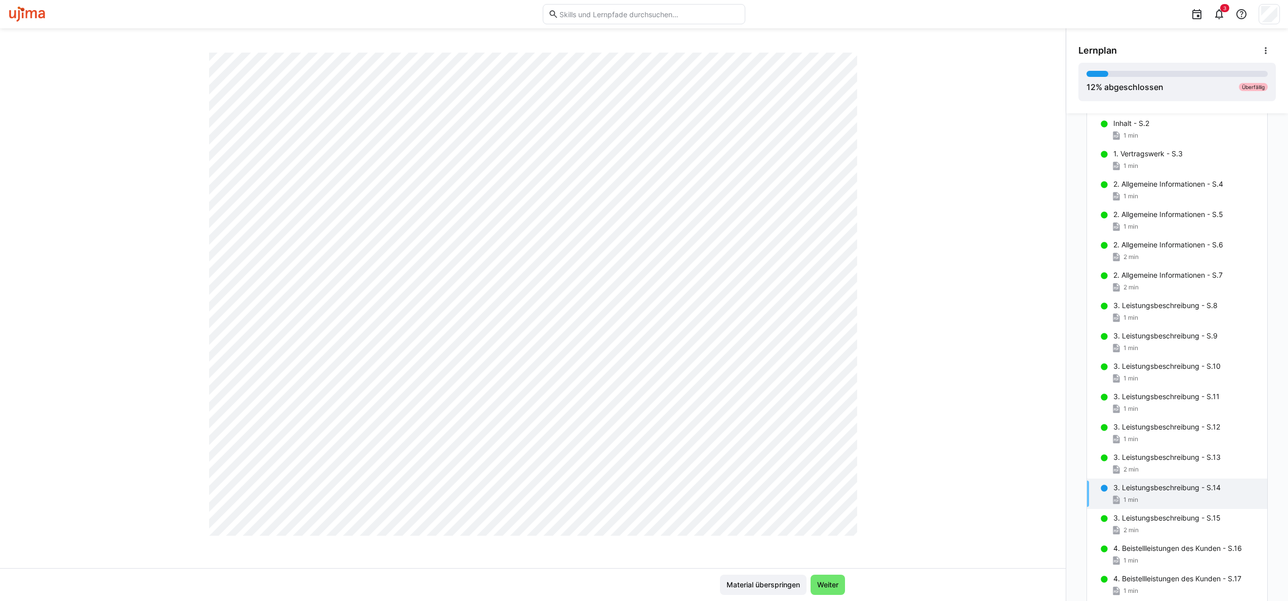
scroll to position [120, 0]
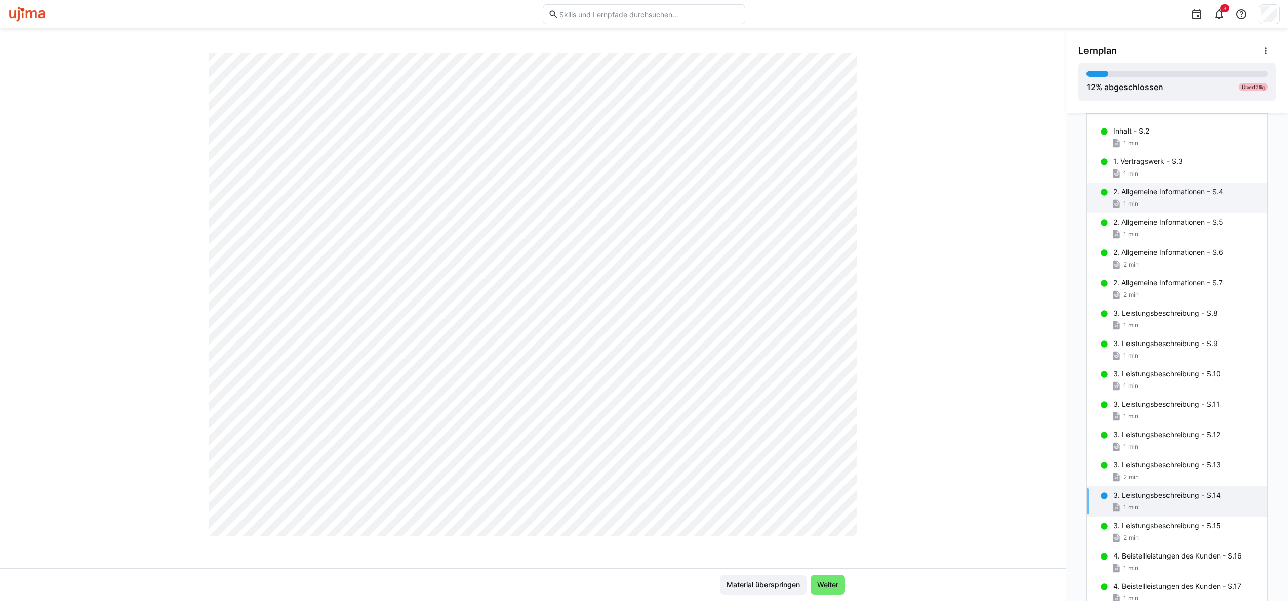
click at [1149, 191] on p "2. Allgemeine Informationen - S.4" at bounding box center [1168, 192] width 110 height 10
drag, startPoint x: 1068, startPoint y: 268, endPoint x: 1076, endPoint y: 345, distance: 77.4
click at [1076, 345] on div "Rahmenvereinbarung Leistungsbeschreibungen Inhalt - S.2 1 min 1. Vertragswerk -…" at bounding box center [1177, 357] width 222 height 488
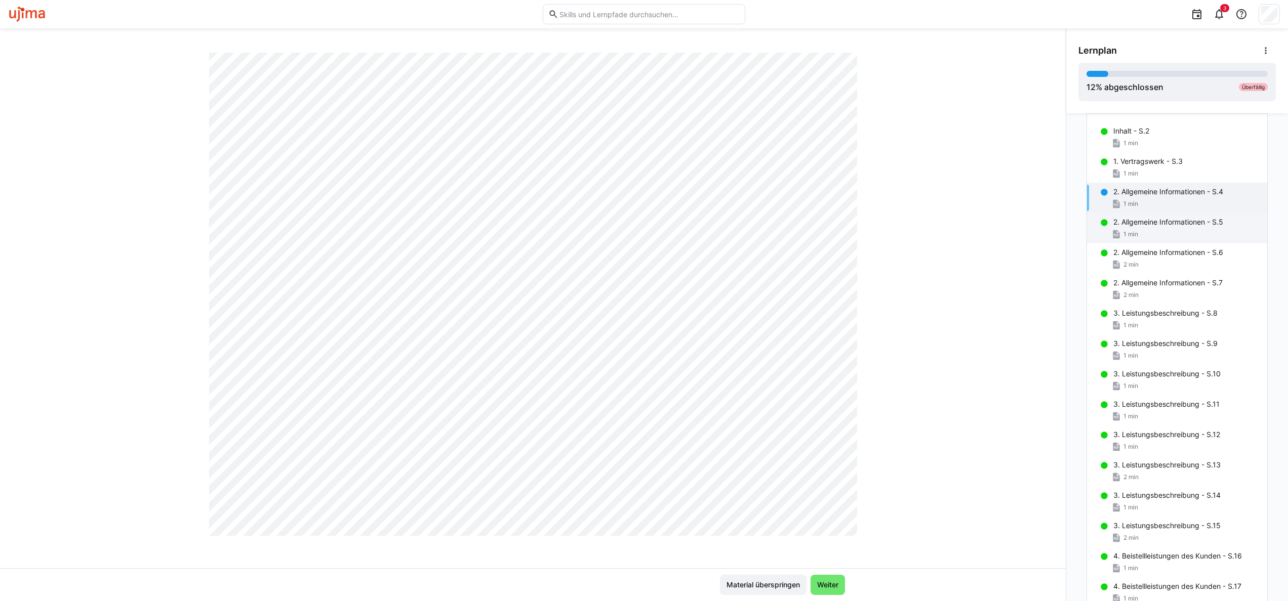
click at [1135, 231] on div "1 min" at bounding box center [1186, 234] width 146 height 10
click at [1141, 259] on div "2. Allgemeine Informationen - S.6 2 min" at bounding box center [1177, 259] width 180 height 30
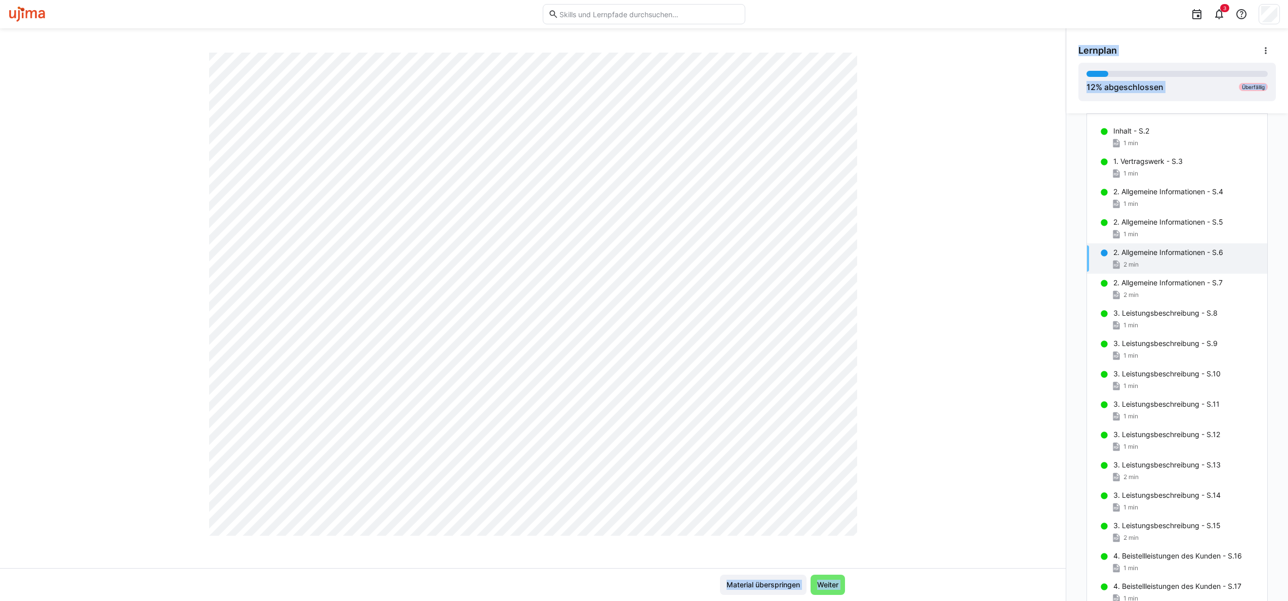
drag, startPoint x: 1141, startPoint y: 259, endPoint x: 1052, endPoint y: 250, distance: 89.6
click at [1052, 250] on div "[UJ] Leistungsbeschreibungen V2.x 2. Allgemeine Informationen - S.6 2 LP Materi…" at bounding box center [644, 314] width 1288 height 573
drag, startPoint x: 1052, startPoint y: 250, endPoint x: 942, endPoint y: 295, distance: 118.1
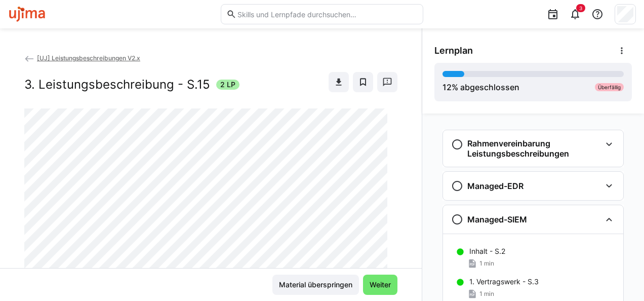
scroll to position [120, 0]
